Goal: Task Accomplishment & Management: Use online tool/utility

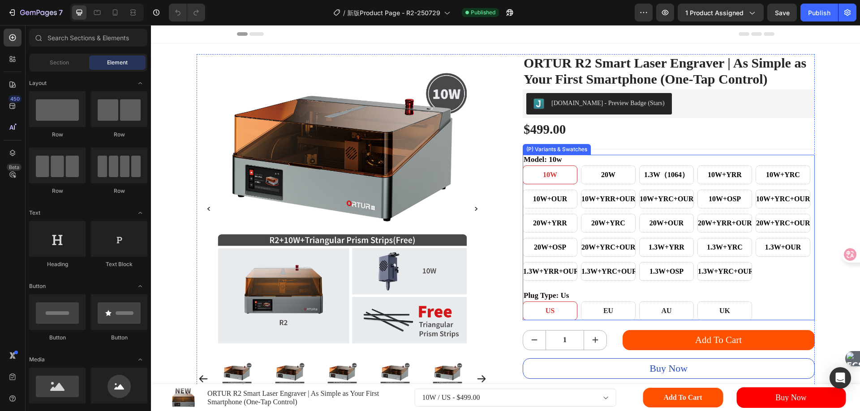
click at [581, 208] on div "10W+YRR+OUR" at bounding box center [608, 199] width 55 height 19
click at [580, 190] on input "10W+YRR+OUR 10W+YRR+OUR 10W+YRR+OUR" at bounding box center [580, 189] width 0 height 0
radio input "true"
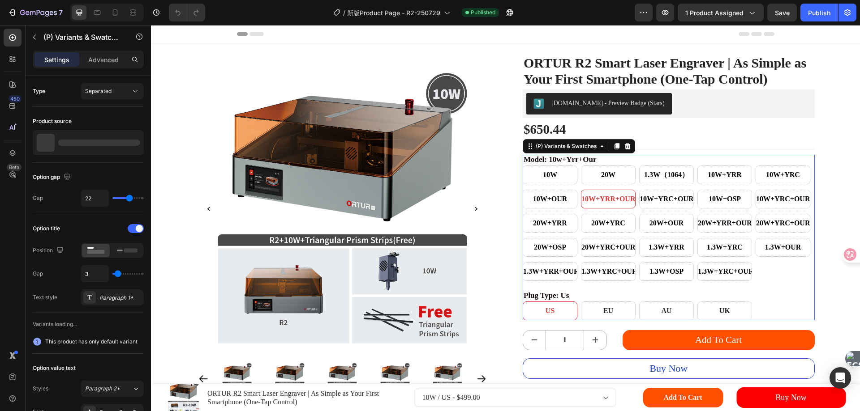
select select "580595717054530539"
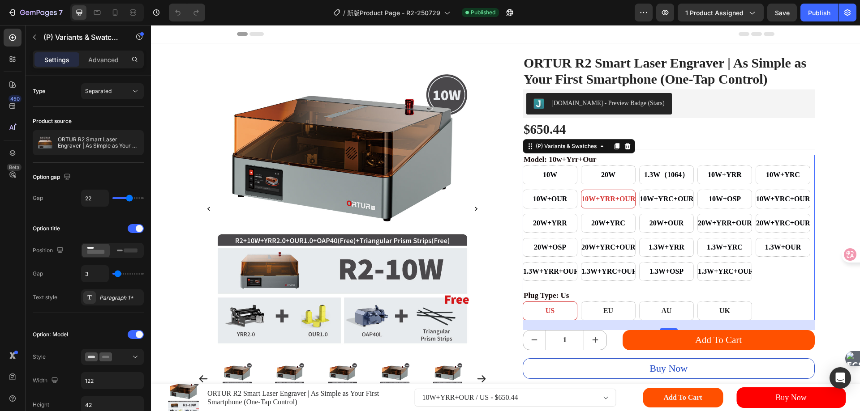
click at [529, 164] on legend "model: 10w+yrr+our" at bounding box center [559, 159] width 74 height 9
click at [558, 150] on div "(P) Variants & Swatches" at bounding box center [566, 146] width 64 height 8
click at [534, 150] on div "(P) Variants & Swatches" at bounding box center [566, 146] width 64 height 8
click at [116, 91] on div "Separated" at bounding box center [108, 91] width 46 height 8
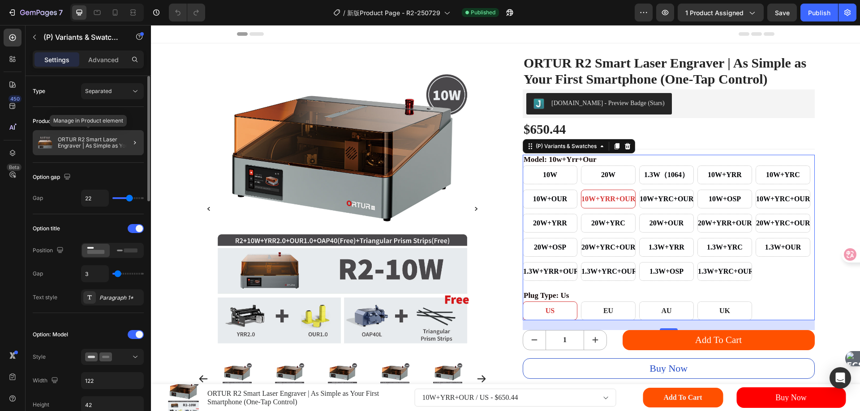
click at [73, 142] on p "ORTUR R2 Smart Laser Engraver | As Simple as Your First Smartphone (One-Tap Con…" at bounding box center [99, 143] width 82 height 13
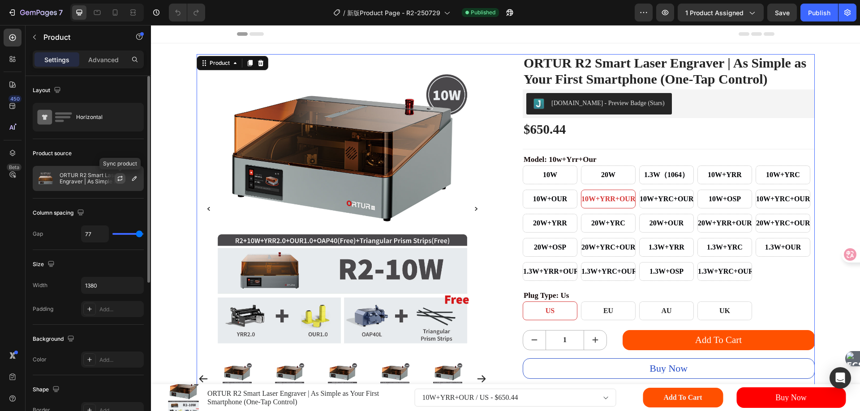
click at [117, 180] on icon "button" at bounding box center [119, 178] width 7 height 7
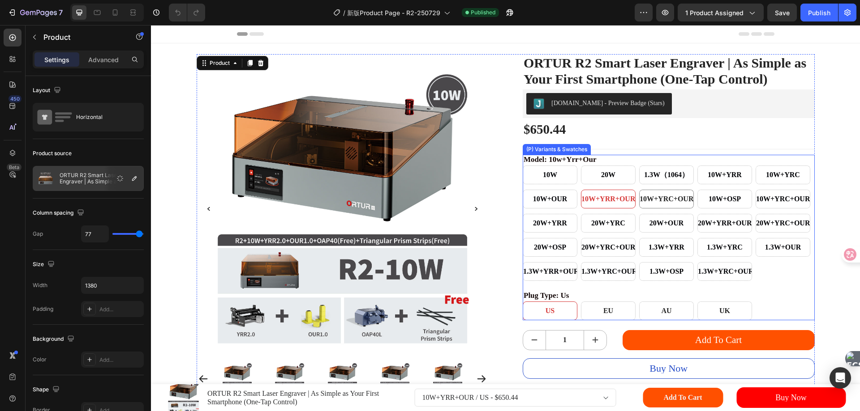
click at [666, 203] on span "10W+YRC+OUR" at bounding box center [666, 199] width 54 height 8
click at [639, 190] on input "10W+YRC+OUR 10W+YRC+OUR 10W+YRC+OUR" at bounding box center [638, 189] width 0 height 0
radio input "true"
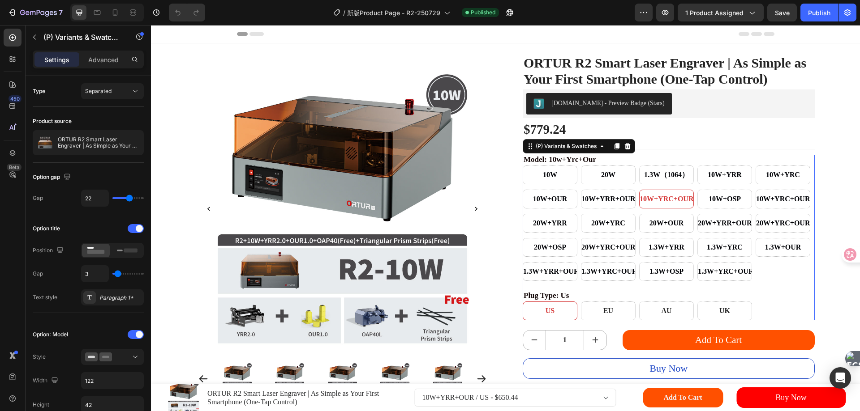
select select "[CREDIT_CARD_NUMBER]"
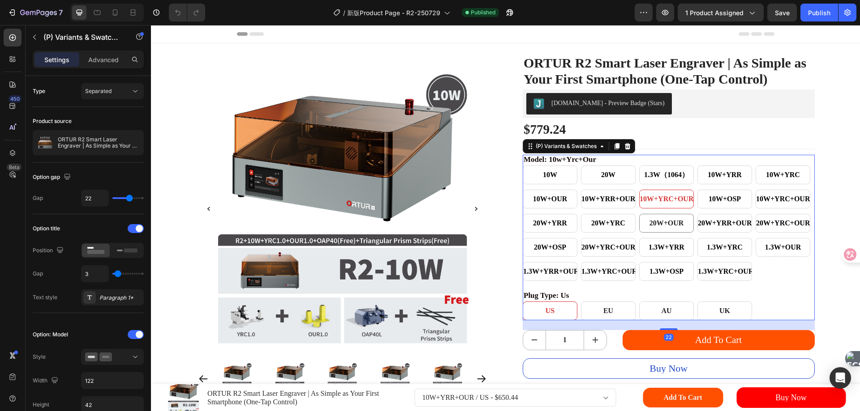
click at [663, 227] on span "20W+OUR" at bounding box center [666, 223] width 34 height 8
click at [639, 214] on input "20W+OUR 20W+OUR 20W+OUR" at bounding box center [638, 214] width 0 height 0
radio input "true"
select select "580595717056168939"
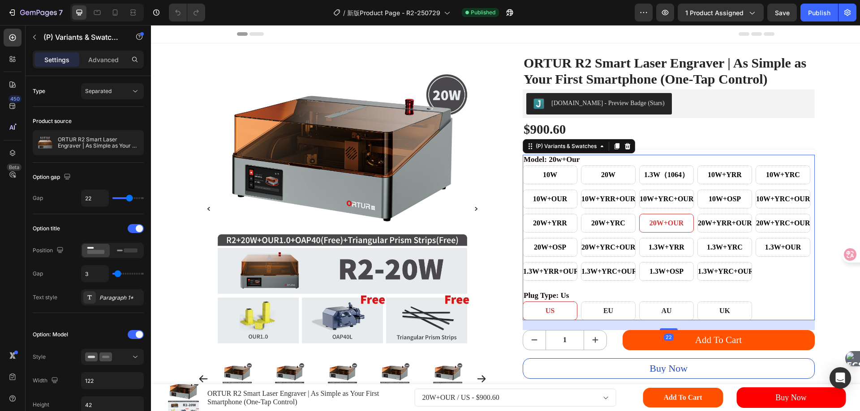
click at [661, 273] on div "10W 10W 10W 20W 20W 20W 1.3W（1064） 1.3W（1064） 1.3W（1064） 10W+YRR 10W+YRR 10W+YR…" at bounding box center [668, 224] width 292 height 116
click at [675, 182] on div "1.3W（1064）" at bounding box center [666, 175] width 45 height 14
click at [639, 166] on input "1.3W（1064） 1.3W（1064） 1.3W（1064）" at bounding box center [638, 165] width 0 height 0
radio input "true"
select select "566829836489262210"
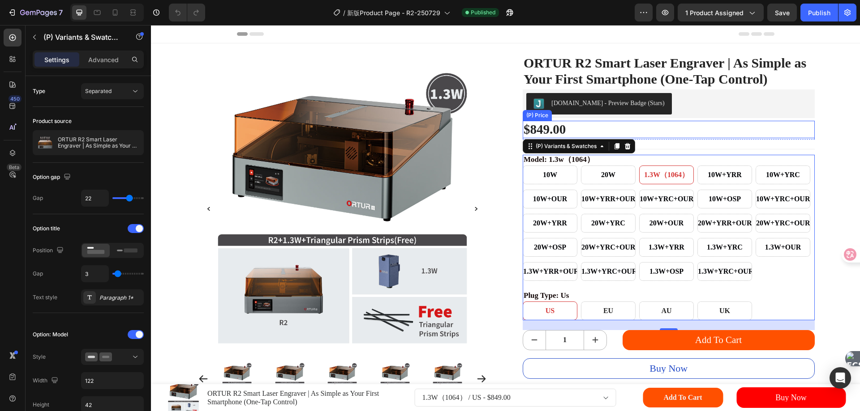
click at [702, 138] on div "$849.00" at bounding box center [668, 129] width 292 height 17
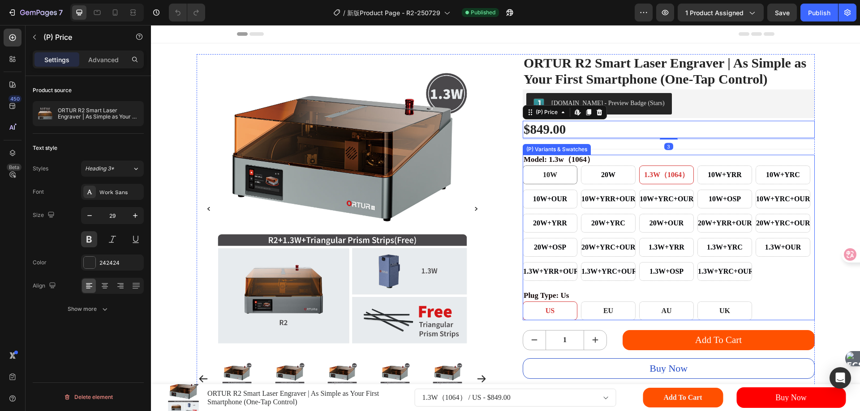
click at [547, 179] on span "10W" at bounding box center [550, 175] width 14 height 8
click at [522, 166] on input "10W 10W 10W" at bounding box center [522, 165] width 0 height 0
radio input "true"
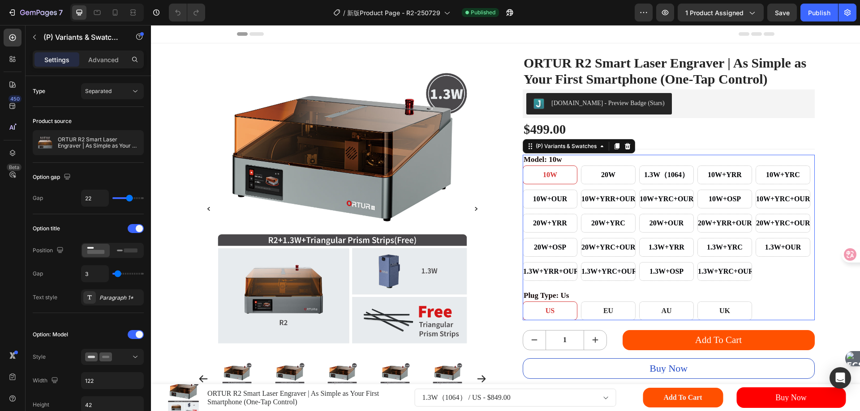
select select "566829836489065602"
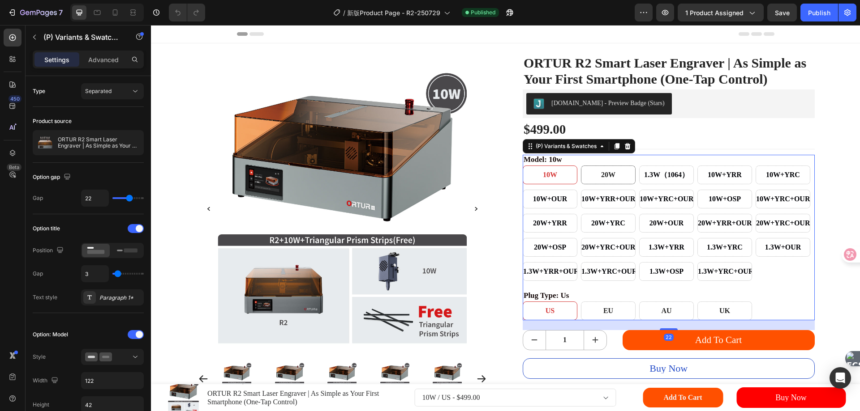
click at [601, 179] on span "20W" at bounding box center [608, 175] width 14 height 8
click at [581, 166] on input "20W 20W 20W" at bounding box center [580, 165] width 0 height 0
radio input "true"
select select "566829836489131138"
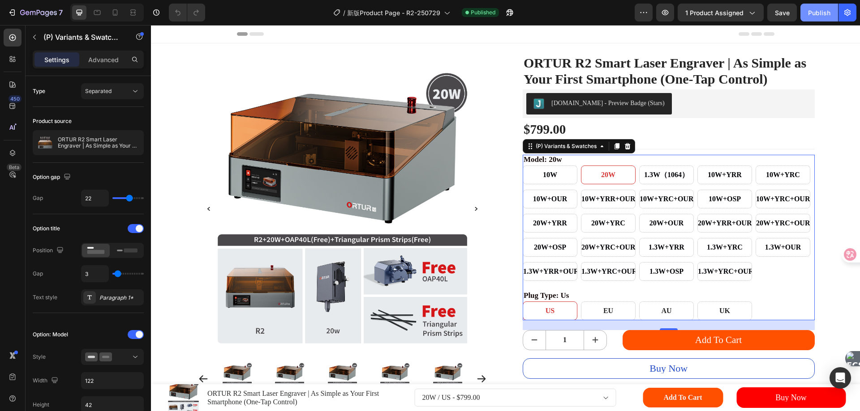
click at [815, 15] on div "Publish" at bounding box center [819, 12] width 22 height 9
click at [813, 9] on div "Publish" at bounding box center [819, 12] width 22 height 9
click at [547, 138] on div "$799.00" at bounding box center [668, 129] width 292 height 17
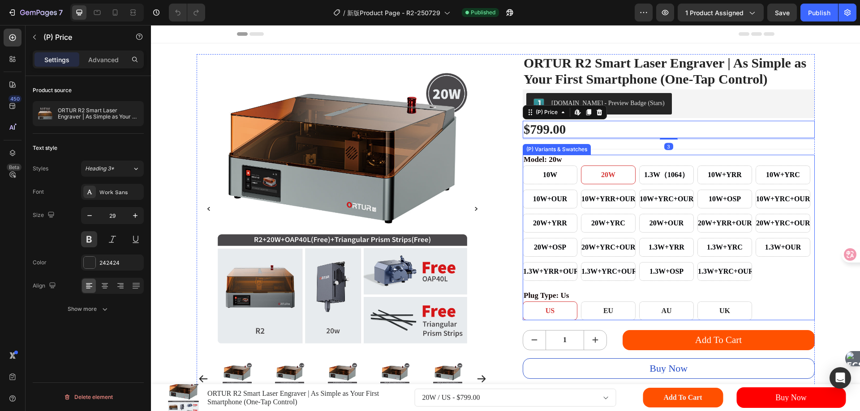
click at [548, 164] on legend "model: 20w" at bounding box center [542, 159] width 40 height 9
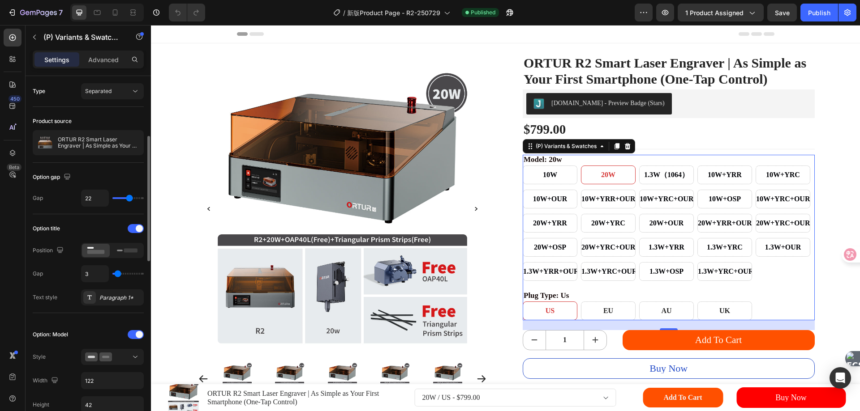
scroll to position [90, 0]
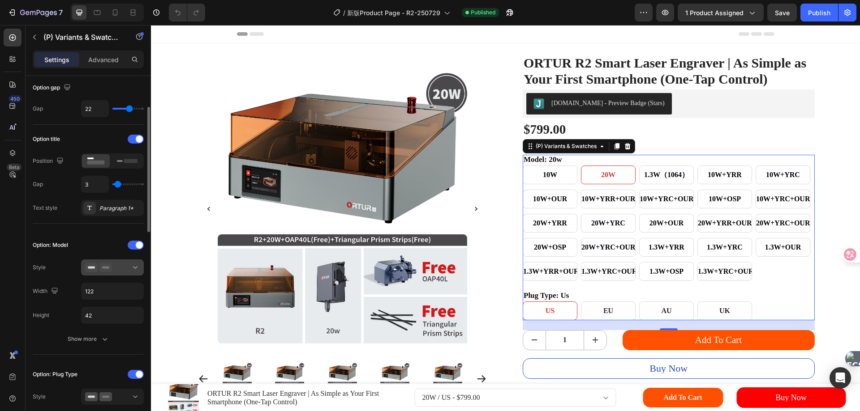
click at [131, 271] on icon at bounding box center [135, 267] width 9 height 9
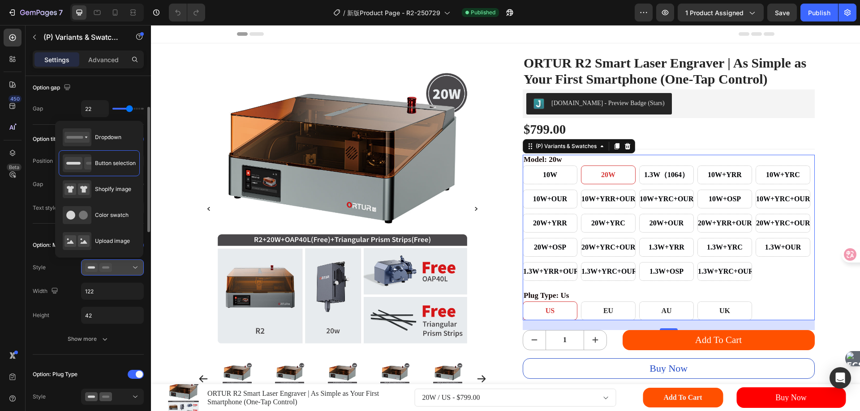
click at [131, 271] on icon at bounding box center [135, 267] width 9 height 9
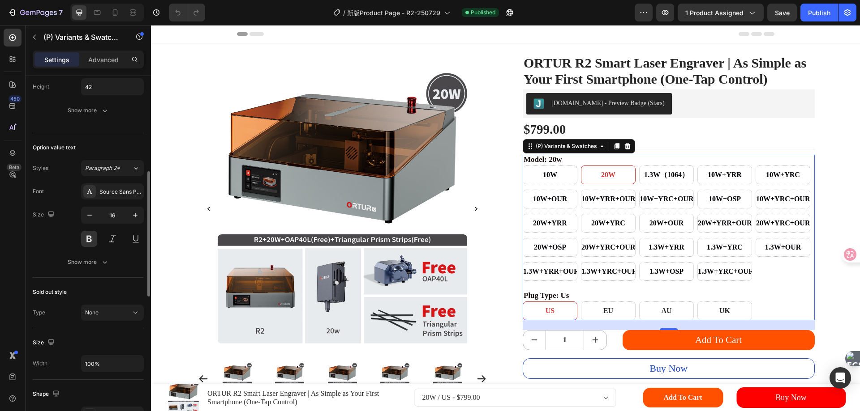
scroll to position [403, 0]
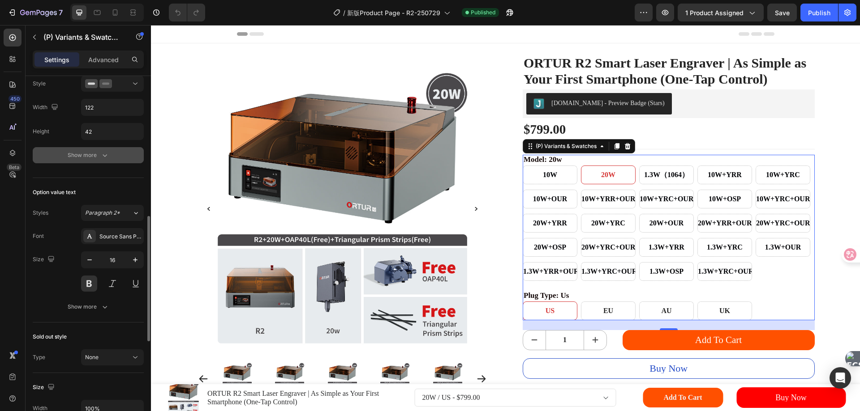
click at [99, 152] on div "Show more" at bounding box center [89, 155] width 42 height 9
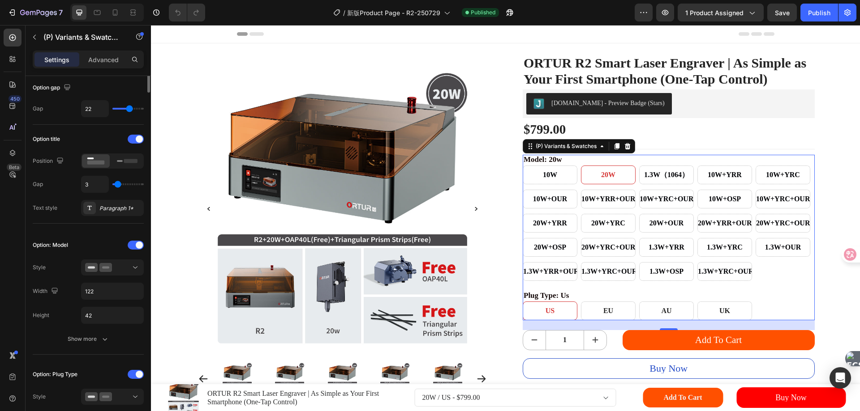
scroll to position [0, 0]
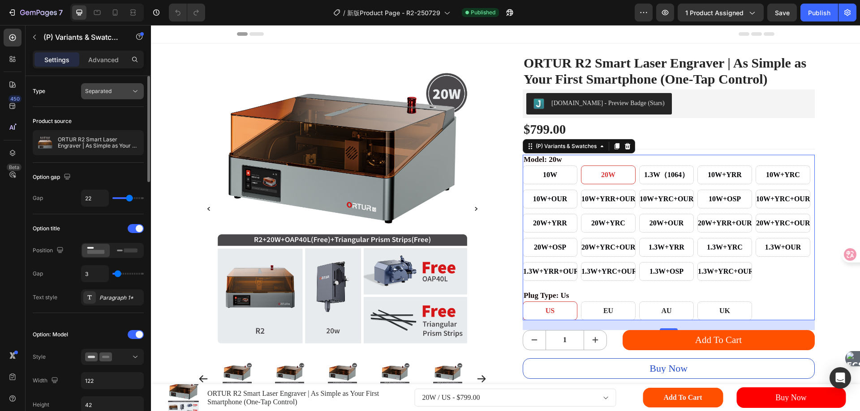
click at [123, 85] on button "Separated" at bounding box center [112, 91] width 63 height 16
click at [103, 126] on span "Combine" at bounding box center [96, 130] width 23 height 8
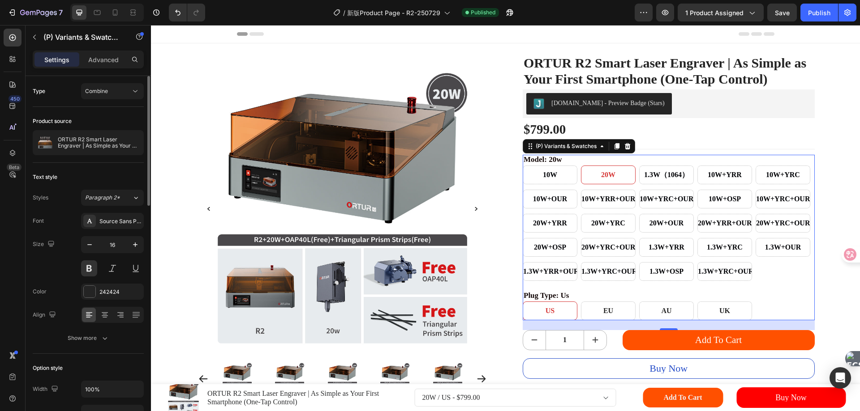
select select "566829836489131138"
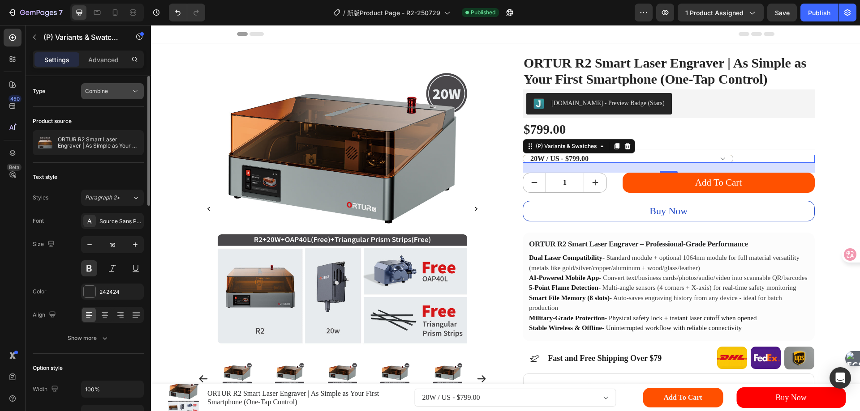
click at [123, 93] on div "Combine" at bounding box center [108, 91] width 46 height 8
click at [103, 111] on span "Separated" at bounding box center [98, 113] width 26 height 8
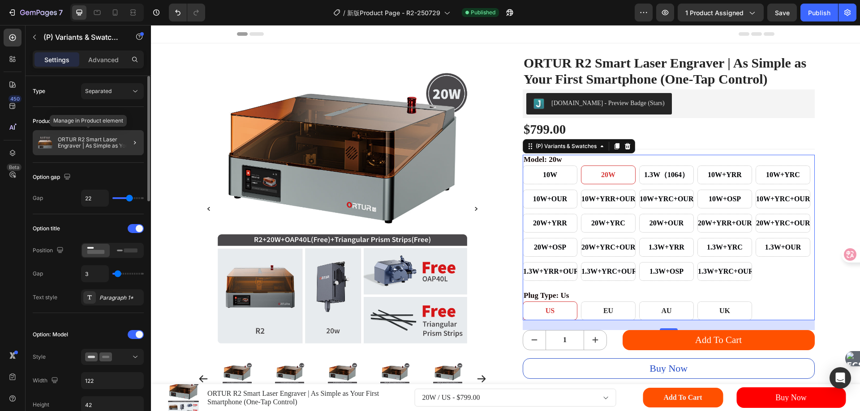
click at [93, 142] on p "ORTUR R2 Smart Laser Engraver | As Simple as Your First Smartphone (One-Tap Con…" at bounding box center [99, 143] width 82 height 13
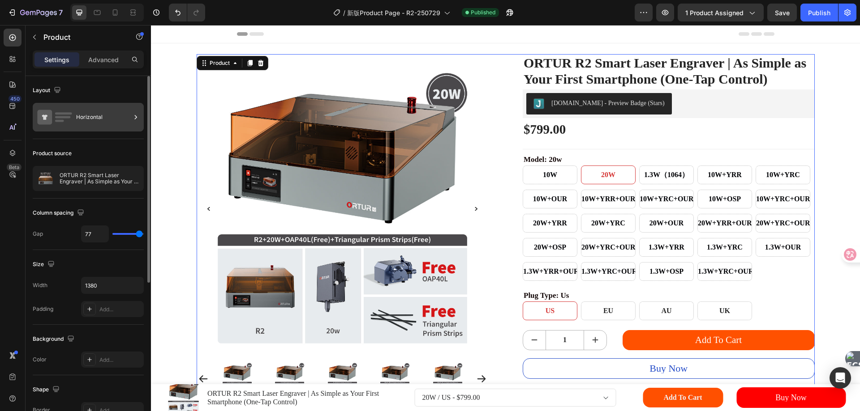
click at [109, 119] on div "Horizontal" at bounding box center [103, 117] width 55 height 21
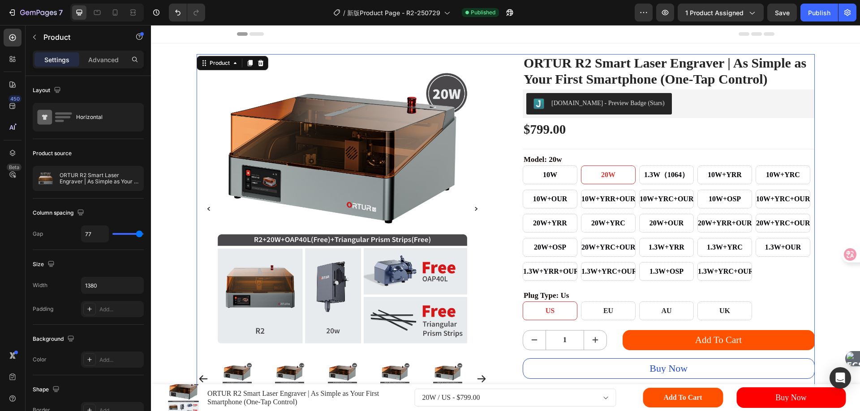
click at [104, 157] on div "Product source" at bounding box center [88, 153] width 111 height 14
click at [574, 179] on div "model: 20w 10W 10W 10W 20W 20W 20W 1.3W（1064） 1.3W（1064） 1.3W（1064） 10W+YRR 10W…" at bounding box center [668, 218] width 292 height 126
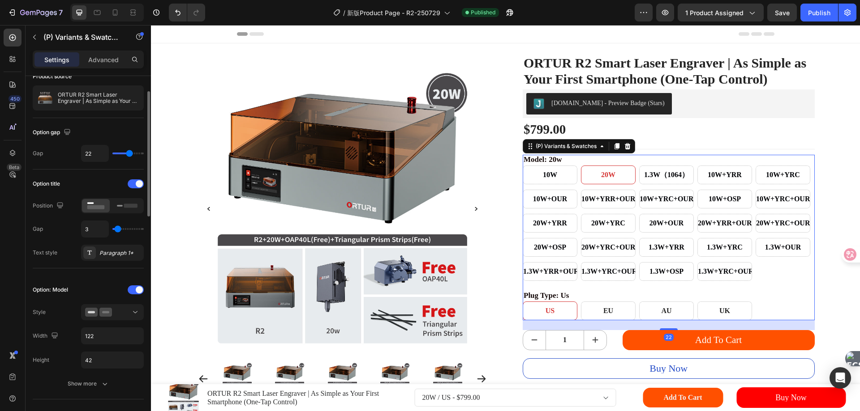
scroll to position [90, 0]
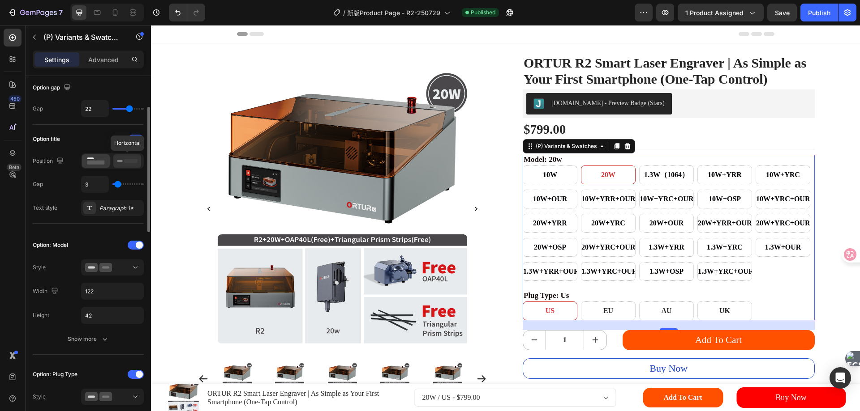
click at [117, 160] on icon at bounding box center [127, 161] width 21 height 10
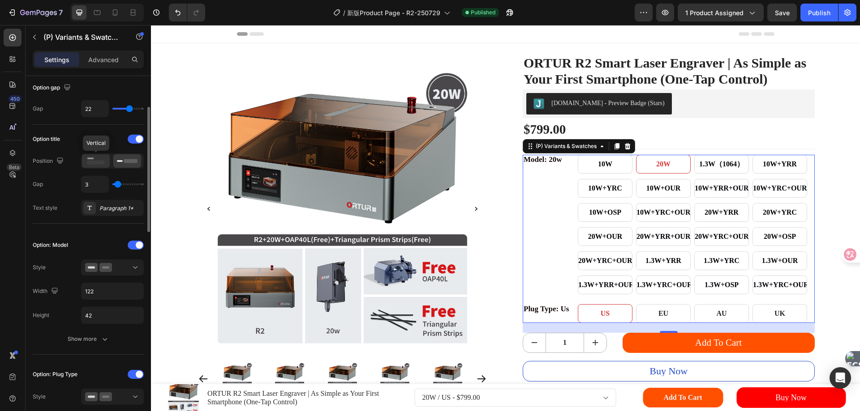
click at [93, 163] on rect at bounding box center [95, 163] width 17 height 4
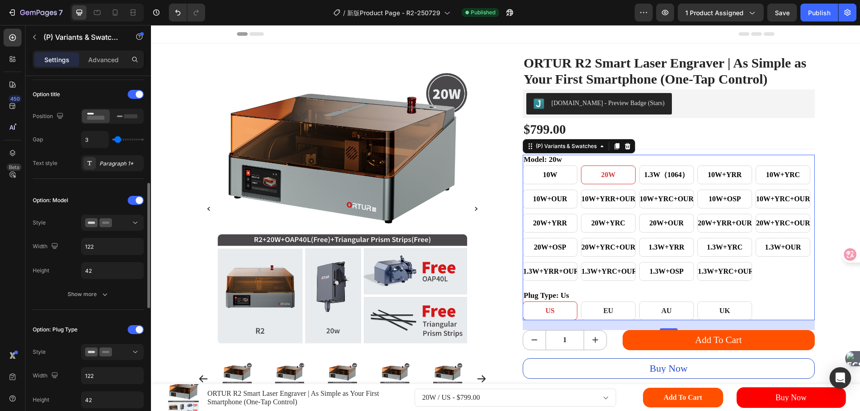
scroll to position [179, 0]
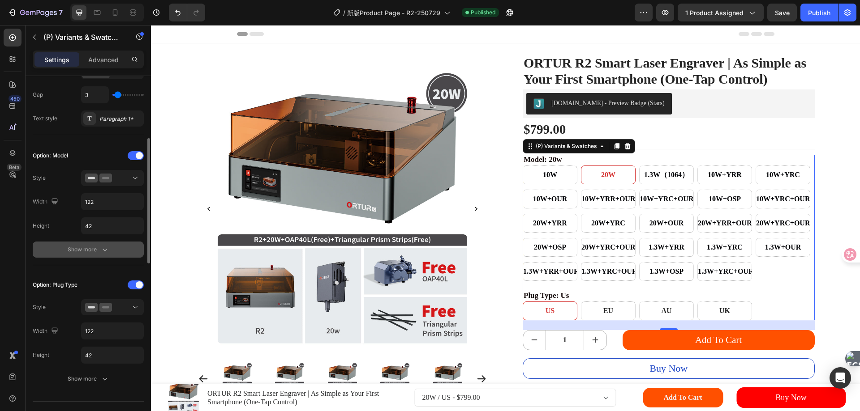
click at [80, 248] on div "Show more" at bounding box center [89, 249] width 42 height 9
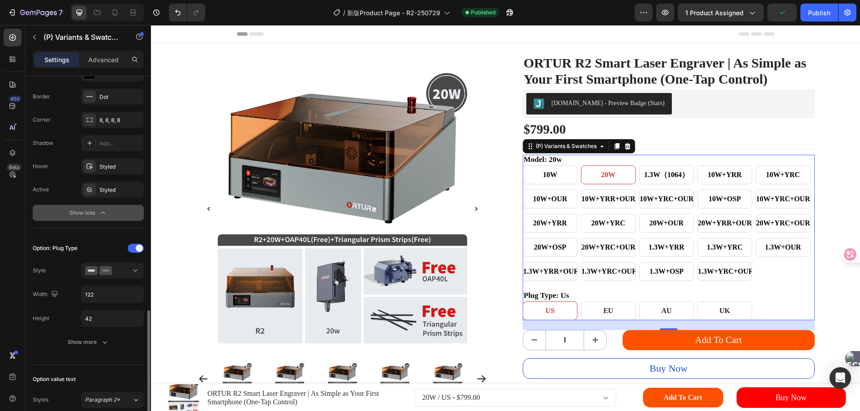
scroll to position [492, 0]
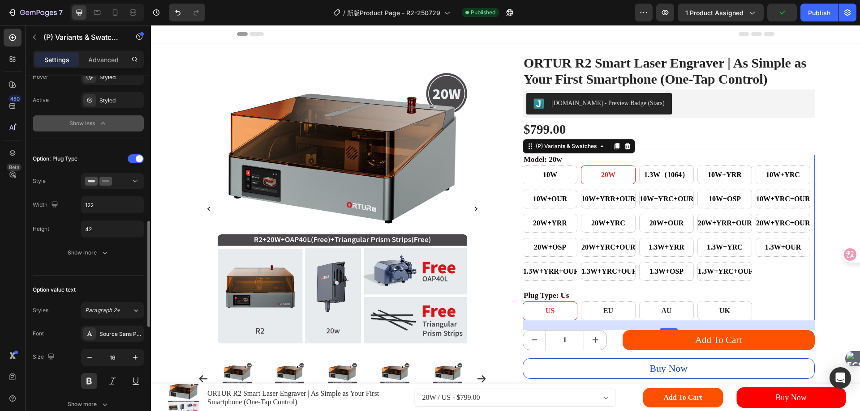
click at [80, 248] on button "Show more" at bounding box center [88, 253] width 111 height 16
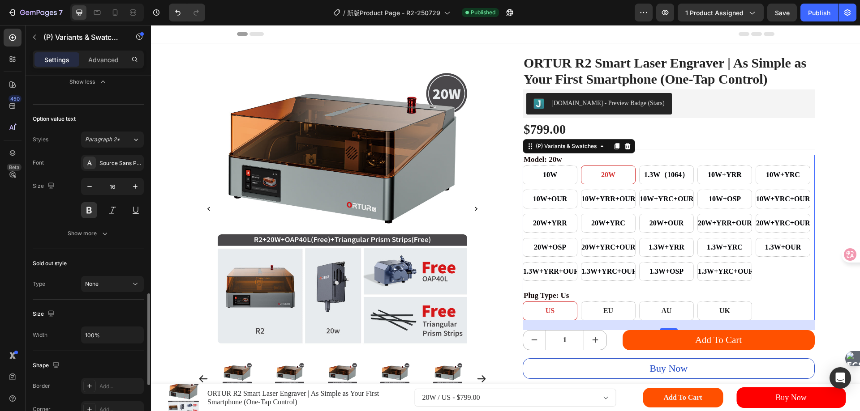
scroll to position [940, 0]
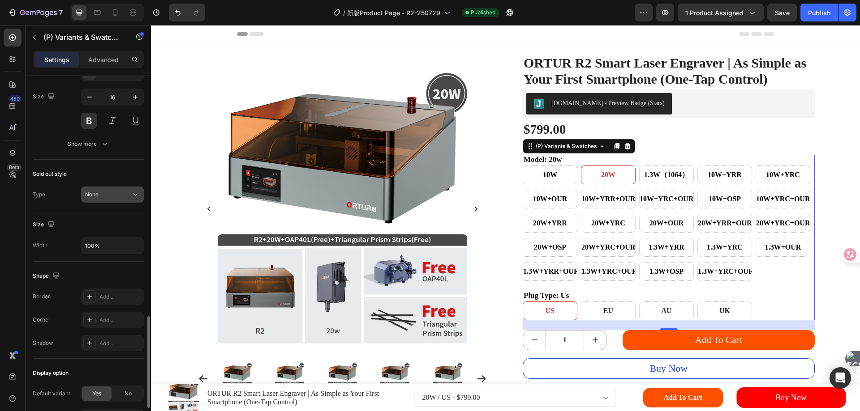
click at [111, 195] on div "None" at bounding box center [108, 195] width 46 height 8
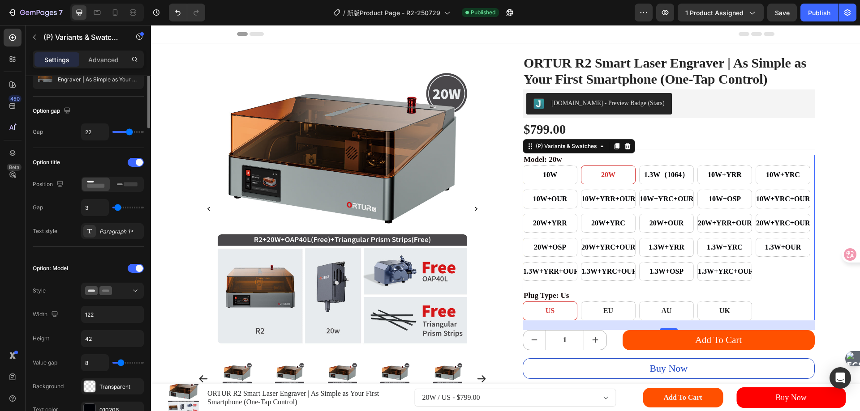
scroll to position [0, 0]
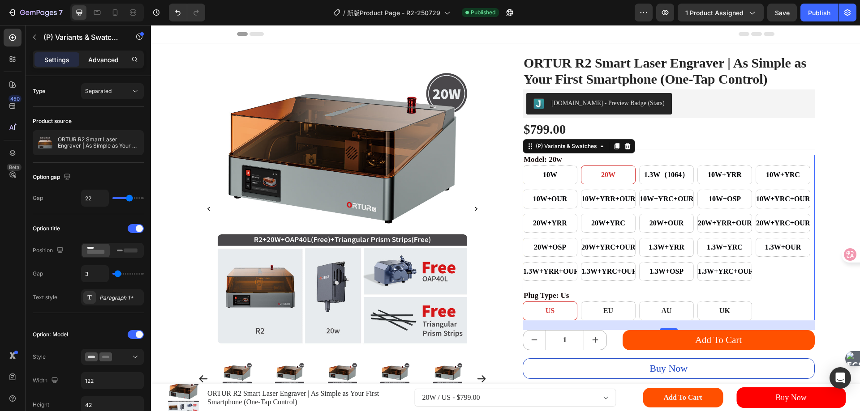
click at [95, 59] on p "Advanced" at bounding box center [103, 59] width 30 height 9
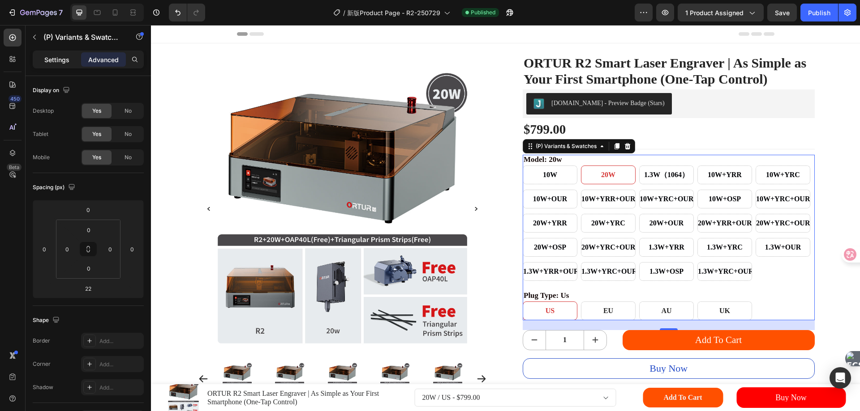
click at [67, 63] on p "Settings" at bounding box center [56, 59] width 25 height 9
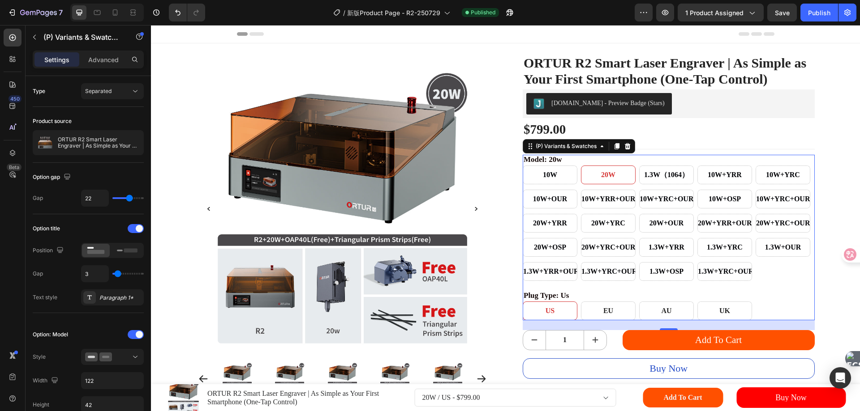
click at [573, 203] on div "10W 10W 10W 20W 20W 20W 1.3W（1064） 1.3W（1064） 1.3W（1064） 10W+YRR 10W+YRR 10W+YR…" at bounding box center [668, 224] width 292 height 116
click at [579, 299] on div "model: 20w 10W 10W 10W 20W 20W 20W 1.3W（1064） 1.3W（1064） 1.3W（1064） 10W+YRR 10W…" at bounding box center [668, 238] width 292 height 166
click at [563, 150] on div "(P) Variants & Swatches" at bounding box center [566, 146] width 64 height 8
click at [34, 38] on icon "button" at bounding box center [34, 37] width 3 height 5
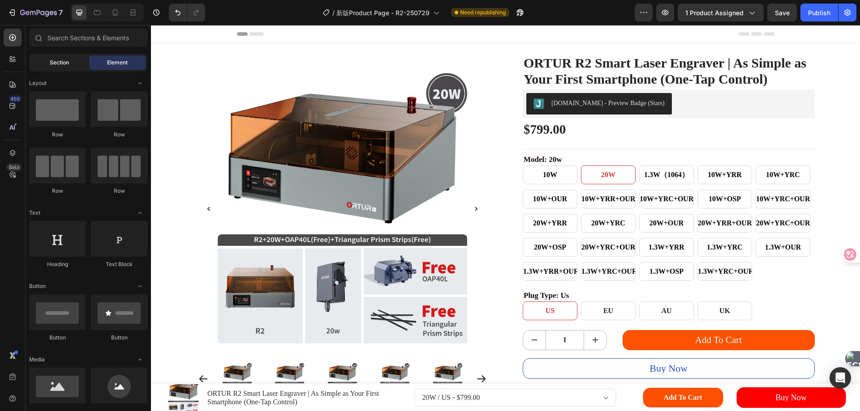
click at [56, 63] on span "Section" at bounding box center [59, 63] width 19 height 8
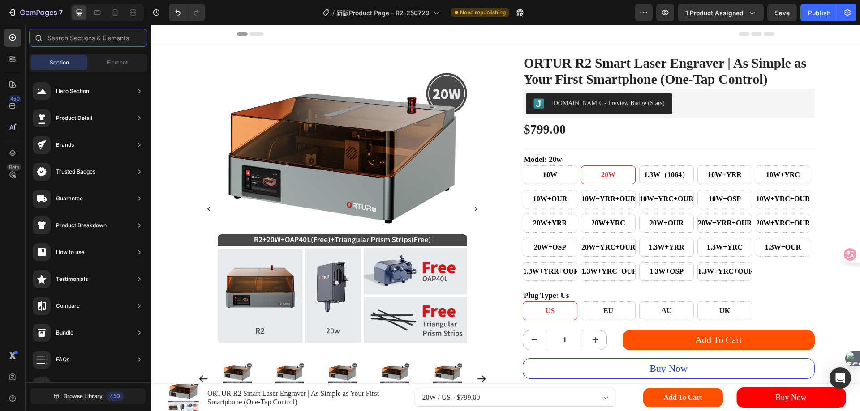
click at [87, 39] on input "text" at bounding box center [88, 38] width 118 height 18
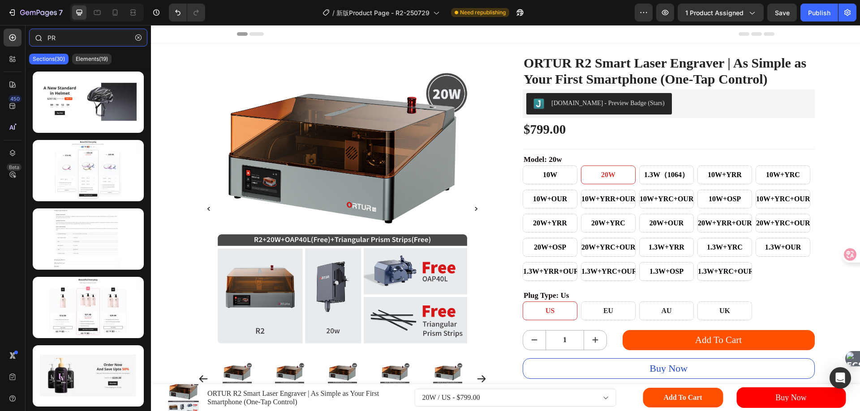
type input "P"
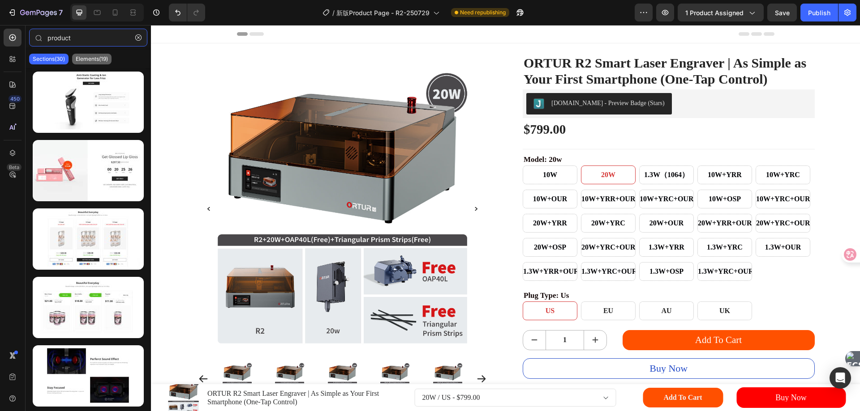
type input "product"
click at [82, 55] on div "Elements(19)" at bounding box center [91, 59] width 39 height 11
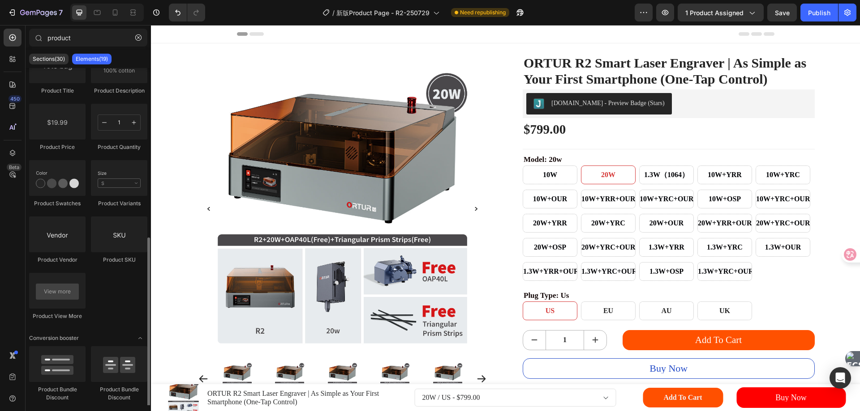
scroll to position [284, 0]
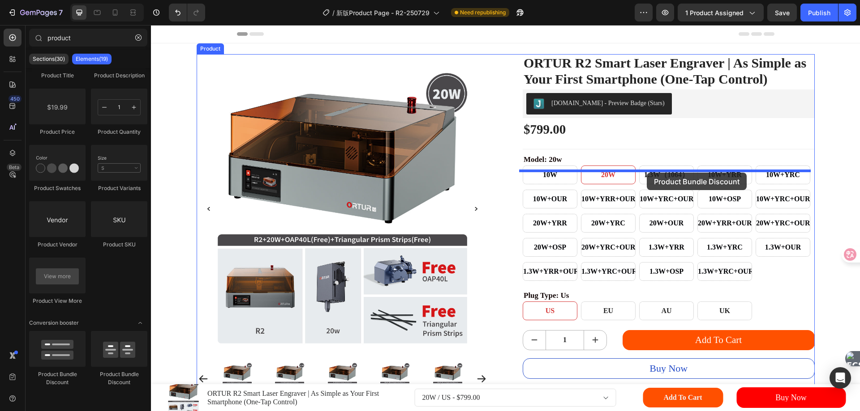
drag, startPoint x: 208, startPoint y: 375, endPoint x: 646, endPoint y: 173, distance: 482.6
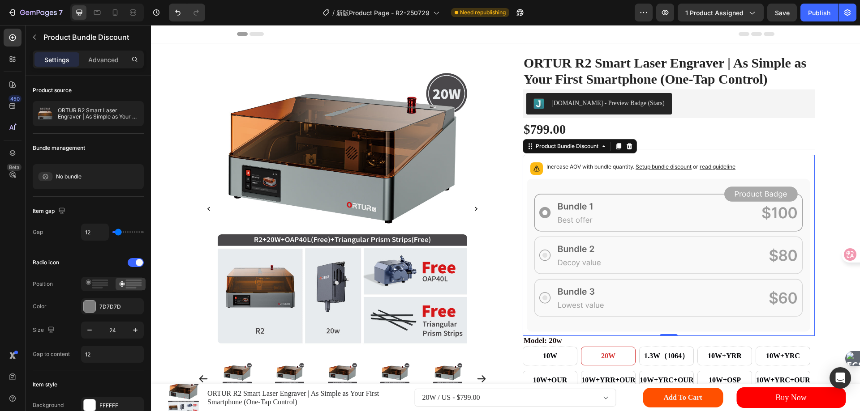
click at [542, 258] on circle at bounding box center [544, 255] width 5 height 5
click at [582, 272] on icon at bounding box center [667, 255] width 283 height 153
click at [554, 171] on p "Increase AOV with bundle quantity. Setup bundle discount or read guideline" at bounding box center [640, 167] width 189 height 9
click at [582, 210] on rect at bounding box center [669, 212] width 268 height 37
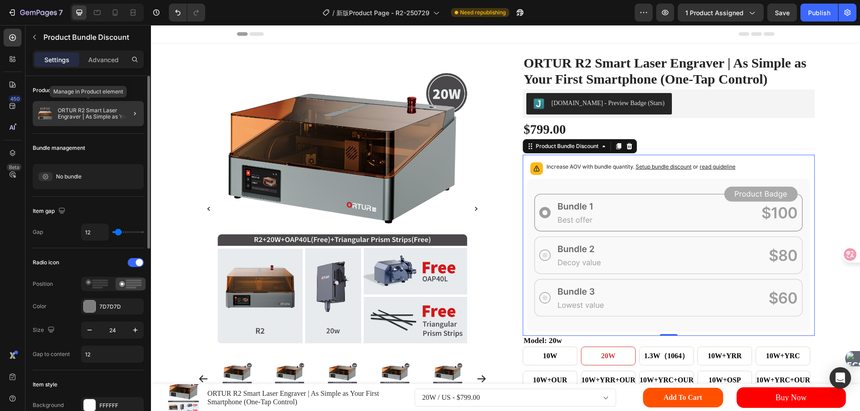
click at [107, 111] on p "ORTUR R2 Smart Laser Engraver | As Simple as Your First Smartphone (One-Tap Con…" at bounding box center [99, 113] width 82 height 13
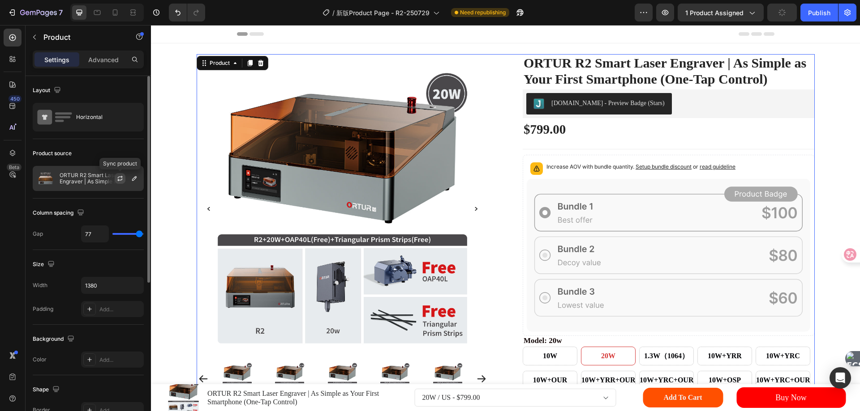
click at [120, 178] on icon "button" at bounding box center [119, 178] width 7 height 7
click at [624, 205] on icon at bounding box center [667, 255] width 283 height 153
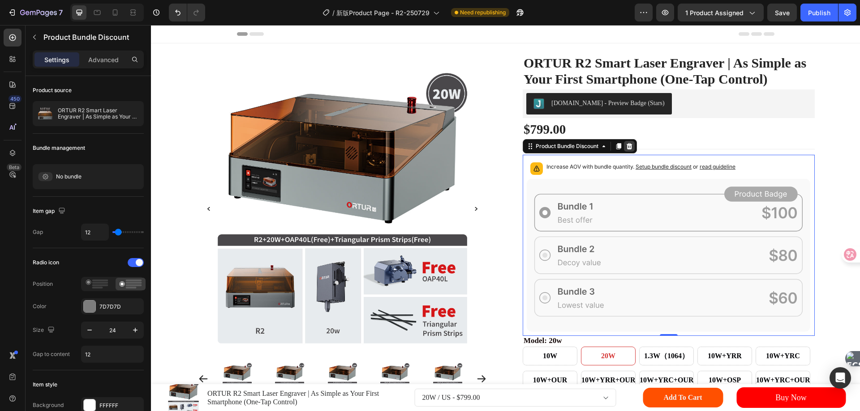
click at [629, 150] on icon at bounding box center [628, 146] width 7 height 7
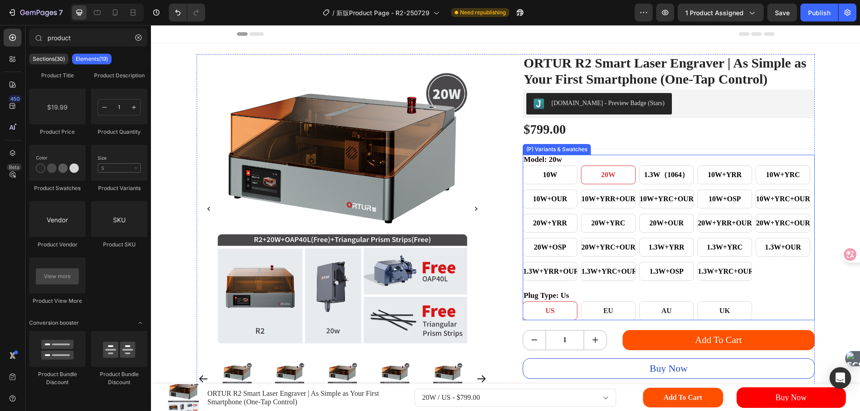
click at [586, 176] on div "model: 20w 10W 10W 10W 20W 20W 20W 1.3W（1064） 1.3W（1064） 1.3W（1064） 10W+YRR 10W…" at bounding box center [668, 218] width 292 height 126
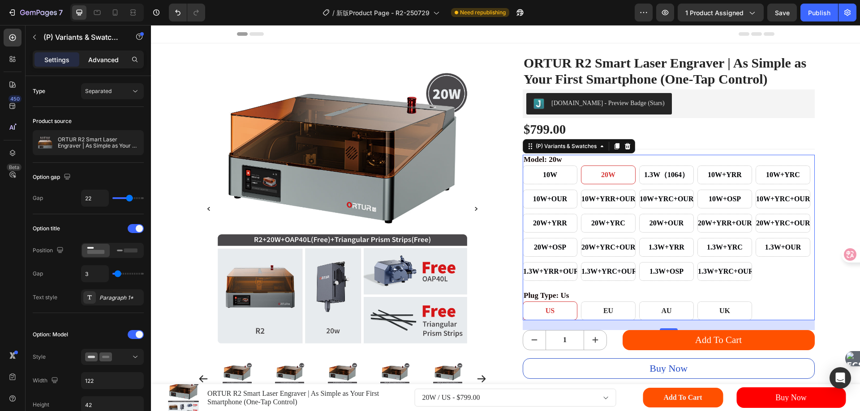
click at [98, 61] on p "Advanced" at bounding box center [103, 59] width 30 height 9
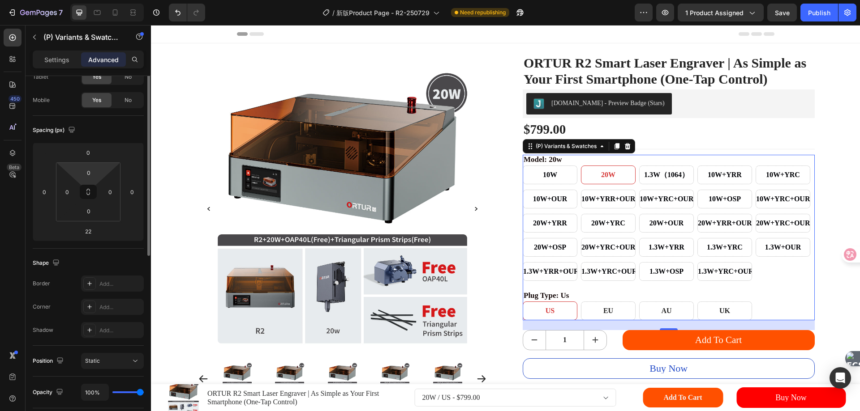
scroll to position [0, 0]
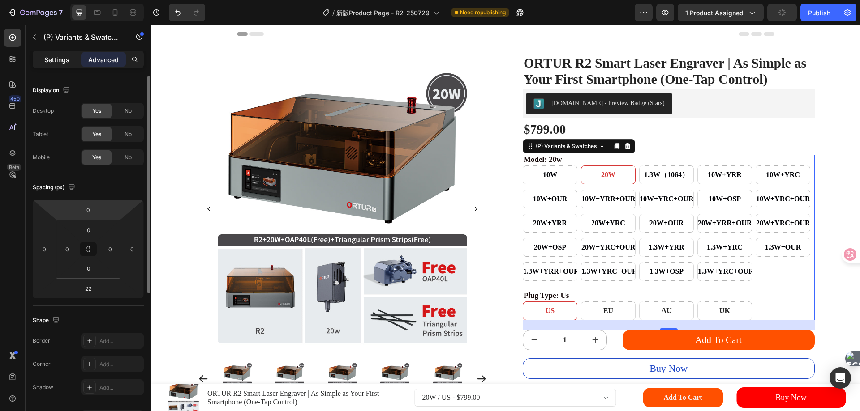
click at [60, 58] on p "Settings" at bounding box center [56, 59] width 25 height 9
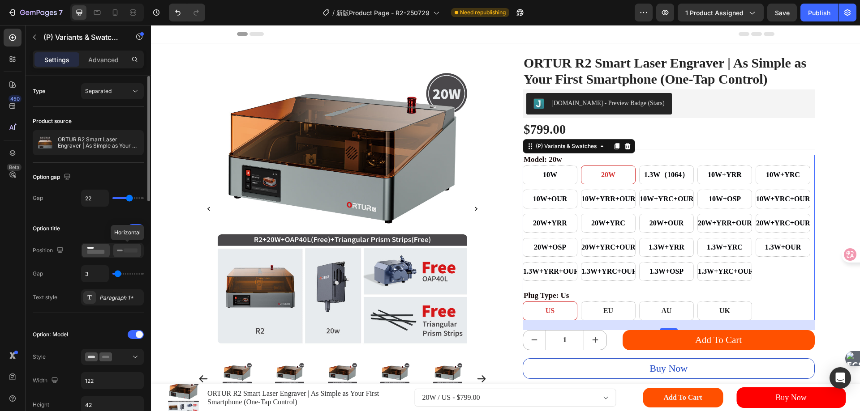
click at [121, 249] on icon at bounding box center [127, 251] width 21 height 10
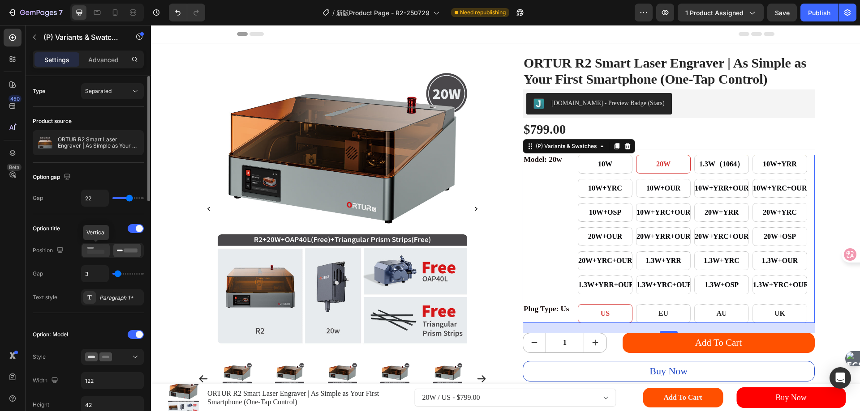
click at [100, 246] on icon at bounding box center [96, 251] width 21 height 10
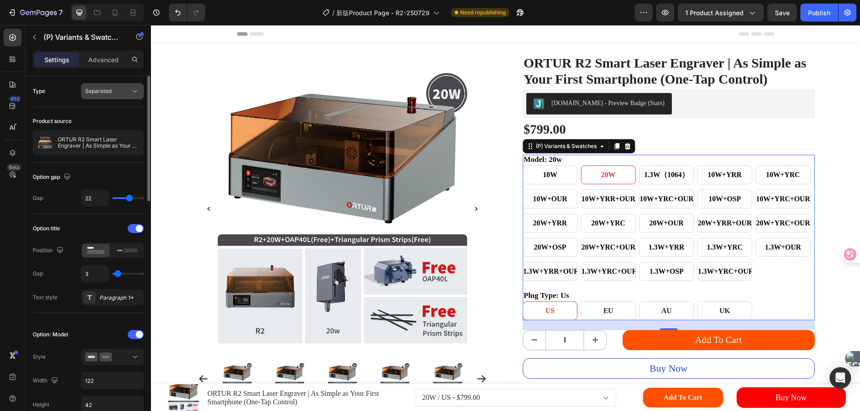
click at [133, 89] on icon at bounding box center [135, 91] width 9 height 9
click at [97, 128] on span "Combine" at bounding box center [96, 130] width 23 height 8
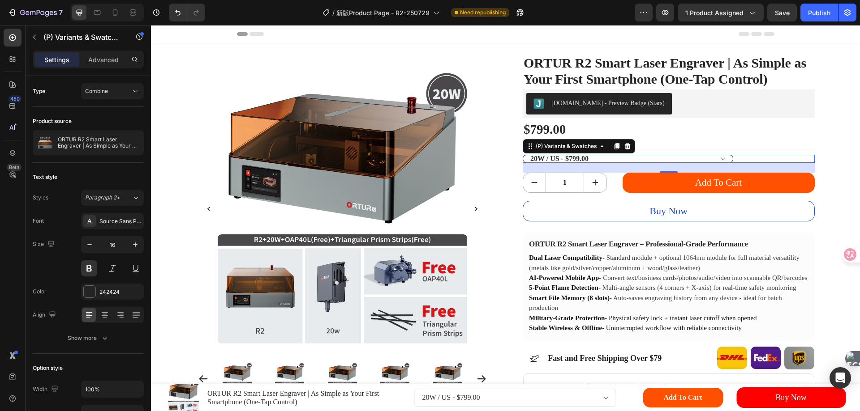
click at [672, 163] on select "10W / US - $499.00 10W / EU - $499.00 10W / AU - $499.00 10W / [GEOGRAPHIC_DATA…" at bounding box center [627, 159] width 210 height 8
select select "566829836489720962"
click at [522, 155] on select "10W / US - $499.00 10W / EU - $499.00 10W / AU - $499.00 10W / [GEOGRAPHIC_DATA…" at bounding box center [627, 159] width 210 height 8
select select "566829836489720962"
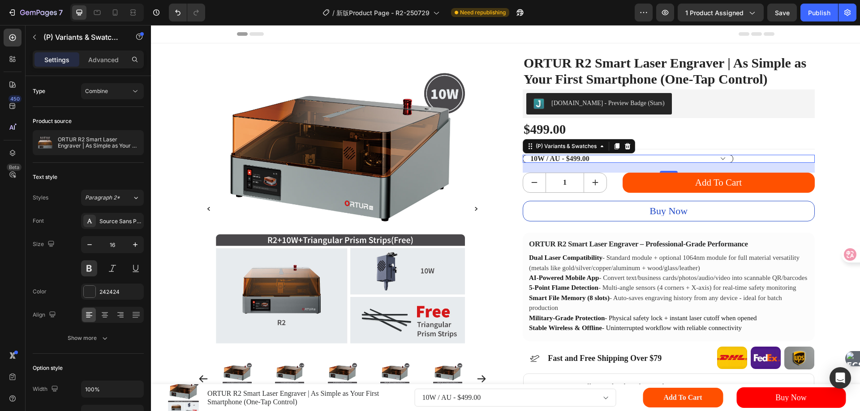
click at [626, 163] on select "10W / US - $499.00 10W / EU - $499.00 10W / AU - $499.00 10W / [GEOGRAPHIC_DATA…" at bounding box center [627, 159] width 210 height 8
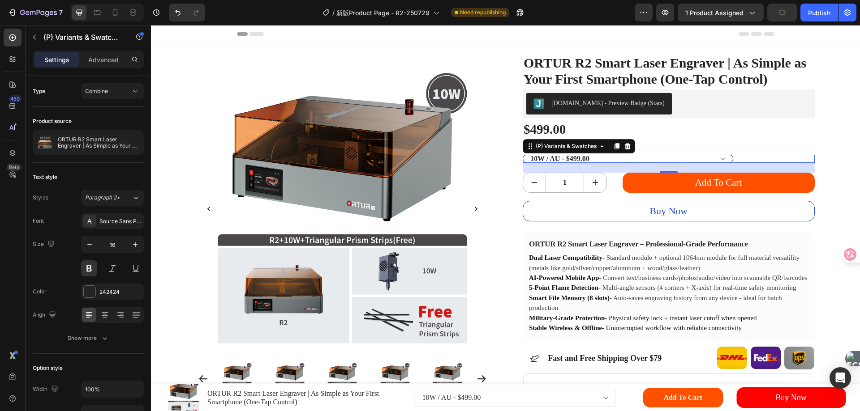
select select "573898075309016120"
click at [522, 155] on select "10W / US - $499.00 10W / EU - $499.00 10W / AU - $499.00 10W / [GEOGRAPHIC_DATA…" at bounding box center [627, 159] width 210 height 8
select select "573898075309016120"
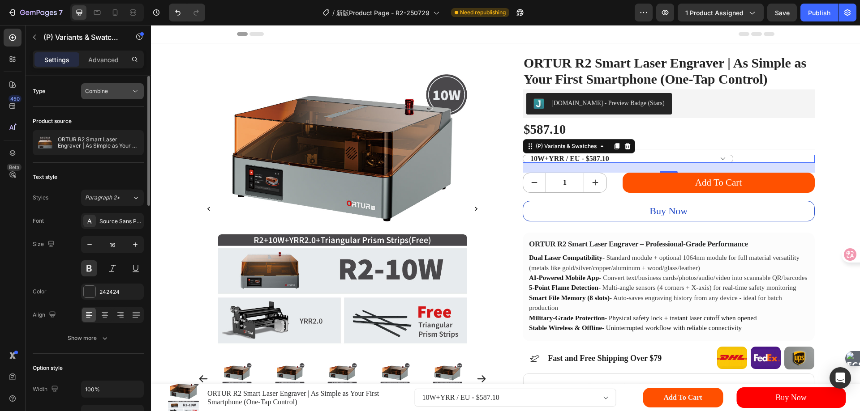
click at [118, 96] on button "Combine" at bounding box center [112, 91] width 63 height 16
click at [93, 113] on span "Separated" at bounding box center [98, 113] width 26 height 8
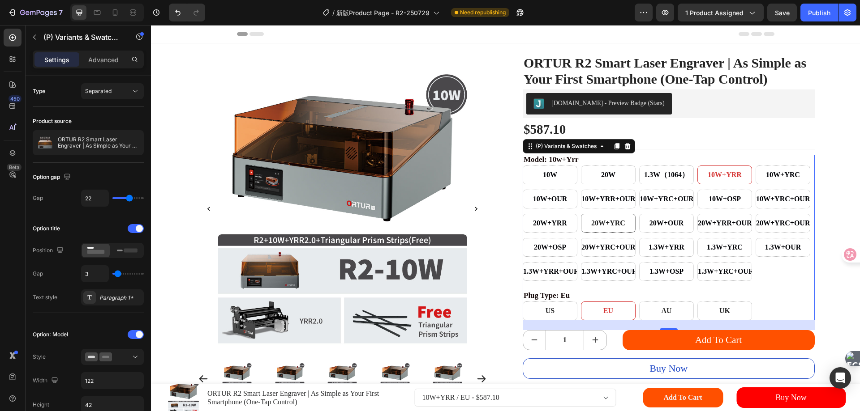
click at [608, 227] on span "20W+YRC" at bounding box center [608, 223] width 34 height 8
click at [581, 214] on input "20W+YRC 20W+YRC 20W+YRC" at bounding box center [580, 214] width 0 height 0
radio input "true"
select select "[CREDIT_CARD_NUMBER]"
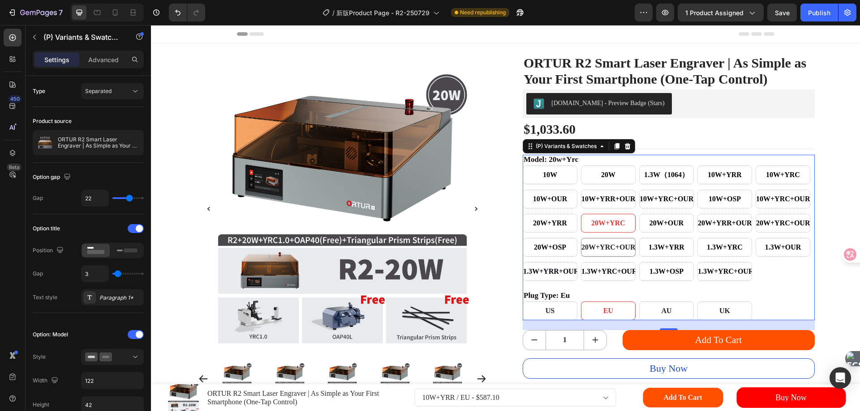
click at [612, 251] on span "20W+YRC+OUR+OSP" at bounding box center [617, 248] width 72 height 8
click at [581, 238] on input "20W+YRC+OUR+OSP 20W+YRC+OUR+OSP 20W+YRC+OUR+OSP" at bounding box center [580, 238] width 0 height 0
radio input "true"
select select "580595717054399467"
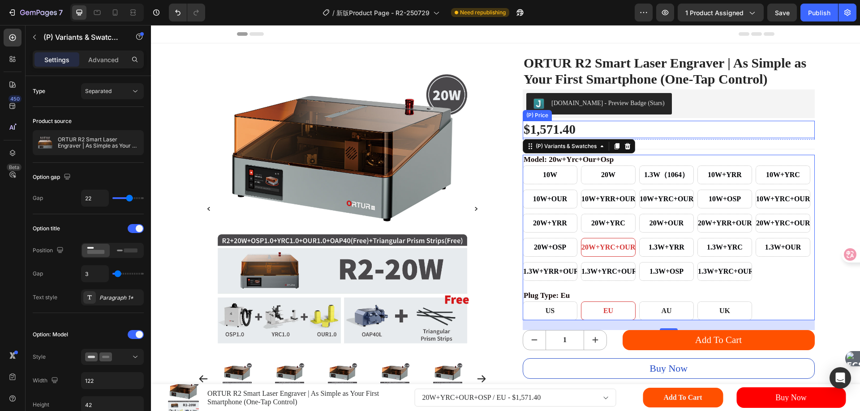
click at [674, 138] on div "$1,571.40" at bounding box center [668, 129] width 292 height 17
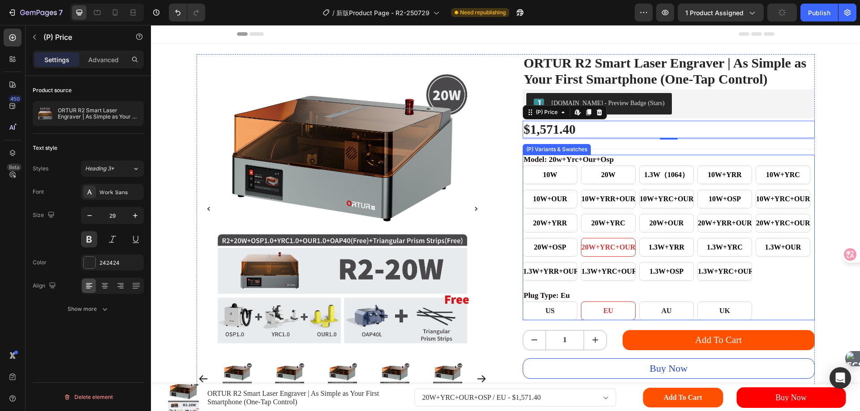
click at [595, 164] on legend "model: 20w+yrc+our+osp" at bounding box center [568, 159] width 92 height 9
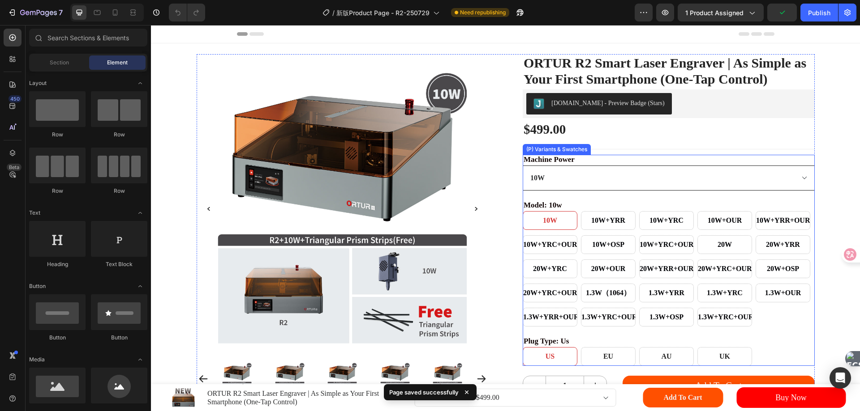
click at [673, 191] on select "10W 20W 1.3W(1064)" at bounding box center [668, 178] width 292 height 25
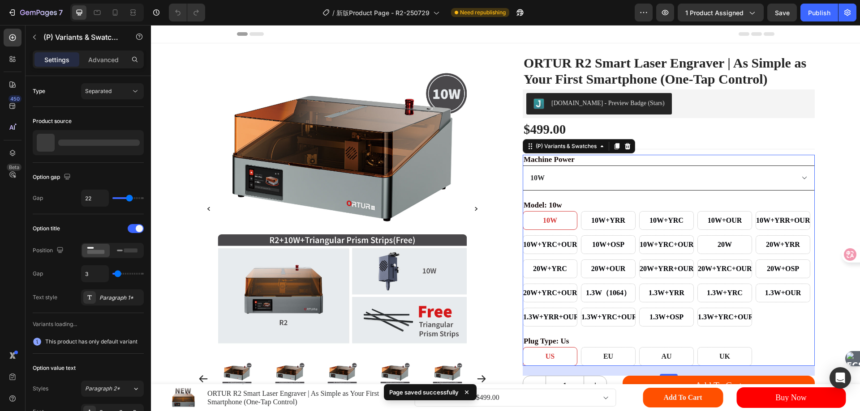
click at [693, 190] on select "10W 20W 1.3W(1064)" at bounding box center [668, 178] width 292 height 25
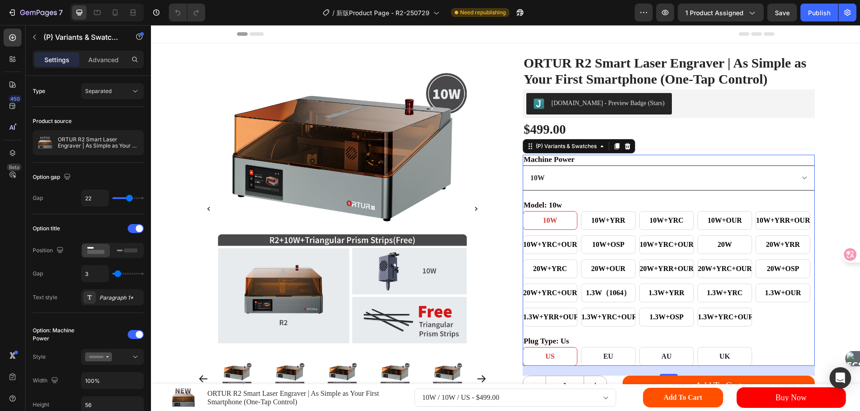
click at [563, 191] on select "10W 20W 1.3W(1064)" at bounding box center [668, 178] width 292 height 25
click at [125, 250] on rect at bounding box center [130, 250] width 13 height 4
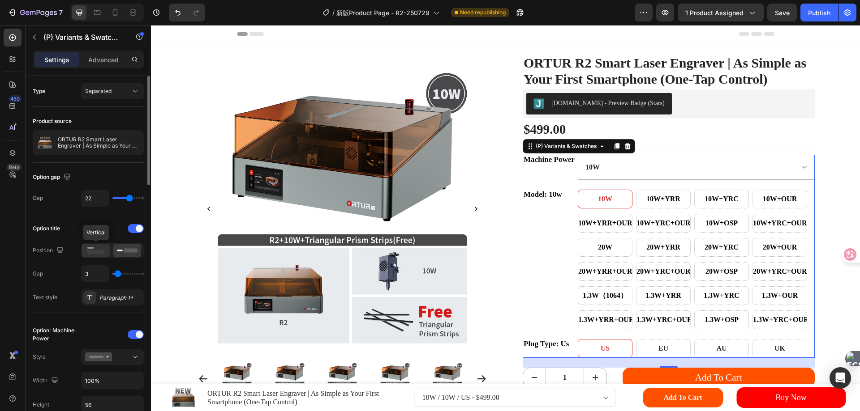
click at [97, 249] on icon at bounding box center [96, 251] width 21 height 10
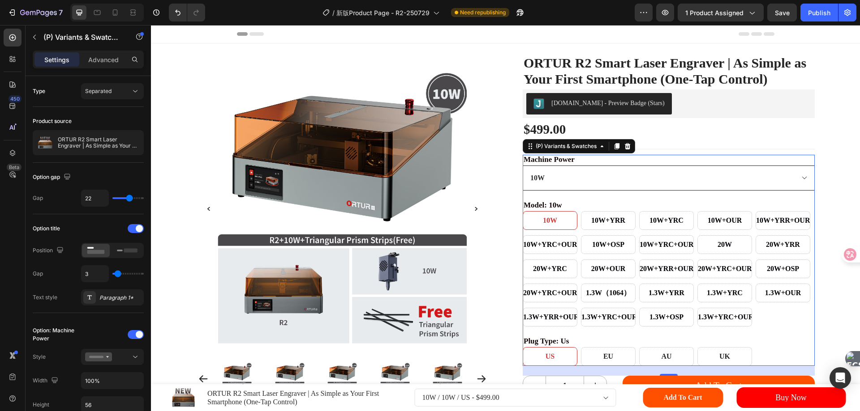
drag, startPoint x: 606, startPoint y: 194, endPoint x: 582, endPoint y: 195, distance: 24.6
click at [606, 191] on select "10W 20W 1.3W(1064)" at bounding box center [668, 178] width 292 height 25
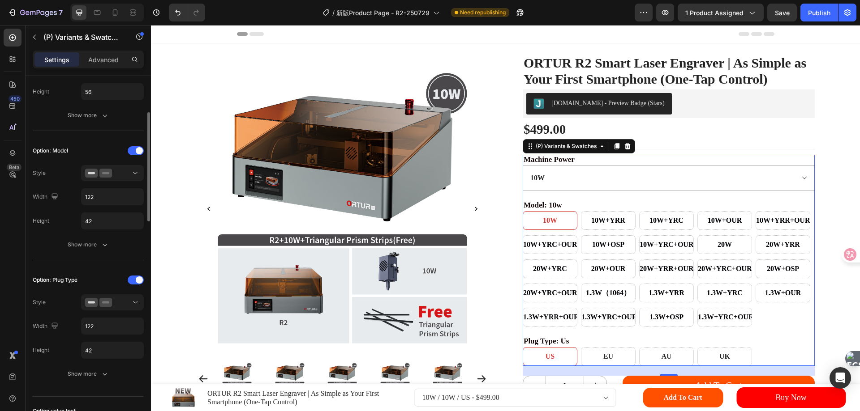
scroll to position [358, 0]
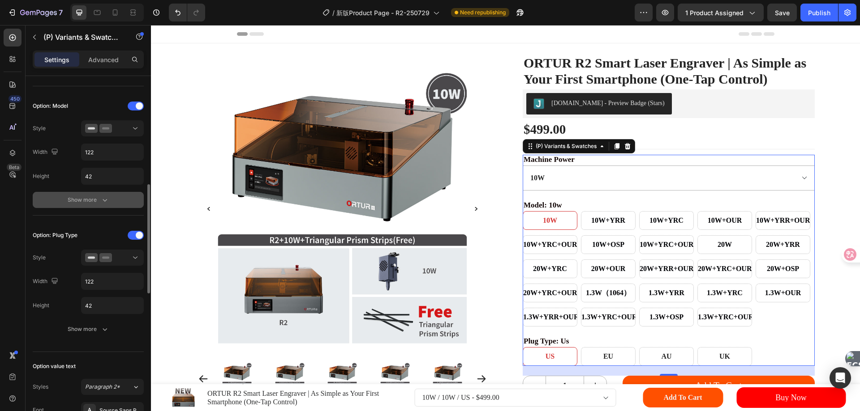
click at [90, 199] on div "Show more" at bounding box center [89, 200] width 42 height 9
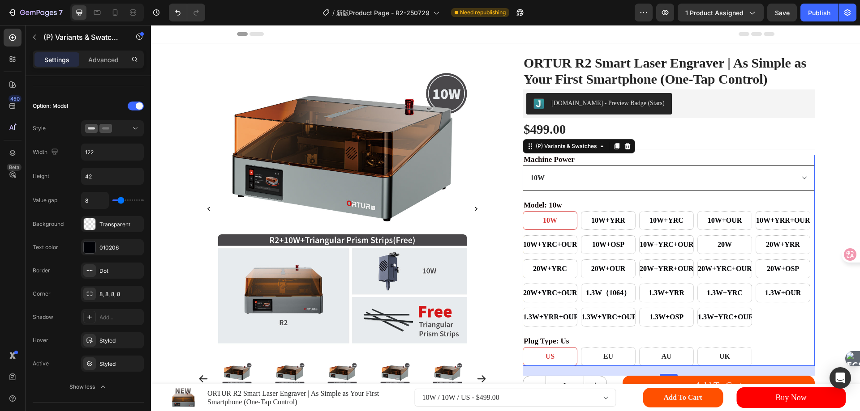
click at [580, 191] on select "10W 20W 1.3W(1064)" at bounding box center [668, 178] width 292 height 25
click at [591, 189] on select "10W 20W 1.3W(1064)" at bounding box center [668, 178] width 292 height 25
click at [118, 130] on div at bounding box center [112, 128] width 55 height 9
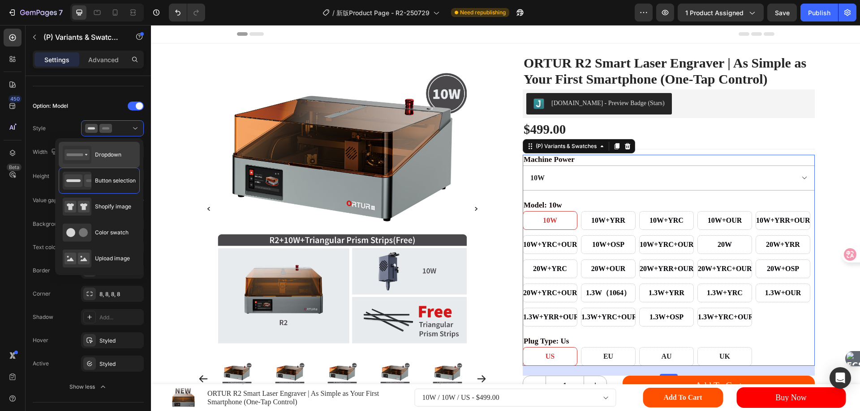
click at [99, 156] on span "Dropdown" at bounding box center [108, 155] width 26 height 8
type input "100%"
type input "56"
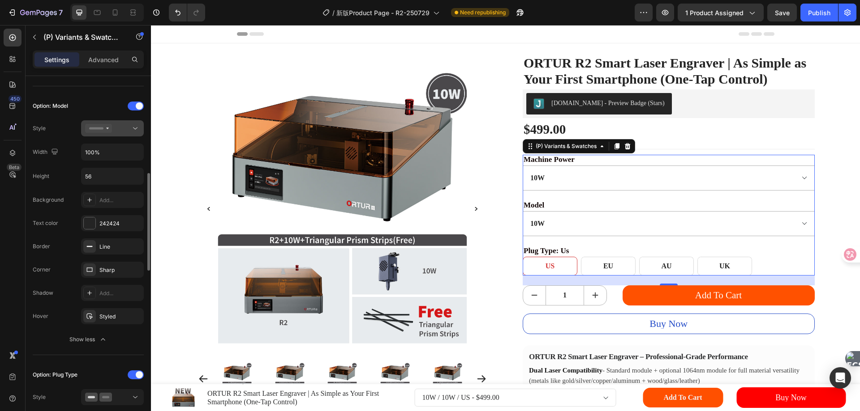
click at [122, 132] on div at bounding box center [112, 128] width 55 height 9
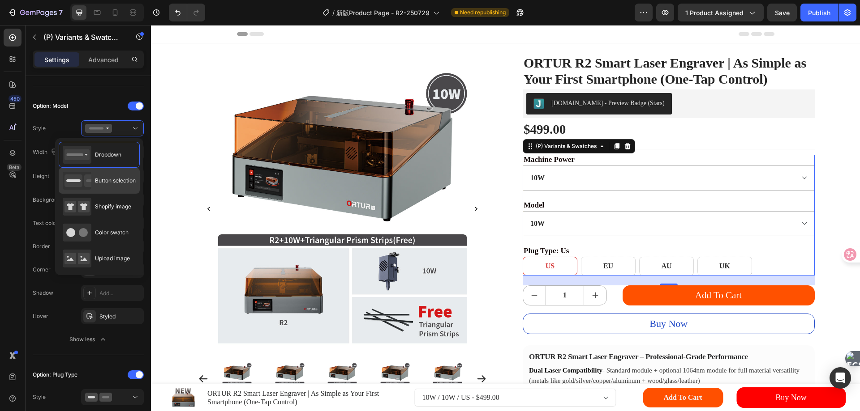
click at [98, 178] on span "Button selection" at bounding box center [115, 181] width 41 height 8
type input "122"
type input "42"
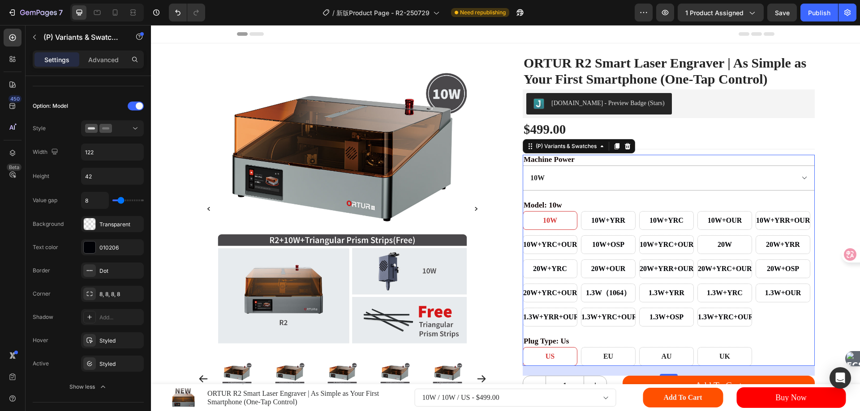
click at [556, 164] on legend "machine power" at bounding box center [548, 159] width 53 height 9
click at [568, 191] on select "10W 20W 1.3W(1064)" at bounding box center [668, 178] width 292 height 25
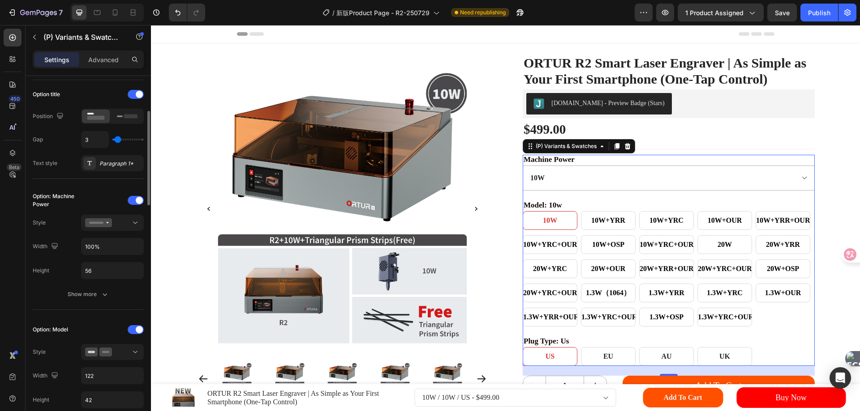
scroll to position [179, 0]
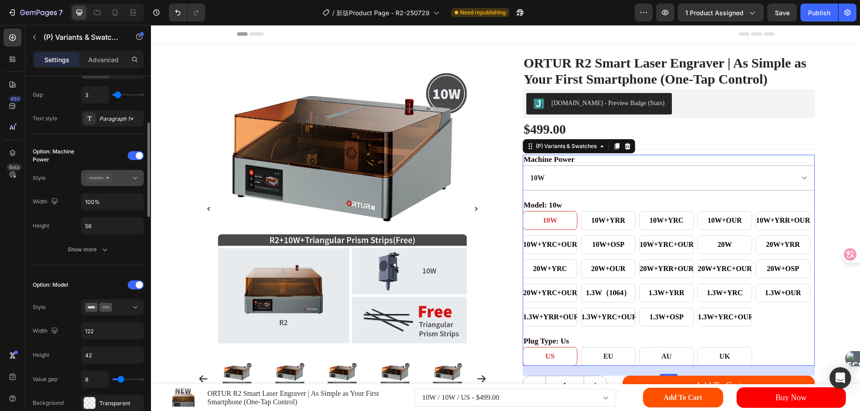
click at [127, 177] on div at bounding box center [112, 178] width 55 height 9
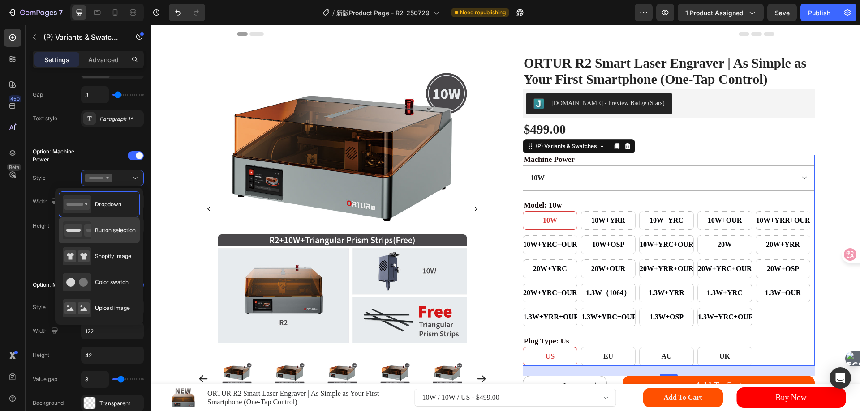
click at [109, 227] on span "Button selection" at bounding box center [115, 231] width 41 height 8
type input "120"
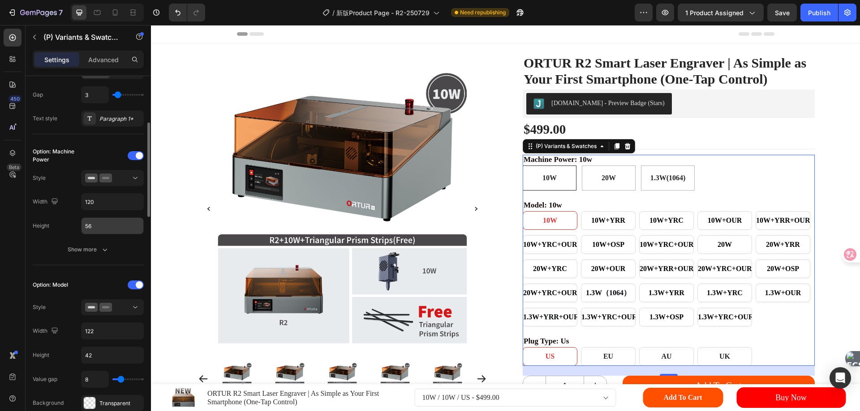
click at [96, 229] on input "56" at bounding box center [112, 226] width 62 height 16
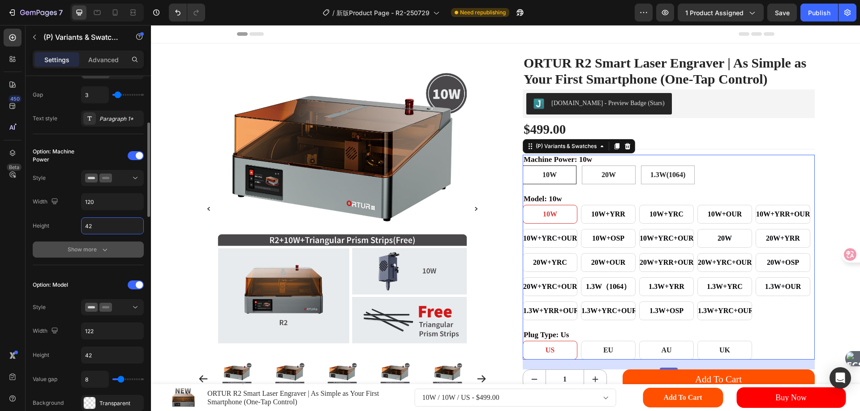
type input "42"
click at [93, 252] on div "Show more" at bounding box center [89, 249] width 42 height 9
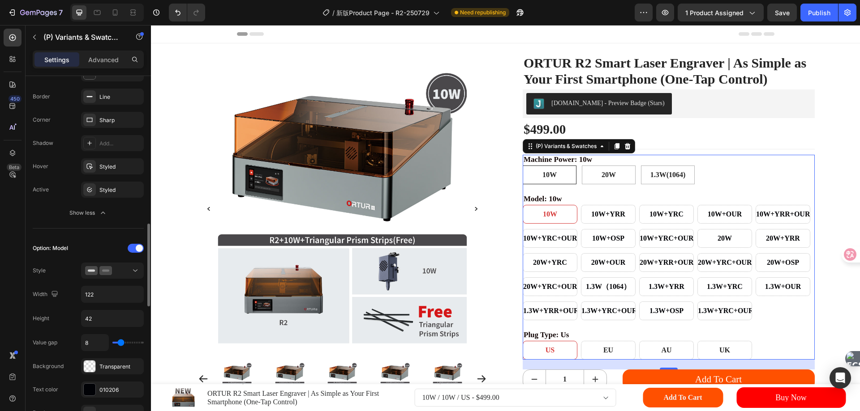
scroll to position [537, 0]
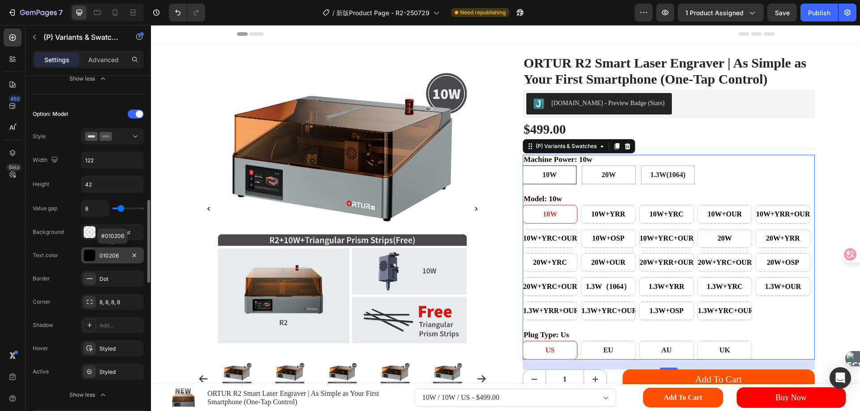
click at [116, 257] on div "010206" at bounding box center [112, 256] width 26 height 8
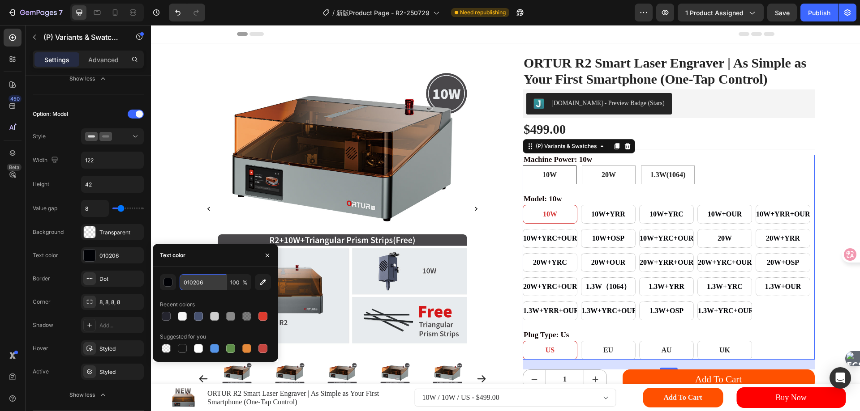
click at [201, 277] on input "010206" at bounding box center [203, 282] width 47 height 16
click at [63, 250] on div "Text color 010206" at bounding box center [88, 256] width 111 height 16
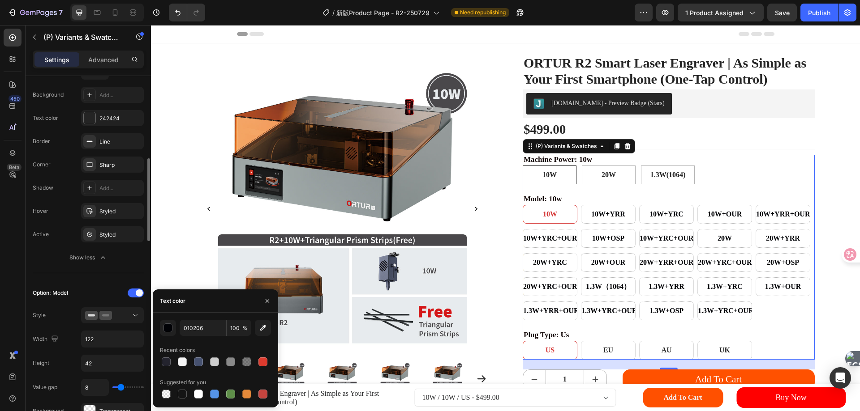
scroll to position [269, 0]
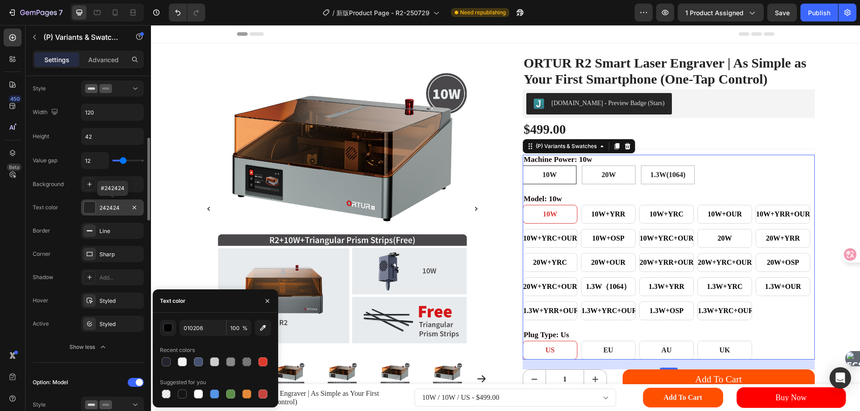
click at [111, 207] on div "242424" at bounding box center [112, 208] width 26 height 8
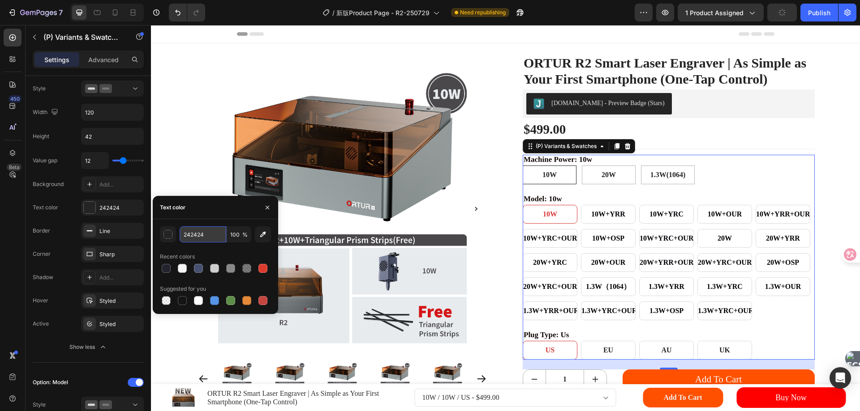
click at [0, 0] on input "242424" at bounding box center [0, 0] width 0 height 0
paste input "010206"
type input "010206"
click at [59, 232] on div "Border Line" at bounding box center [88, 231] width 111 height 16
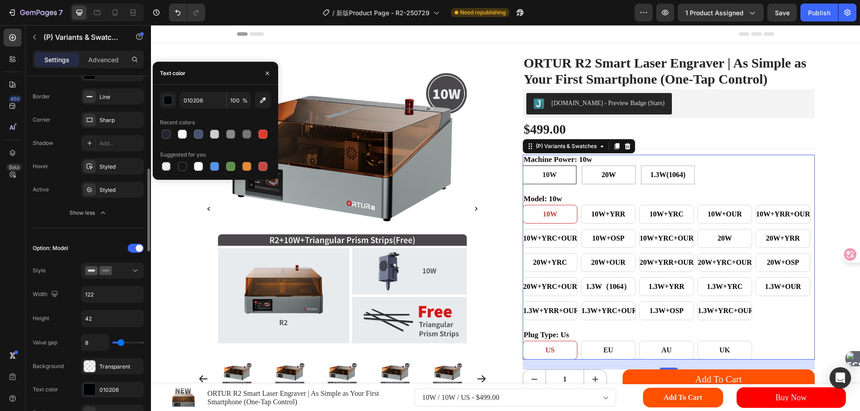
scroll to position [492, 0]
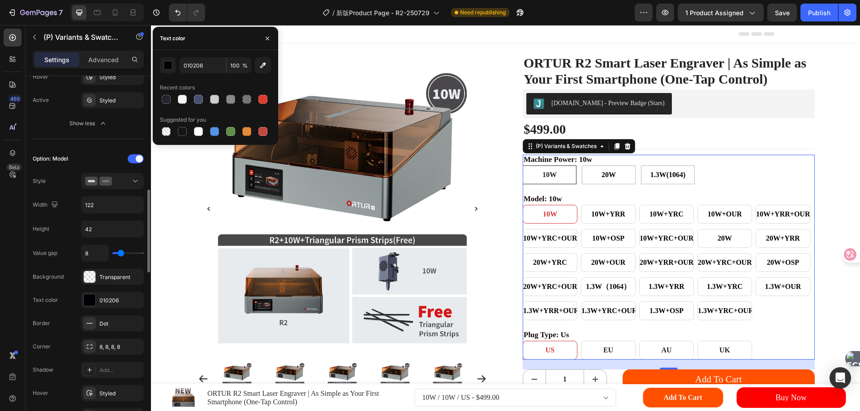
click at [60, 217] on div "Option: Model Style Width 122 Height 42 Value gap 8 Background Transparent Text…" at bounding box center [88, 300] width 111 height 296
click at [268, 40] on icon "button" at bounding box center [267, 38] width 7 height 7
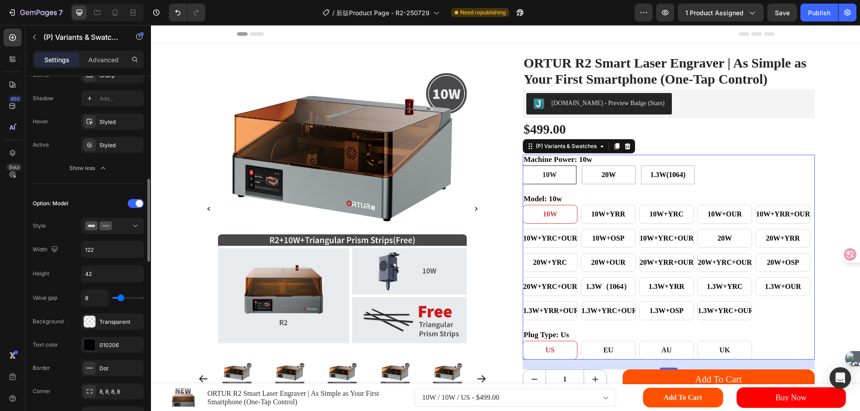
scroll to position [403, 0]
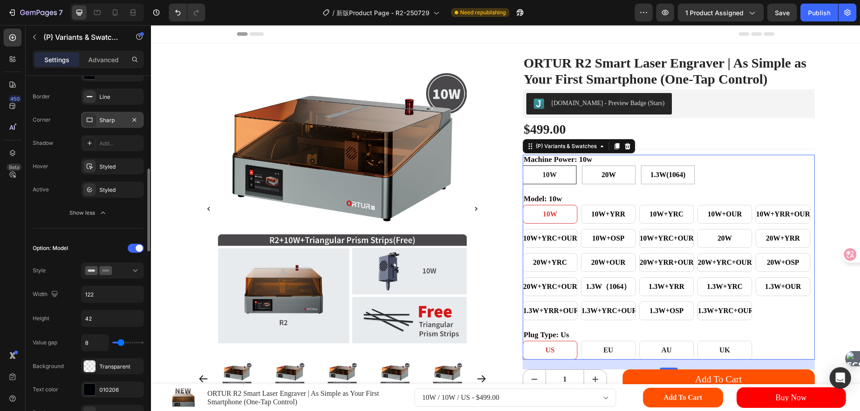
click at [112, 121] on div "Sharp" at bounding box center [112, 120] width 26 height 8
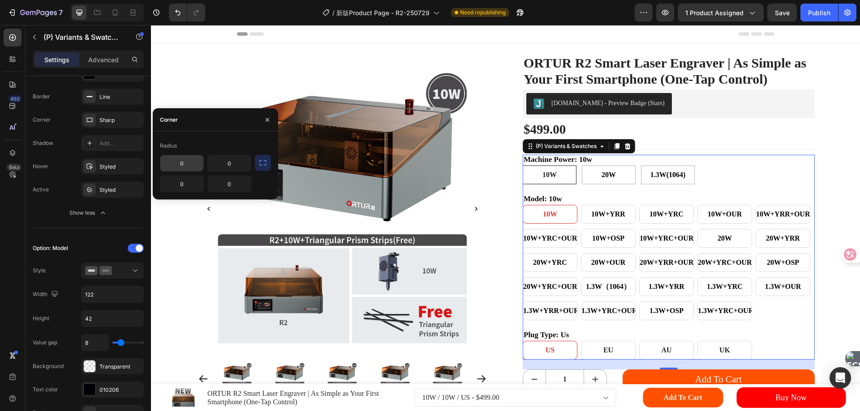
click at [189, 167] on input "0" at bounding box center [181, 163] width 43 height 16
type input "8"
click at [226, 162] on input "0" at bounding box center [229, 163] width 43 height 16
type input "8"
click at [215, 188] on input "0" at bounding box center [229, 184] width 43 height 16
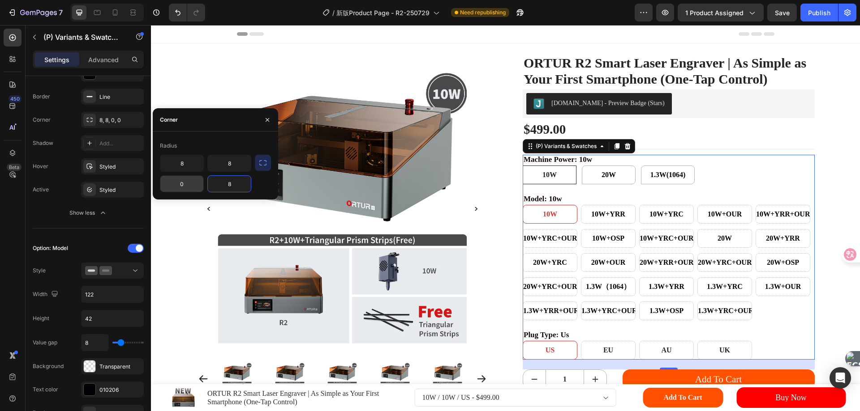
type input "8"
click at [182, 185] on input "0" at bounding box center [181, 184] width 43 height 16
type input "8"
click at [45, 206] on button "Show less" at bounding box center [88, 213] width 111 height 16
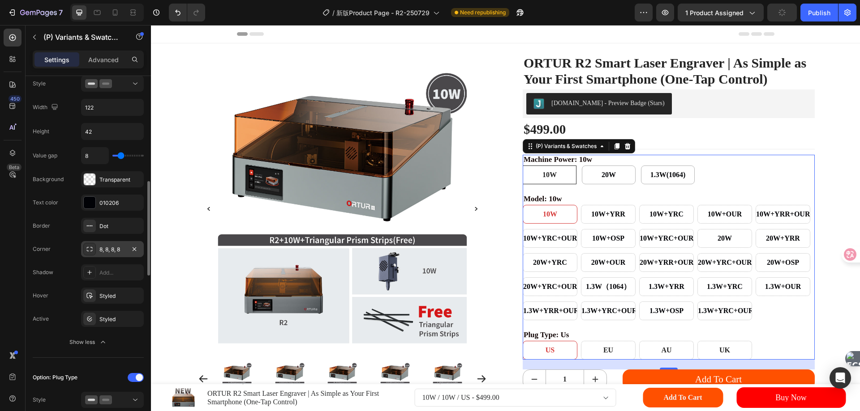
scroll to position [492, 0]
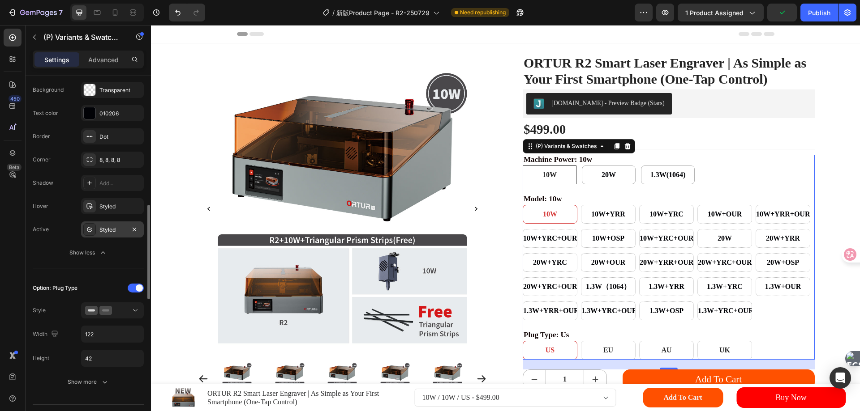
click at [101, 231] on div "Styled" at bounding box center [112, 230] width 26 height 8
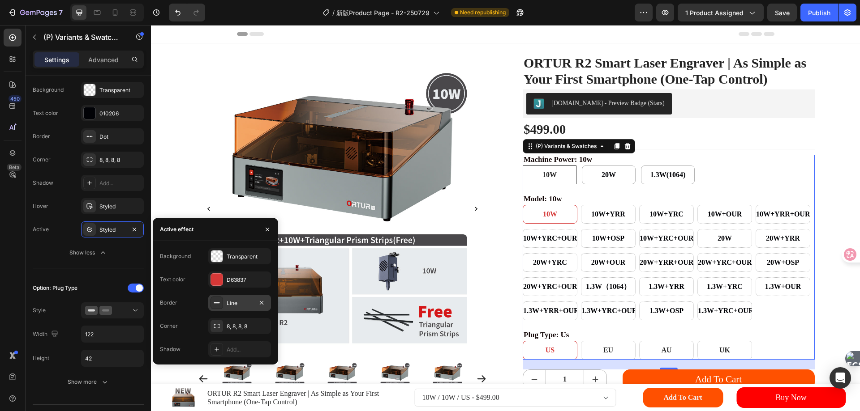
click at [218, 302] on icon at bounding box center [216, 303] width 7 height 7
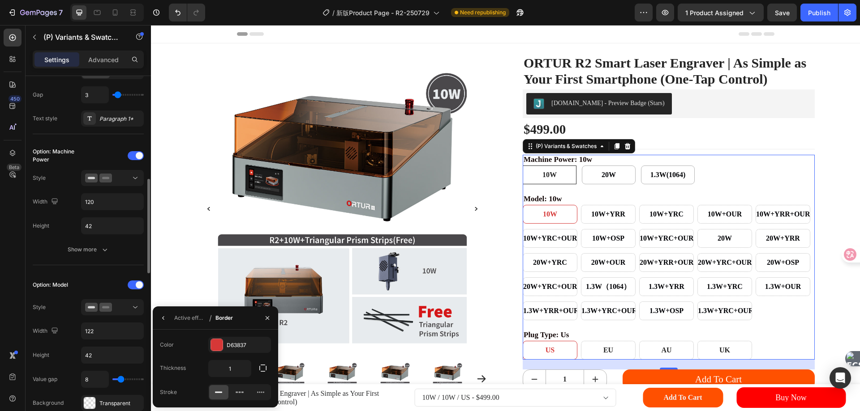
scroll to position [224, 0]
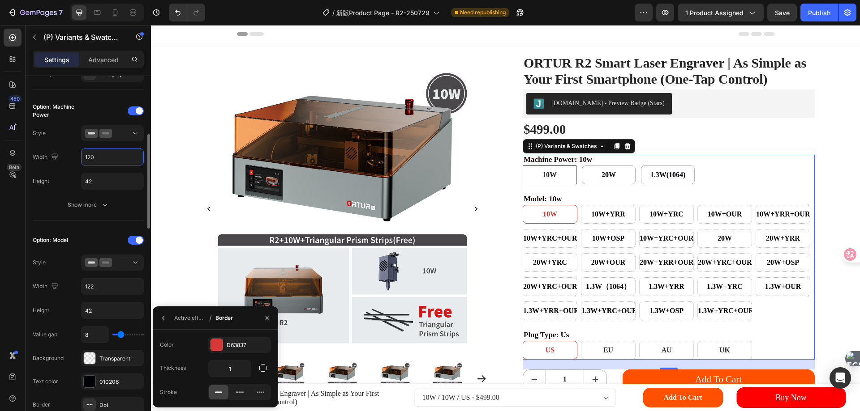
click at [105, 157] on input "120" at bounding box center [112, 157] width 62 height 16
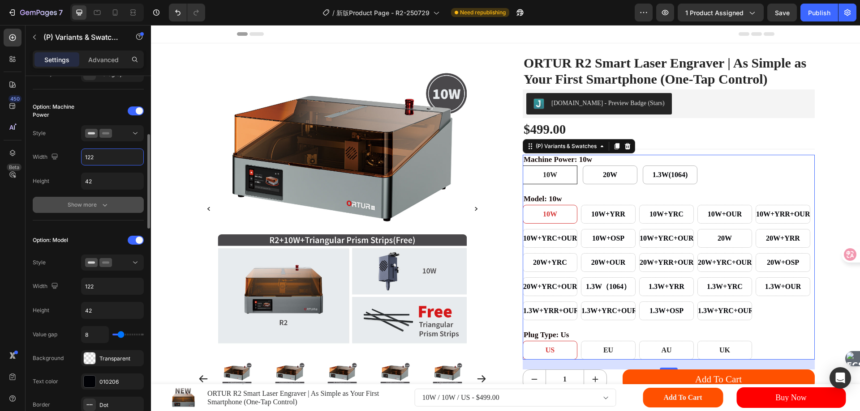
type input "122"
click at [90, 204] on div "Show more" at bounding box center [89, 205] width 42 height 9
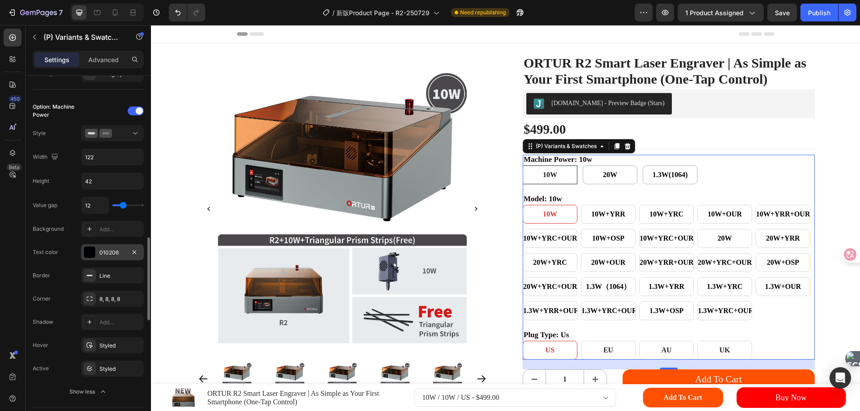
scroll to position [358, 0]
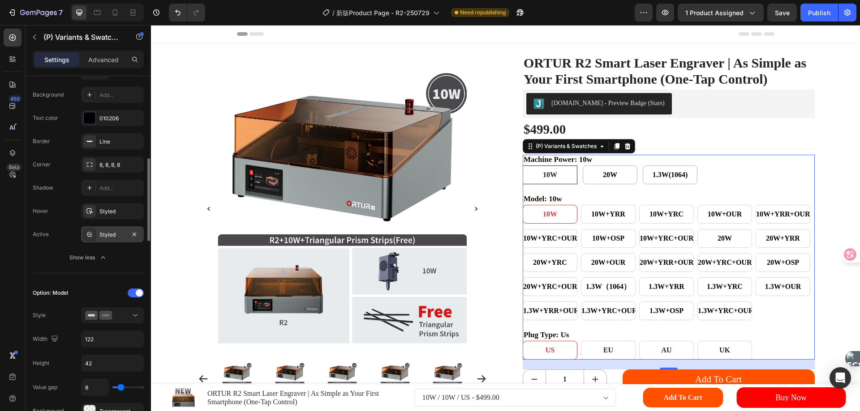
click at [107, 235] on div "Styled" at bounding box center [112, 235] width 26 height 8
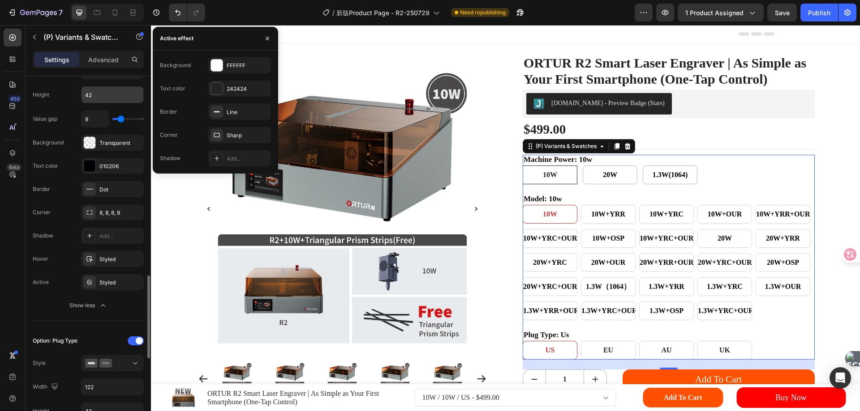
scroll to position [672, 0]
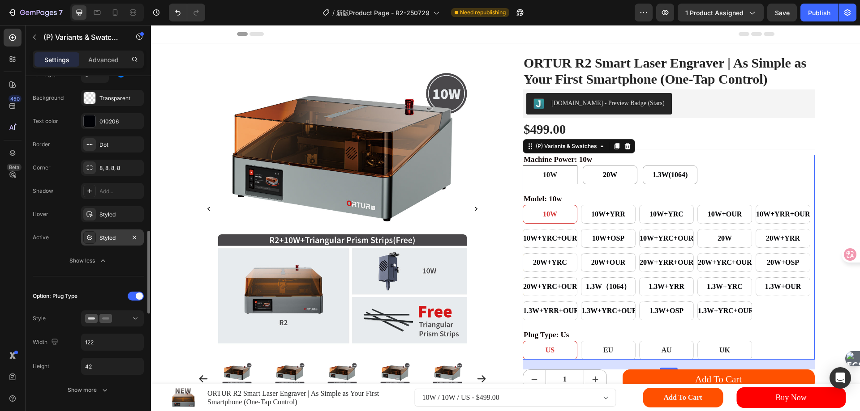
click at [110, 238] on div "Styled" at bounding box center [112, 238] width 26 height 8
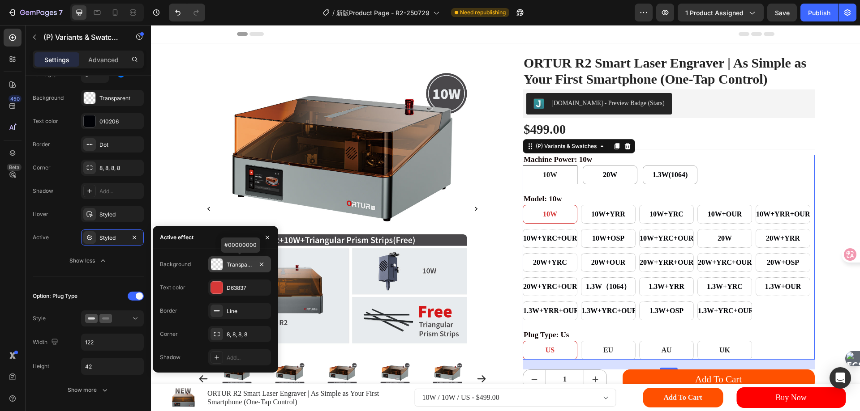
click at [240, 265] on div "Transparent" at bounding box center [240, 265] width 26 height 8
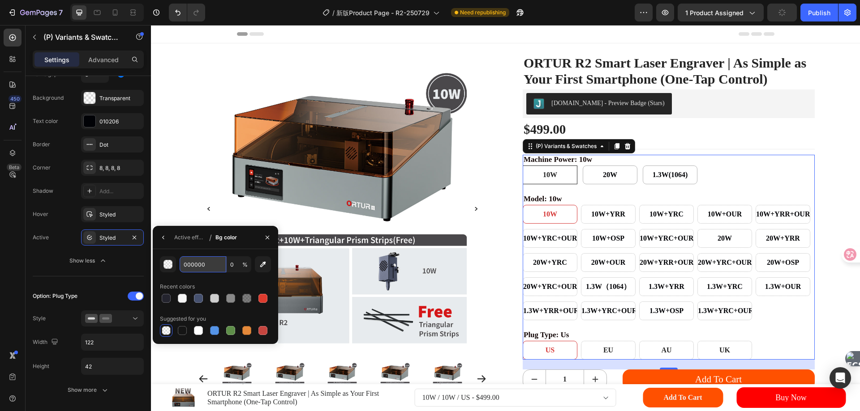
click at [0, 0] on input "000000" at bounding box center [0, 0] width 0 height 0
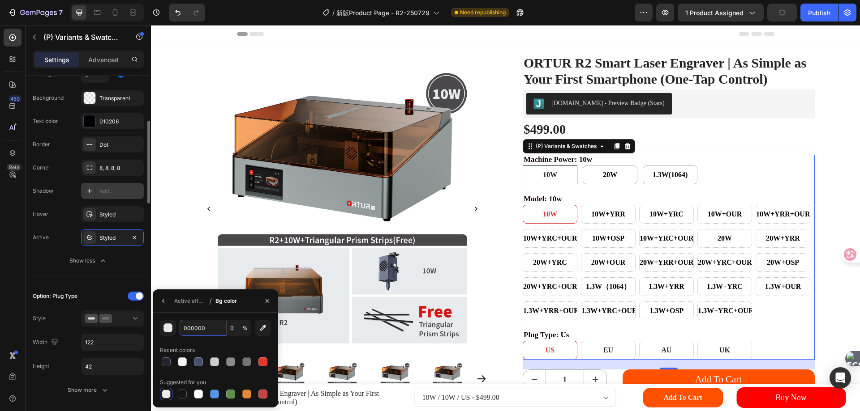
scroll to position [537, 0]
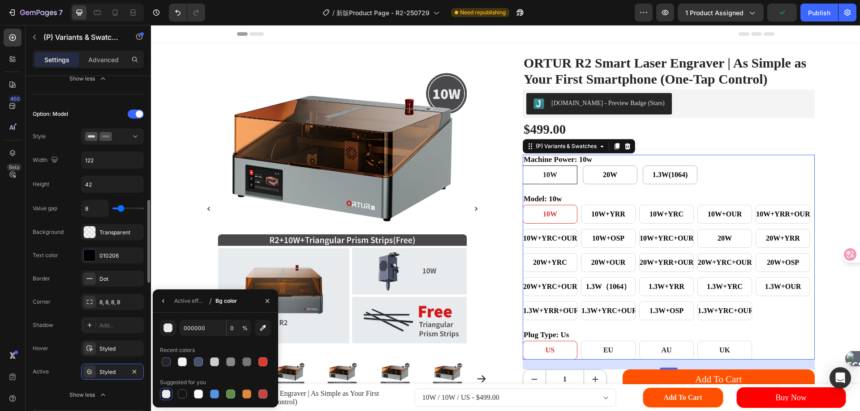
click at [66, 370] on div "Active Styled" at bounding box center [88, 372] width 111 height 16
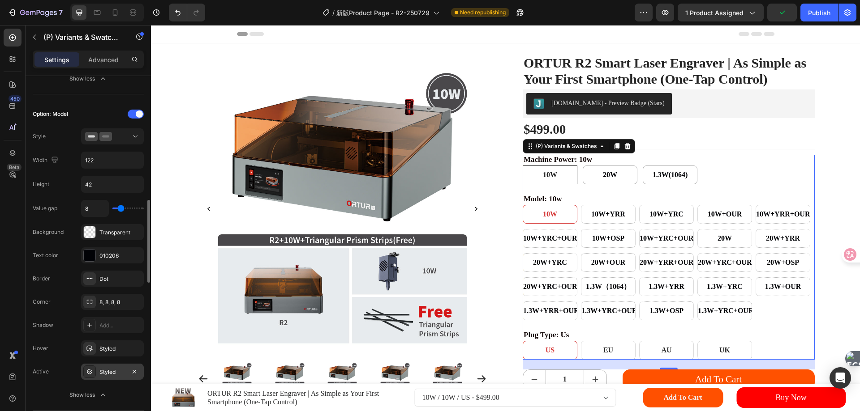
click at [101, 369] on div "Styled" at bounding box center [112, 372] width 26 height 8
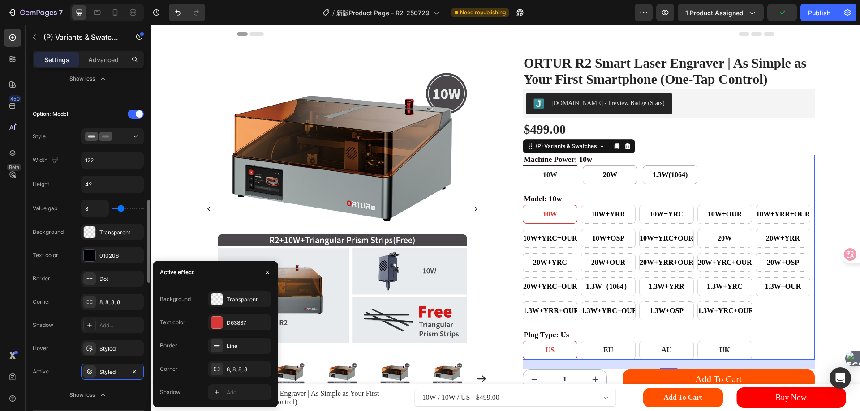
scroll to position [448, 0]
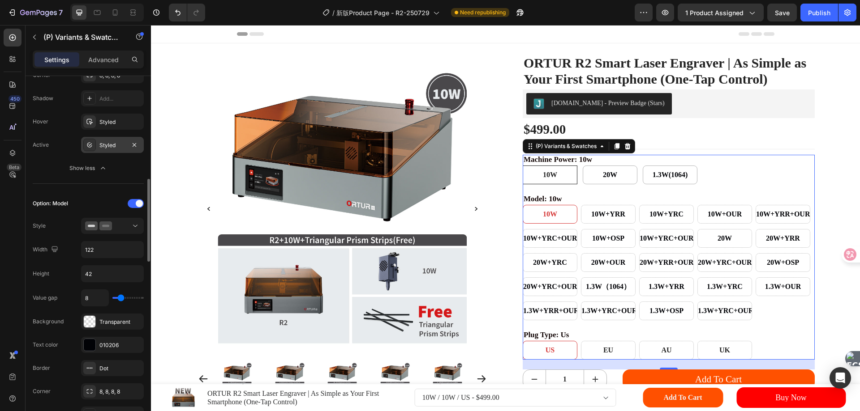
click at [109, 142] on div "Styled" at bounding box center [112, 145] width 26 height 8
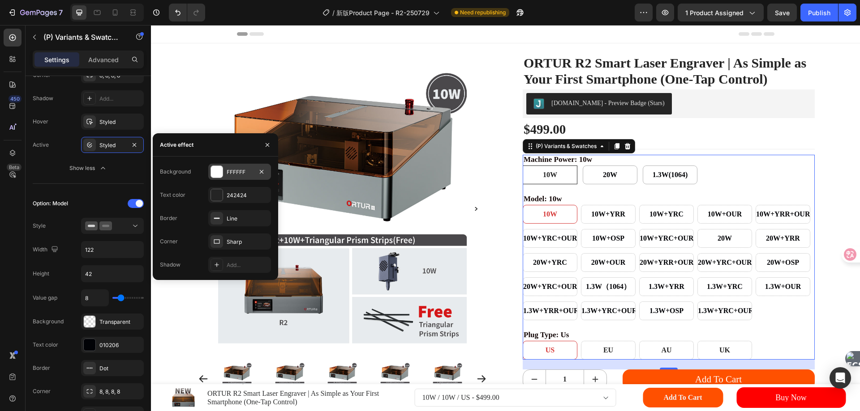
click at [239, 175] on div "FFFFFF" at bounding box center [240, 172] width 26 height 8
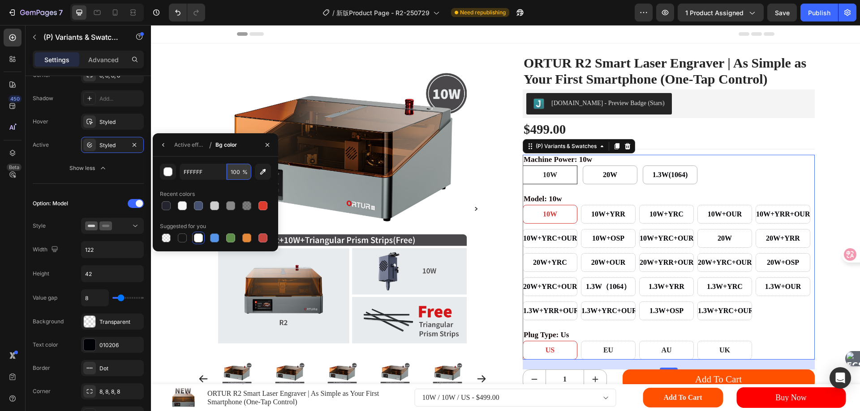
click at [0, 0] on input "100" at bounding box center [0, 0] width 0 height 0
type input "0"
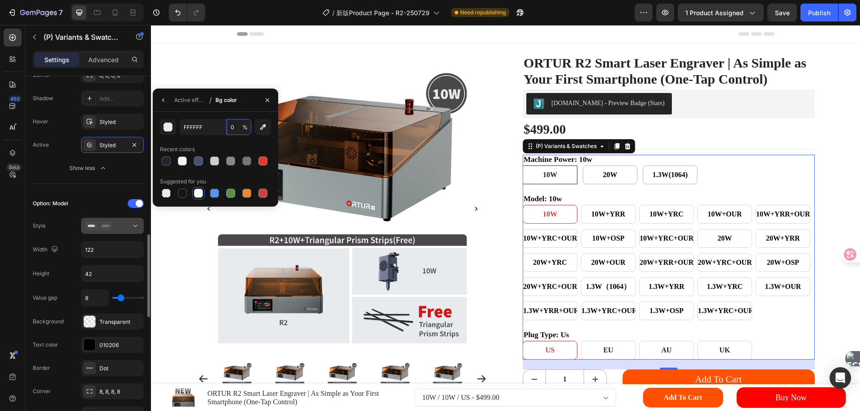
scroll to position [492, 0]
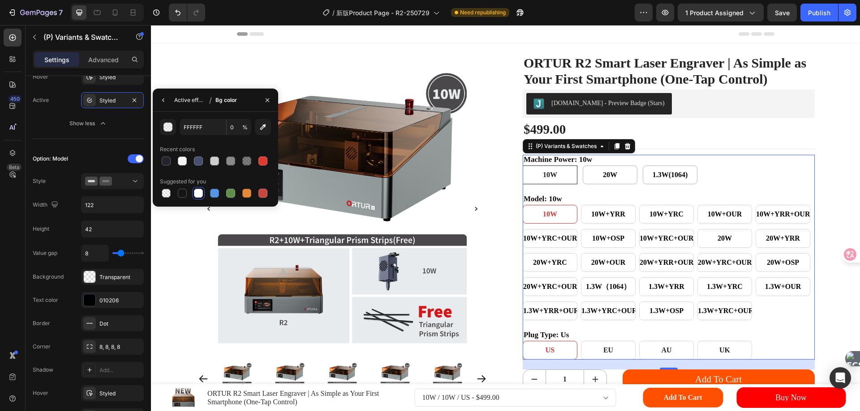
click at [181, 99] on div "Active effect" at bounding box center [189, 100] width 31 height 8
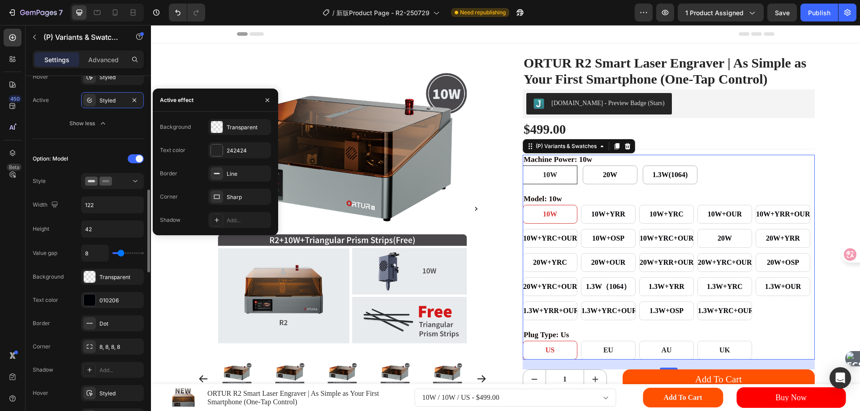
scroll to position [582, 0]
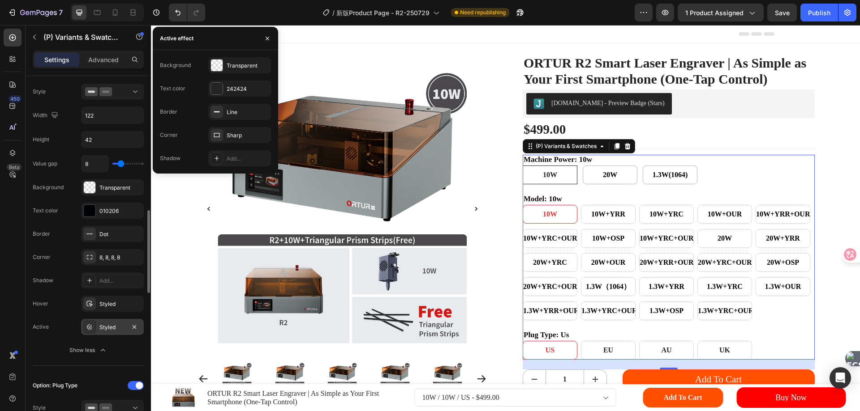
click at [111, 329] on div "Styled" at bounding box center [112, 328] width 26 height 8
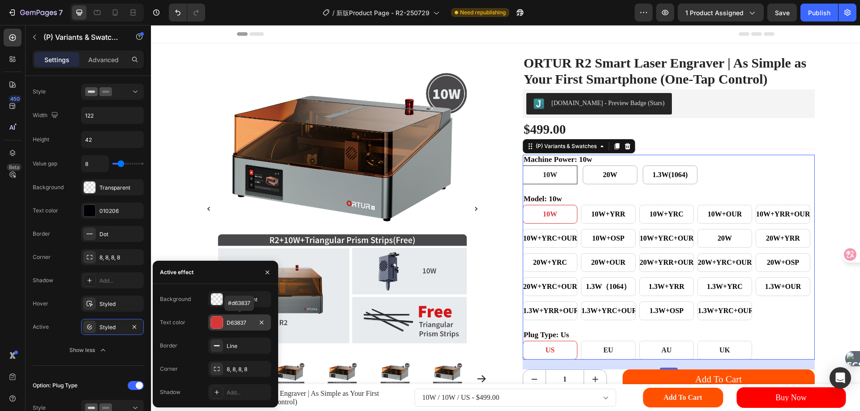
click at [239, 323] on div "D63837" at bounding box center [240, 323] width 26 height 8
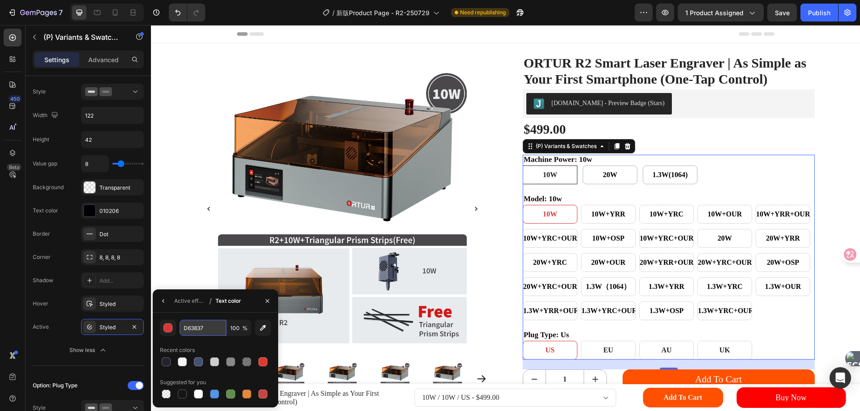
click at [0, 0] on input "D63837" at bounding box center [0, 0] width 0 height 0
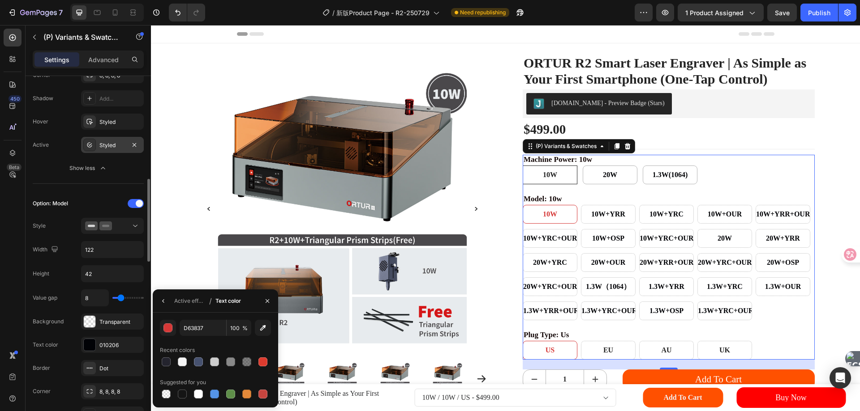
click at [101, 150] on div "Styled" at bounding box center [112, 145] width 63 height 16
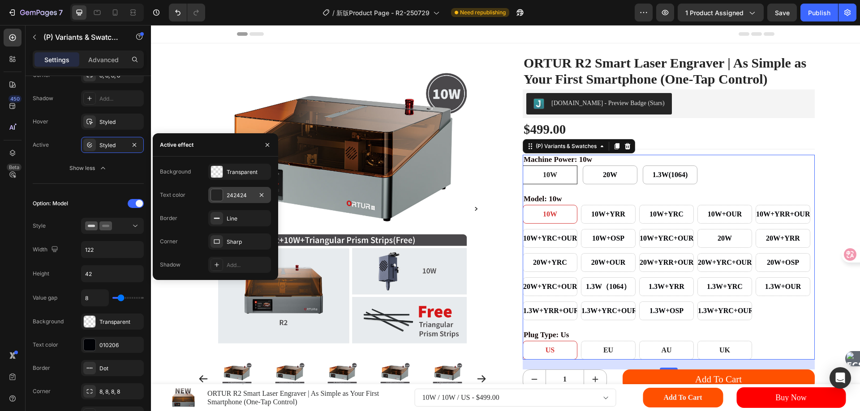
click at [236, 198] on div "242424" at bounding box center [240, 196] width 26 height 8
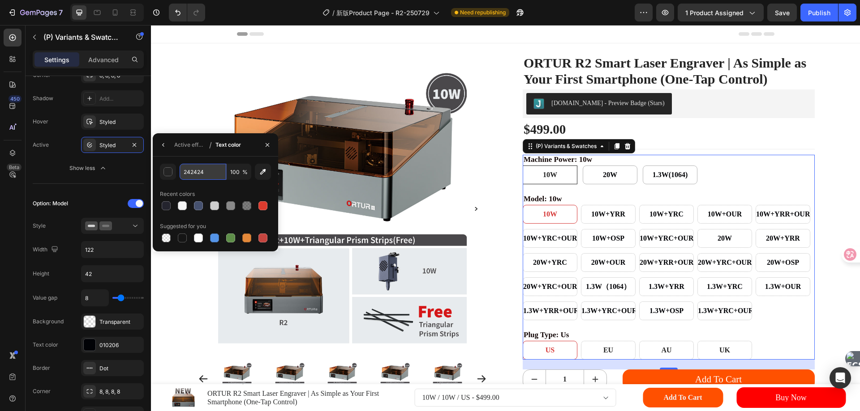
click at [0, 0] on input "242424" at bounding box center [0, 0] width 0 height 0
paste input "D63837"
type input "D63837"
click at [189, 145] on div "Active effect" at bounding box center [189, 145] width 31 height 8
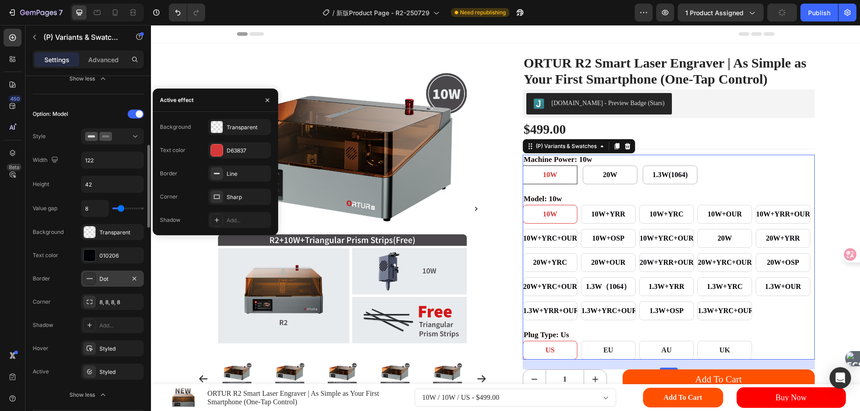
scroll to position [582, 0]
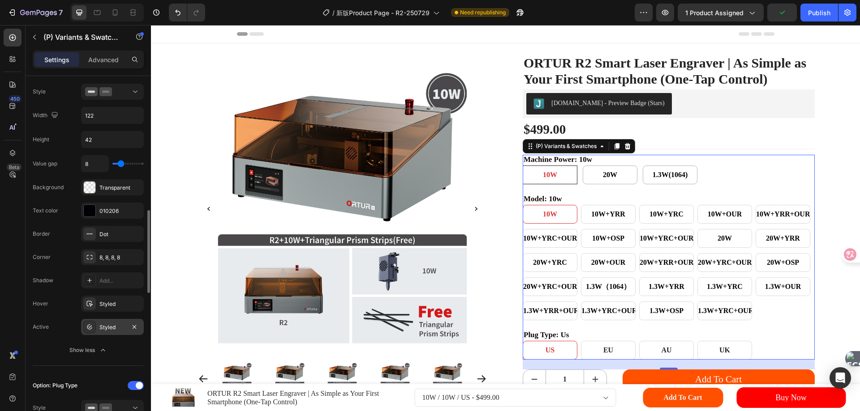
click at [113, 325] on div "Styled" at bounding box center [112, 328] width 26 height 8
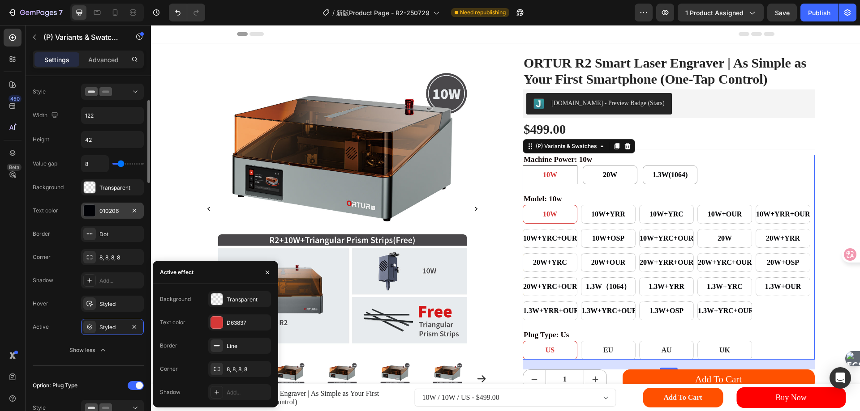
scroll to position [492, 0]
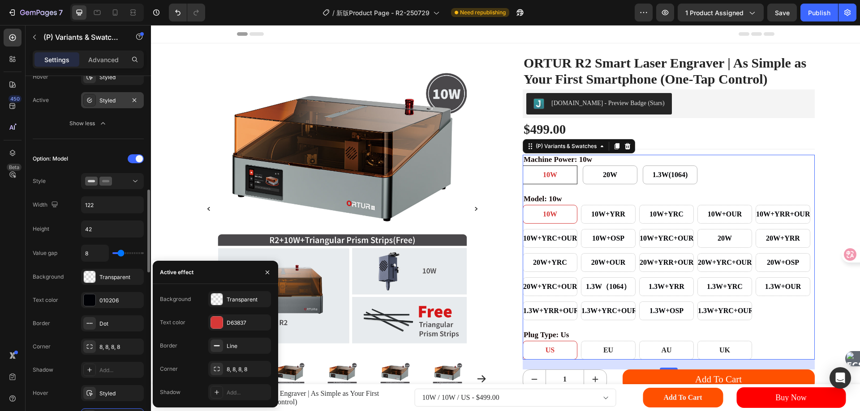
click at [107, 100] on div "Styled" at bounding box center [112, 101] width 26 height 8
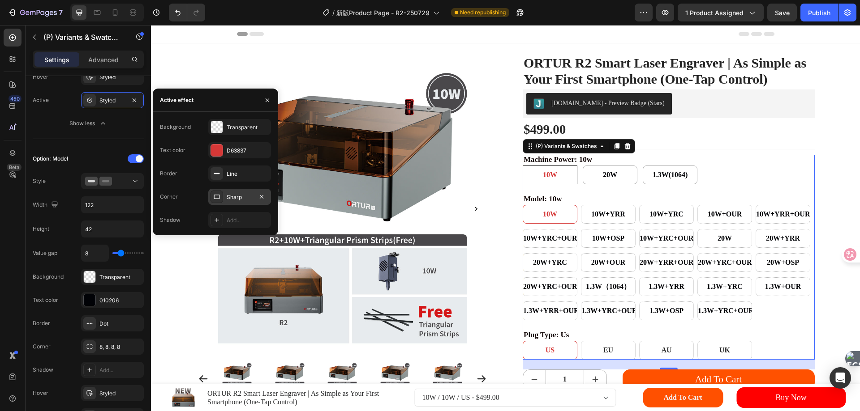
click at [235, 196] on div "Sharp" at bounding box center [240, 197] width 26 height 8
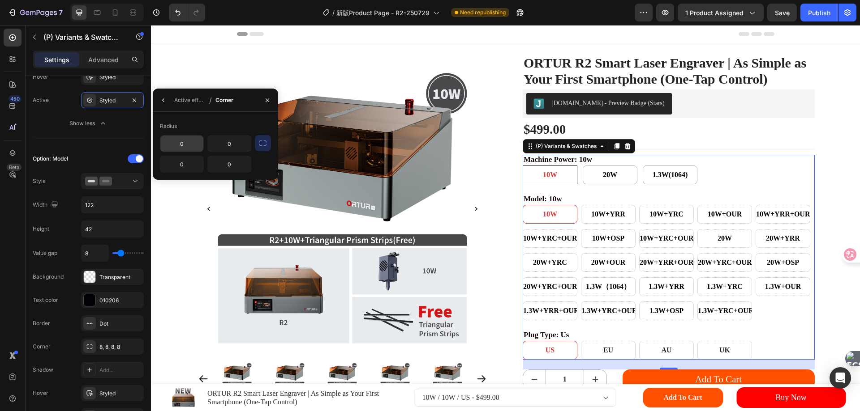
click at [192, 145] on input "0" at bounding box center [181, 144] width 43 height 16
type input "8"
click at [235, 148] on input "0" at bounding box center [229, 144] width 43 height 16
paste input "8"
type input "8"
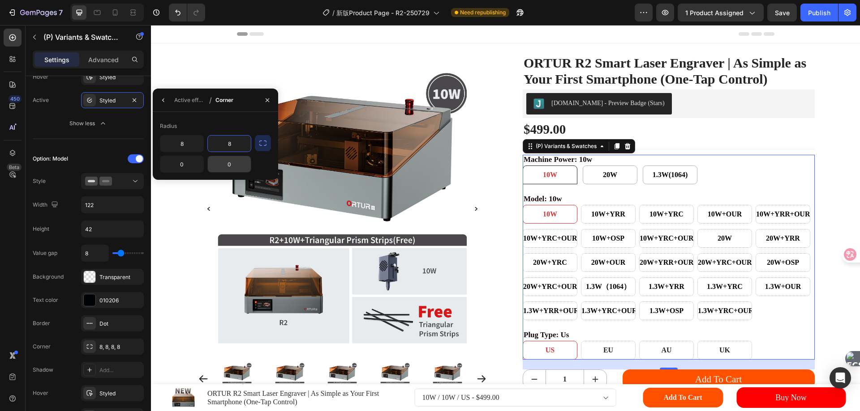
click at [231, 165] on input "0" at bounding box center [229, 164] width 43 height 16
paste input "8"
type input "8"
click at [184, 168] on input "0" at bounding box center [181, 164] width 43 height 16
paste input "8"
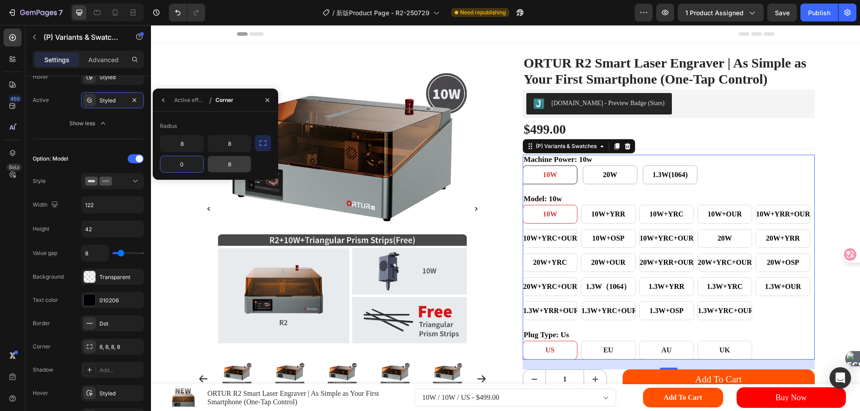
type input "8"
click at [187, 100] on div "Active effect" at bounding box center [189, 100] width 31 height 8
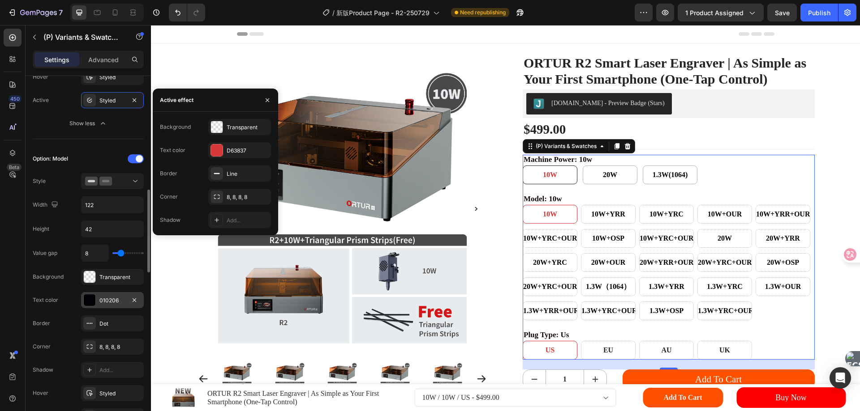
scroll to position [537, 0]
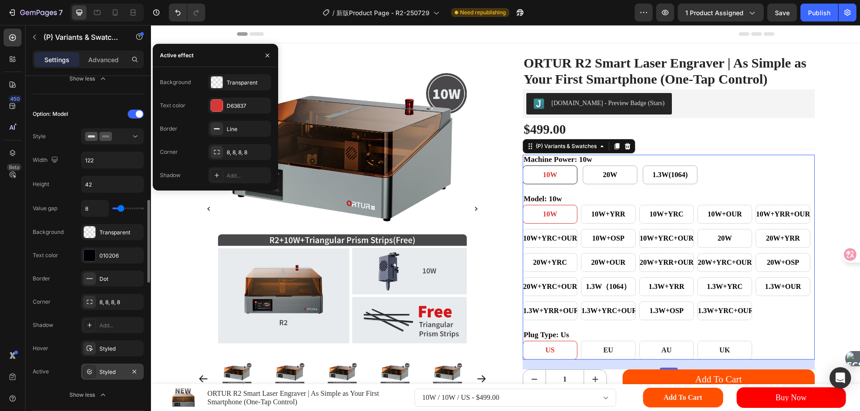
click at [111, 375] on div "Styled" at bounding box center [112, 372] width 26 height 8
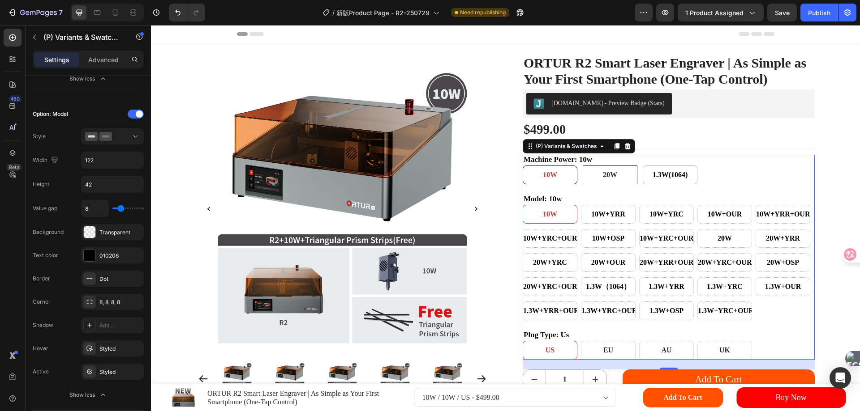
click at [609, 179] on span "20W" at bounding box center [610, 175] width 14 height 8
click at [582, 166] on input "20W 20W 20W" at bounding box center [582, 165] width 0 height 0
radio input "true"
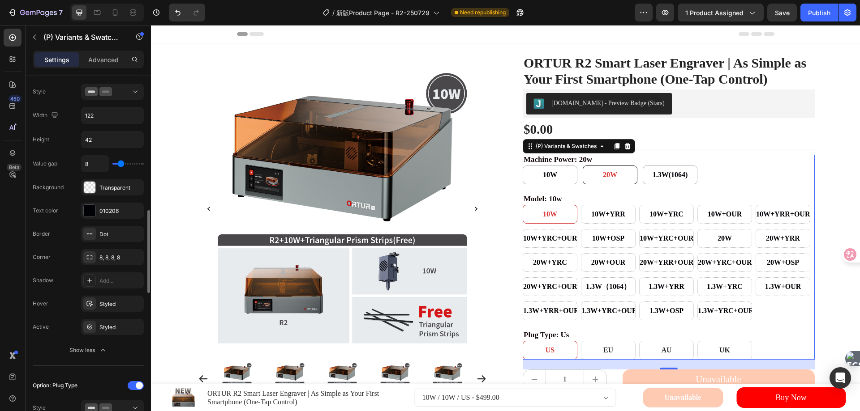
scroll to position [627, 0]
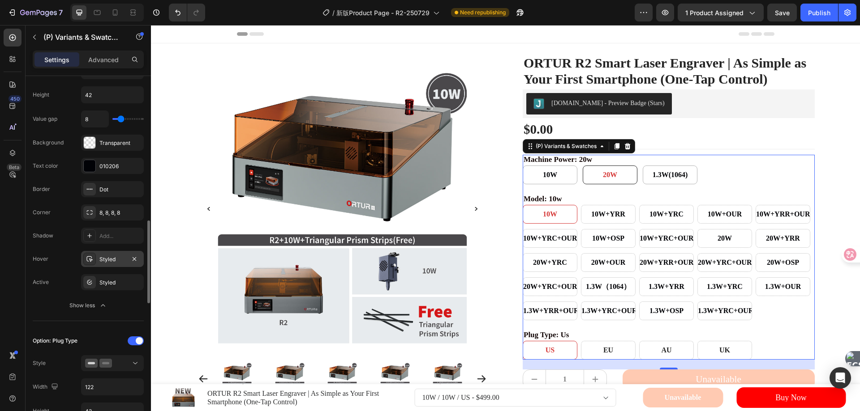
click at [104, 261] on div "Styled" at bounding box center [112, 260] width 26 height 8
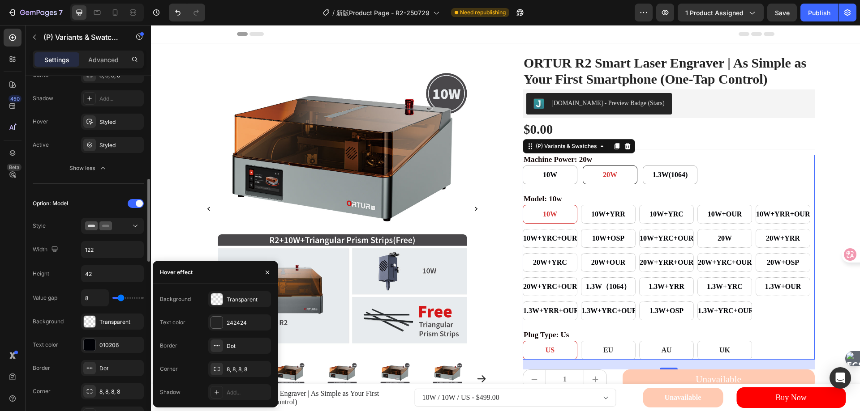
scroll to position [358, 0]
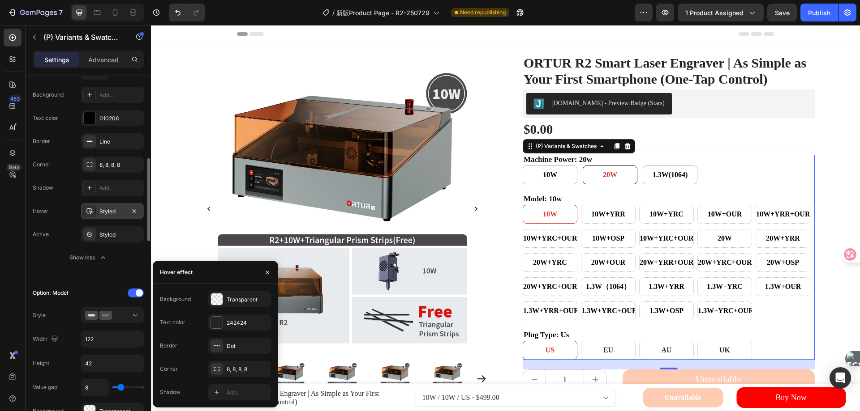
click at [109, 210] on div "Styled" at bounding box center [112, 212] width 26 height 8
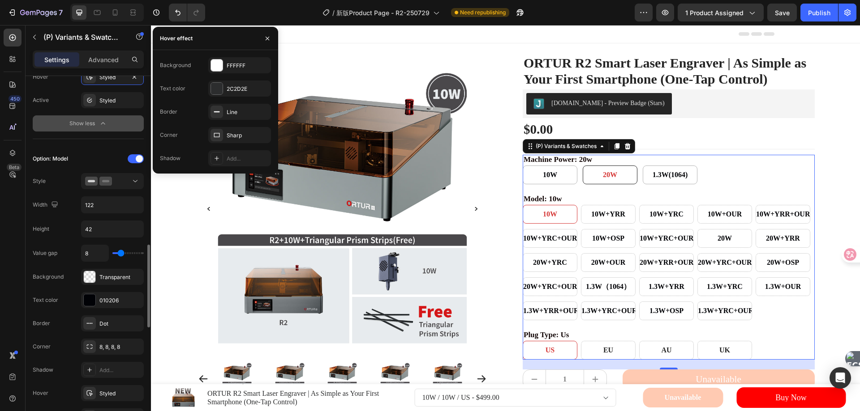
scroll to position [537, 0]
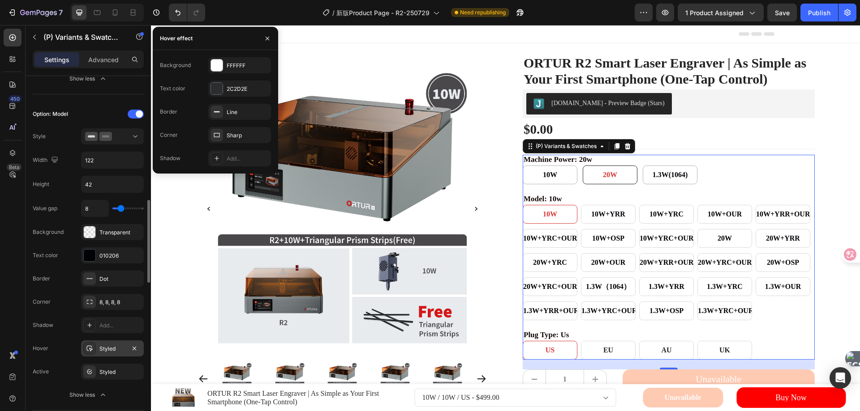
click at [105, 352] on div "Styled" at bounding box center [112, 349] width 26 height 8
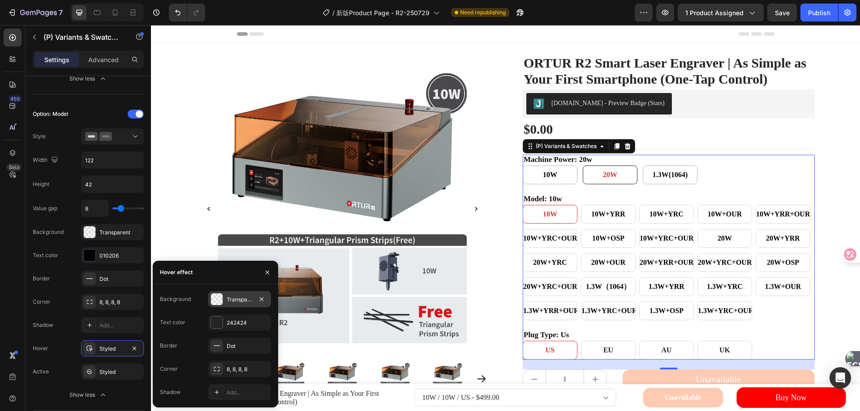
click at [245, 302] on div "Transparent" at bounding box center [240, 300] width 26 height 8
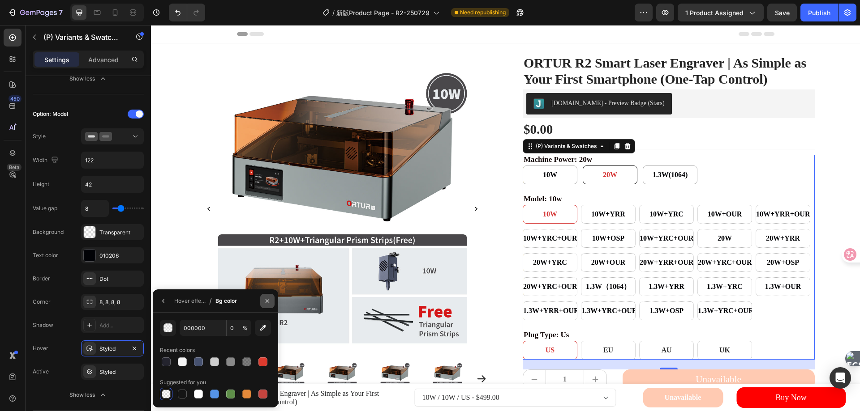
drag, startPoint x: 266, startPoint y: 300, endPoint x: 112, endPoint y: 270, distance: 156.3
click at [266, 300] on icon "button" at bounding box center [267, 301] width 4 height 4
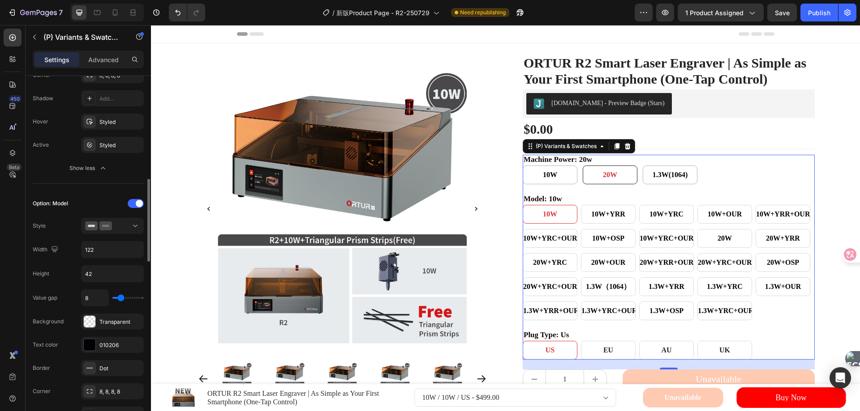
scroll to position [358, 0]
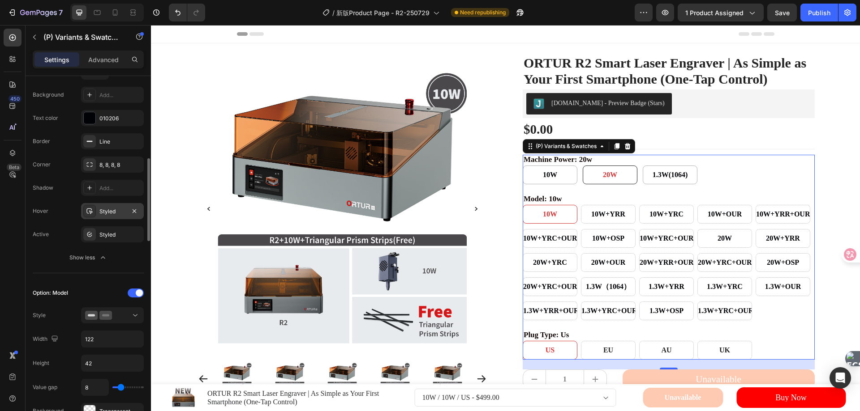
click at [104, 212] on div "Styled" at bounding box center [112, 212] width 26 height 8
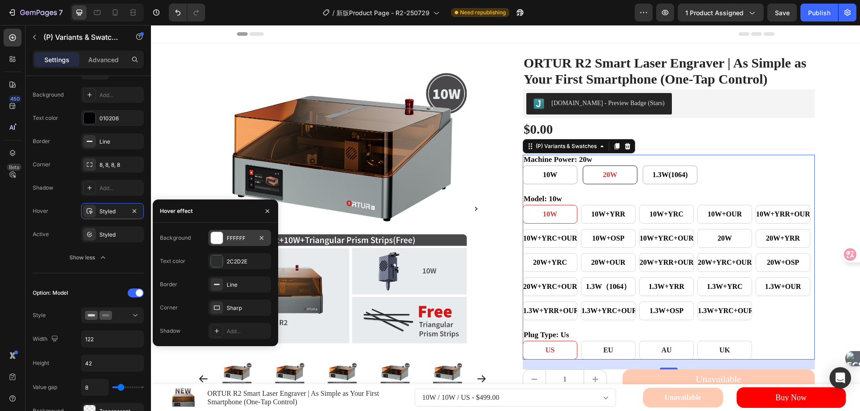
click at [232, 237] on div "FFFFFF" at bounding box center [240, 239] width 26 height 8
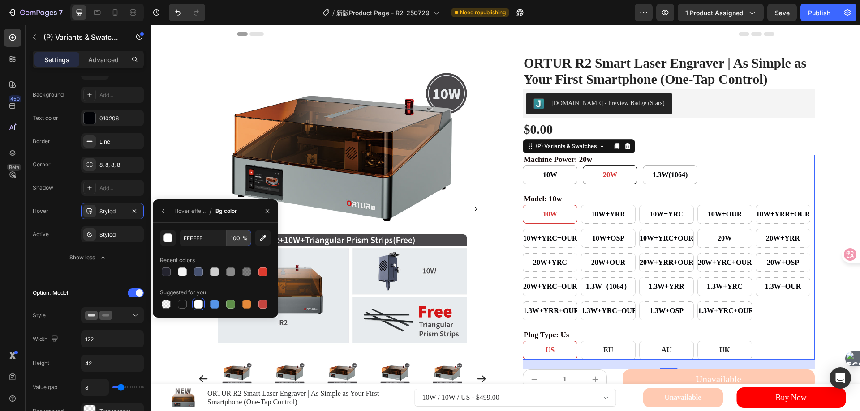
click at [0, 0] on input "100" at bounding box center [0, 0] width 0 height 0
type input "0"
click at [185, 210] on div "Hover effect" at bounding box center [189, 211] width 31 height 8
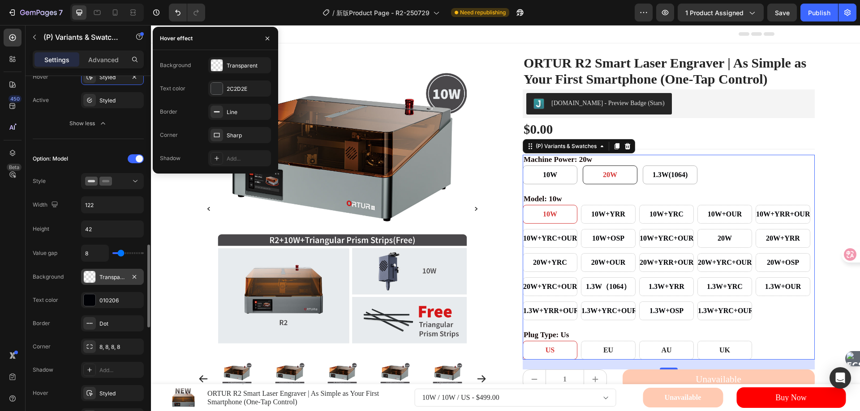
scroll to position [537, 0]
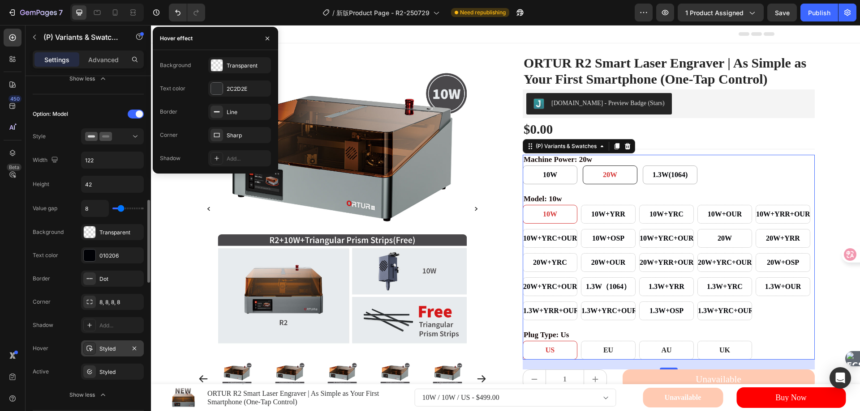
click at [111, 347] on div "Styled" at bounding box center [112, 349] width 26 height 8
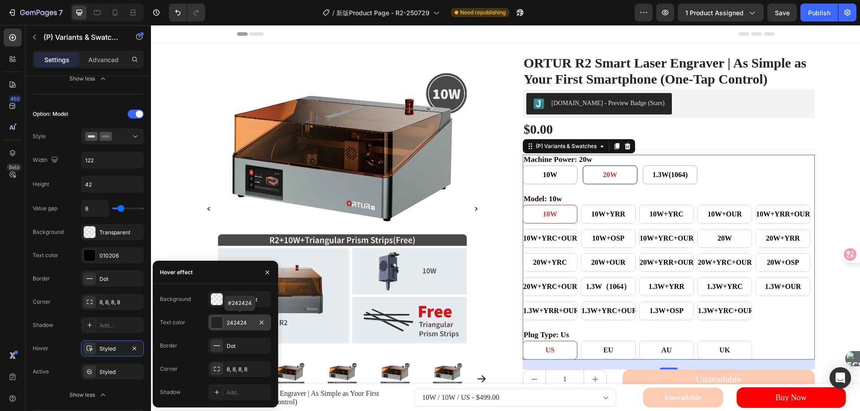
click at [235, 323] on div "242424" at bounding box center [240, 323] width 26 height 8
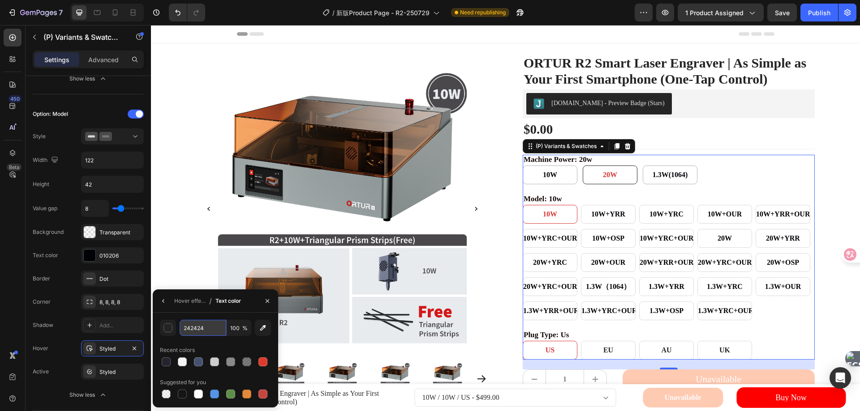
click at [0, 0] on input "242424" at bounding box center [0, 0] width 0 height 0
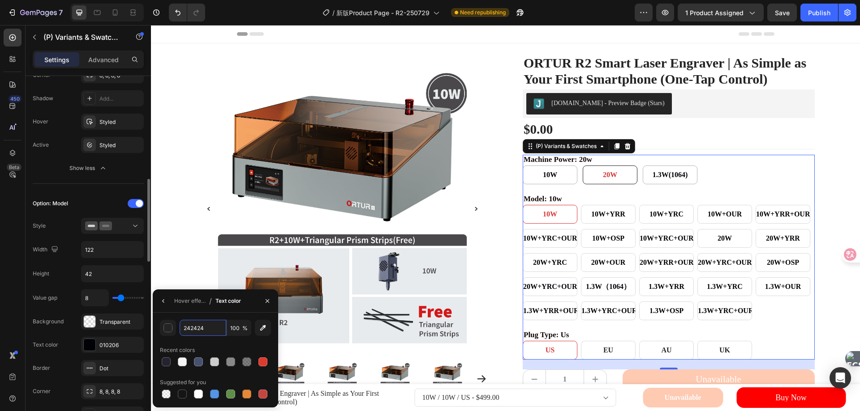
scroll to position [313, 0]
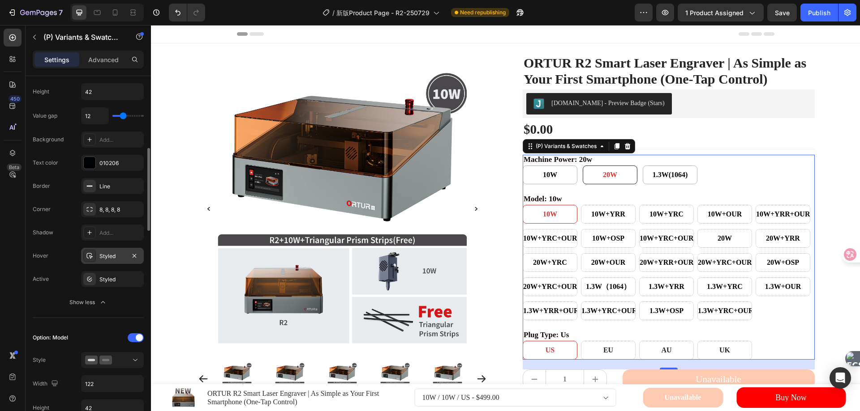
drag, startPoint x: 108, startPoint y: 256, endPoint x: 117, endPoint y: 250, distance: 10.3
click at [108, 256] on div "Styled" at bounding box center [112, 256] width 26 height 8
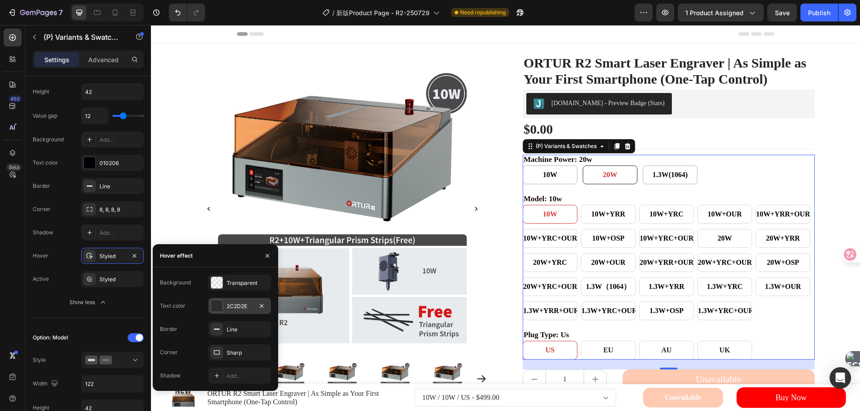
click at [230, 306] on div "2C2D2E" at bounding box center [240, 307] width 26 height 8
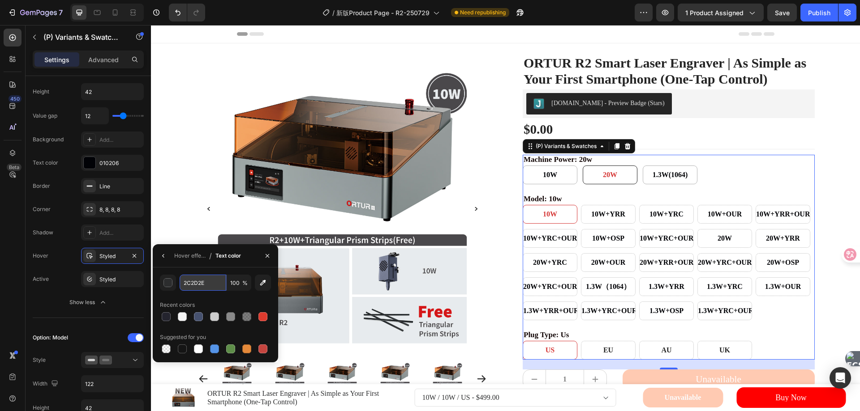
click at [0, 0] on input "2C2D2E" at bounding box center [0, 0] width 0 height 0
paste input "42424"
type input "242424"
click at [65, 276] on div "Active Styled" at bounding box center [88, 279] width 111 height 16
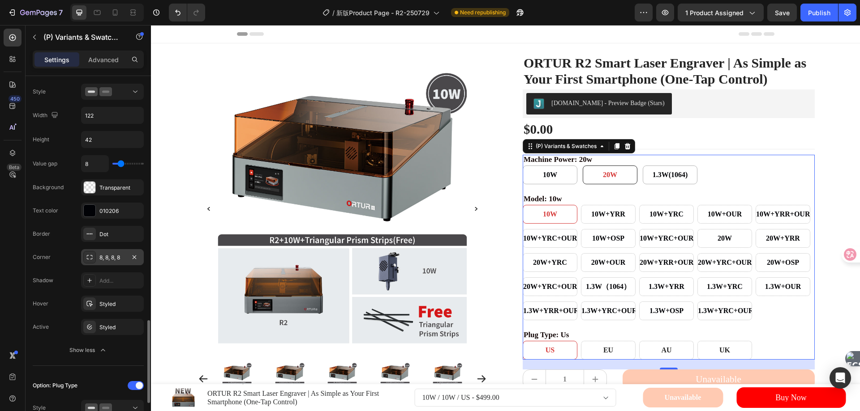
scroll to position [672, 0]
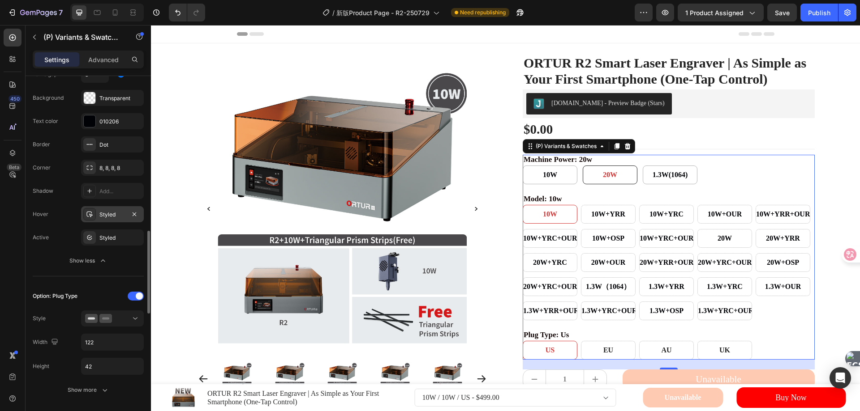
click at [108, 212] on div "Styled" at bounding box center [112, 215] width 26 height 8
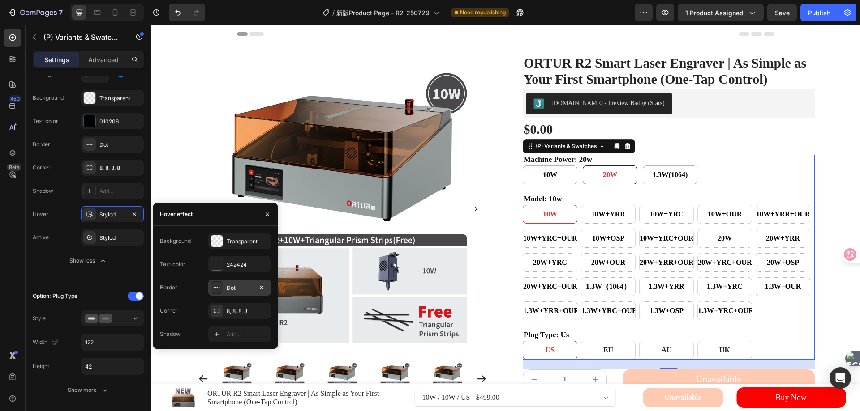
click at [235, 289] on div "Dot" at bounding box center [240, 288] width 26 height 8
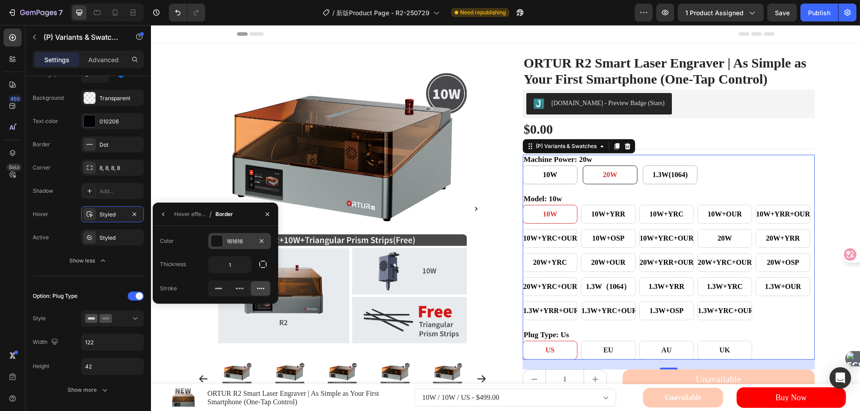
click at [229, 238] on div "161616" at bounding box center [240, 242] width 26 height 8
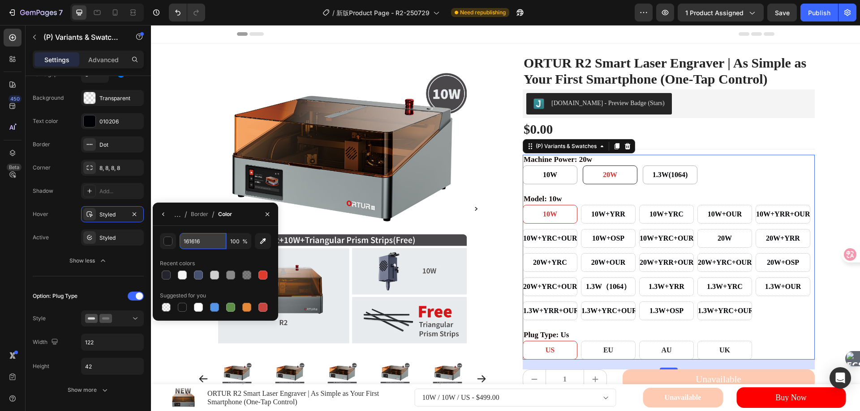
click at [0, 0] on input "161616" at bounding box center [0, 0] width 0 height 0
click at [196, 215] on div "Border" at bounding box center [199, 214] width 17 height 8
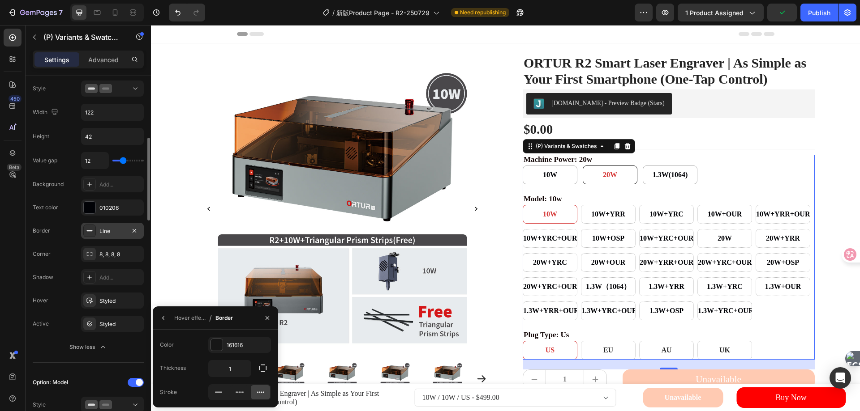
scroll to position [313, 0]
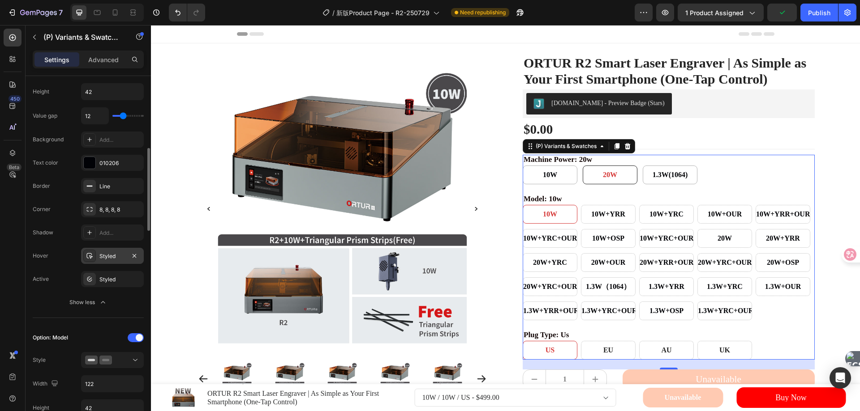
click at [114, 254] on div "Styled" at bounding box center [112, 256] width 26 height 8
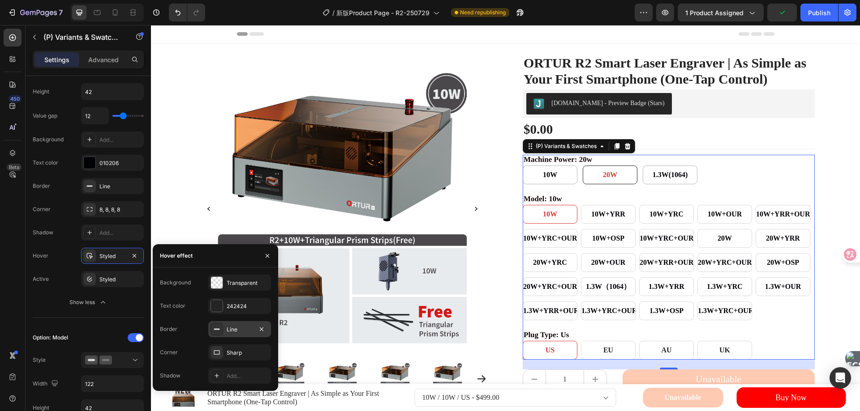
click at [238, 327] on div "Line" at bounding box center [240, 330] width 26 height 8
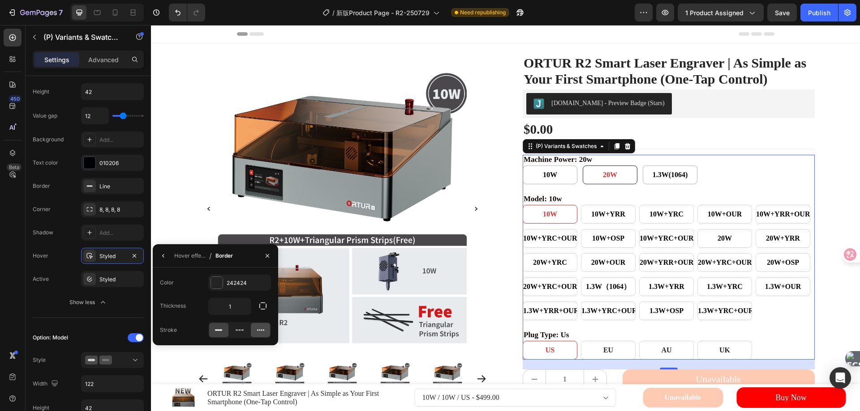
click at [261, 329] on icon at bounding box center [260, 330] width 9 height 9
click at [246, 283] on div "242424" at bounding box center [240, 283] width 26 height 8
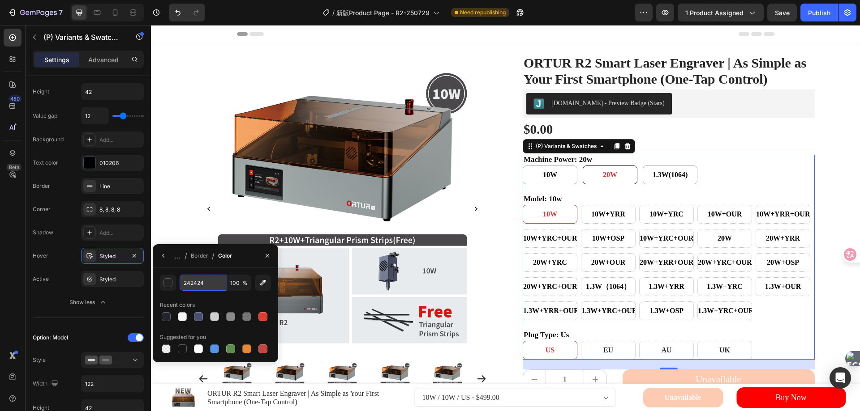
click at [0, 0] on input "242424" at bounding box center [0, 0] width 0 height 0
paste input "161616"
type input "161616"
click at [197, 258] on div "Border" at bounding box center [199, 256] width 17 height 8
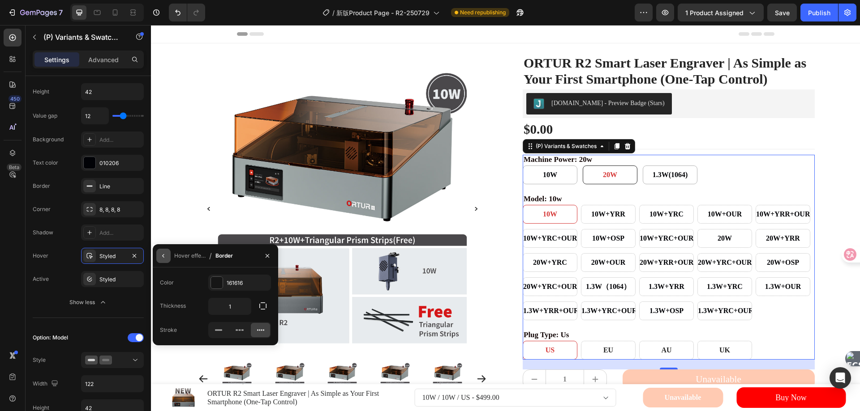
click at [163, 257] on icon "button" at bounding box center [163, 256] width 2 height 4
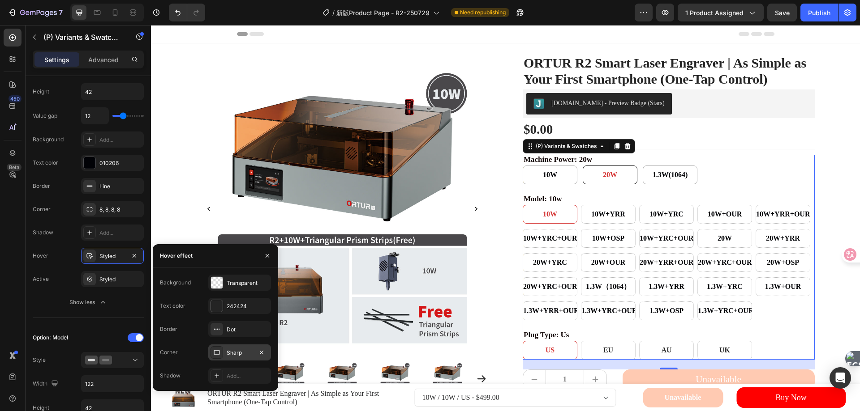
click at [232, 354] on div "Sharp" at bounding box center [240, 353] width 26 height 8
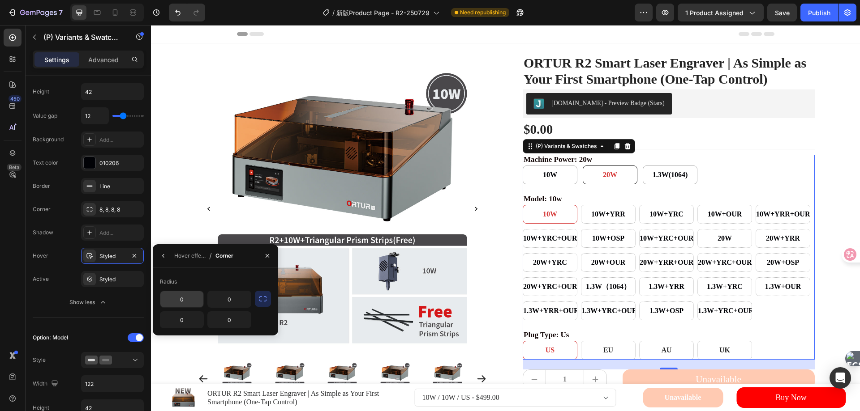
click at [0, 0] on input "0" at bounding box center [0, 0] width 0 height 0
drag, startPoint x: 264, startPoint y: 300, endPoint x: 228, endPoint y: 302, distance: 36.3
click at [264, 300] on icon "button" at bounding box center [262, 299] width 9 height 9
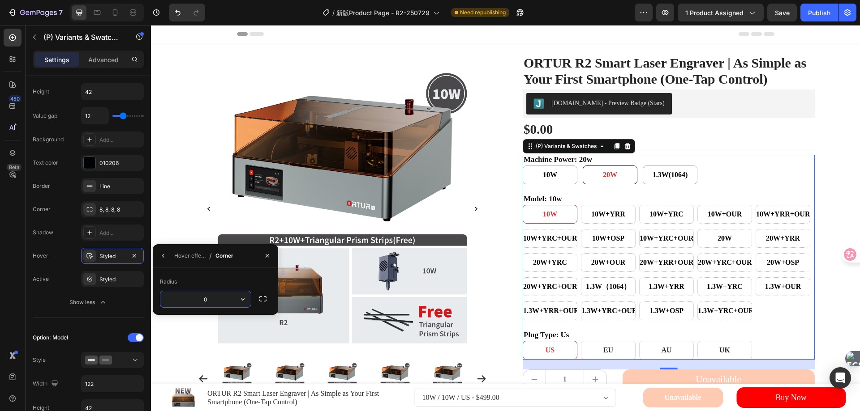
drag, startPoint x: 209, startPoint y: 302, endPoint x: 214, endPoint y: 300, distance: 4.7
click at [209, 302] on input "0" at bounding box center [205, 299] width 90 height 16
type input "8"
click at [227, 278] on div "Radius" at bounding box center [215, 282] width 111 height 14
click at [61, 282] on div "Active Styled" at bounding box center [88, 279] width 111 height 16
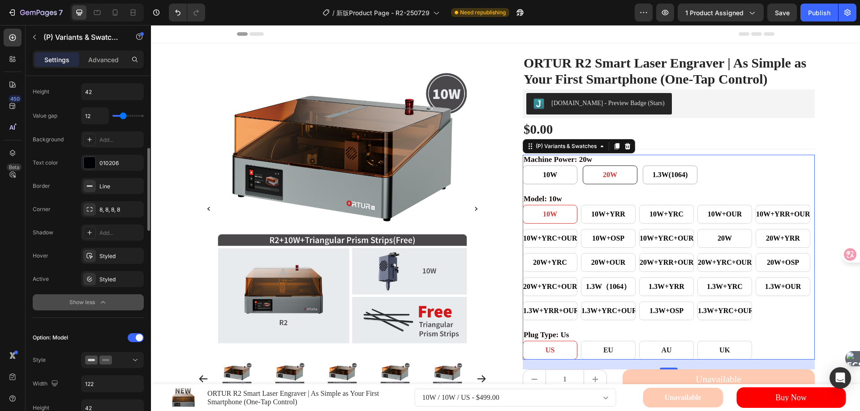
click at [94, 302] on div "Show less" at bounding box center [88, 302] width 38 height 9
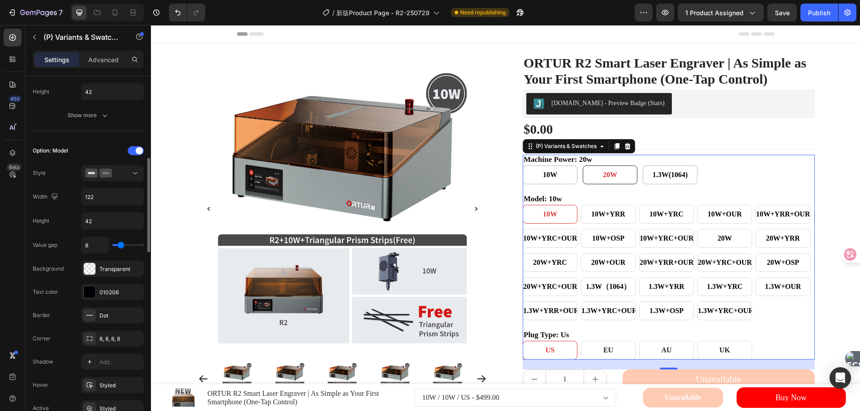
scroll to position [224, 0]
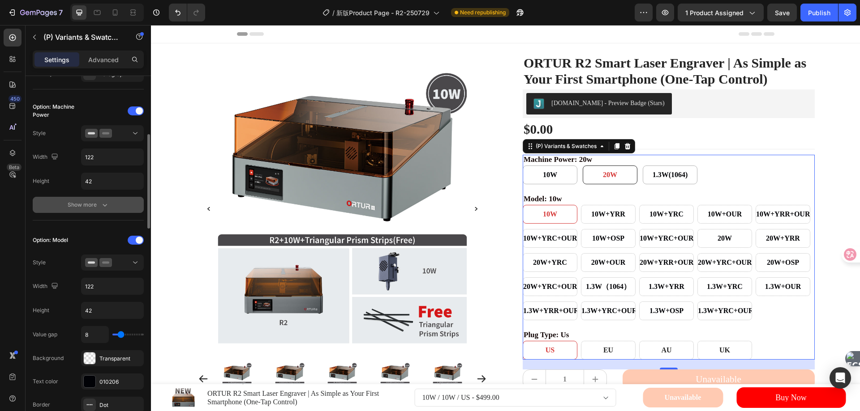
click at [94, 204] on div "Show more" at bounding box center [89, 205] width 42 height 9
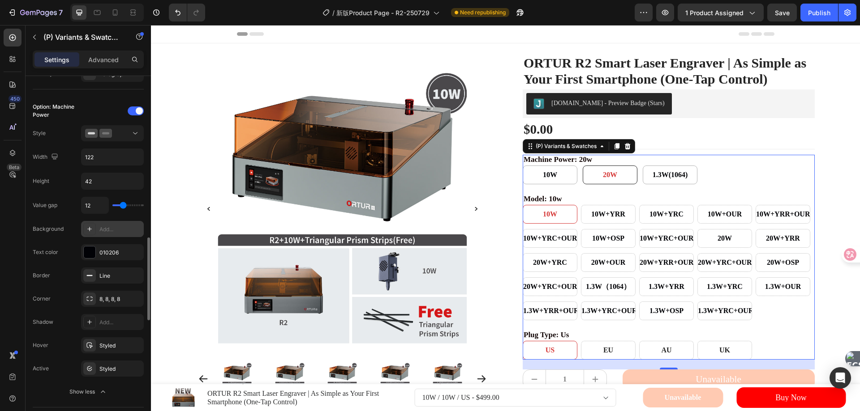
scroll to position [358, 0]
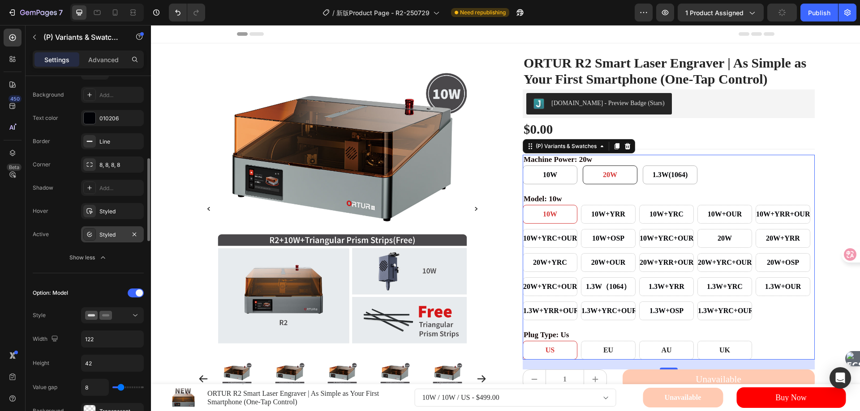
click at [107, 235] on div "Styled" at bounding box center [112, 235] width 26 height 8
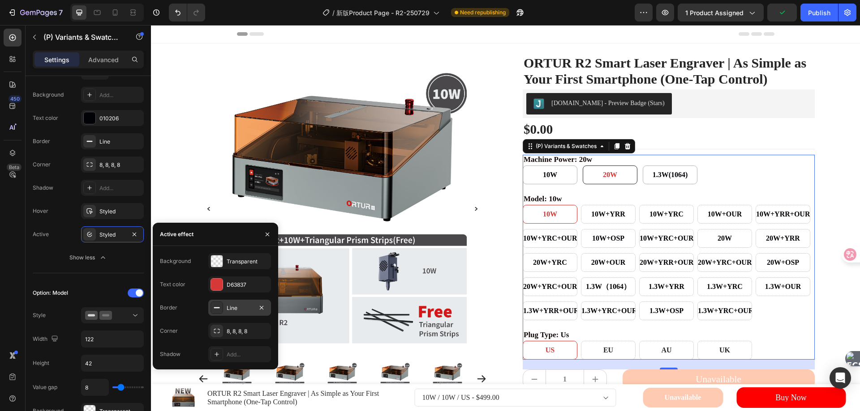
click at [230, 311] on div "Line" at bounding box center [240, 308] width 26 height 8
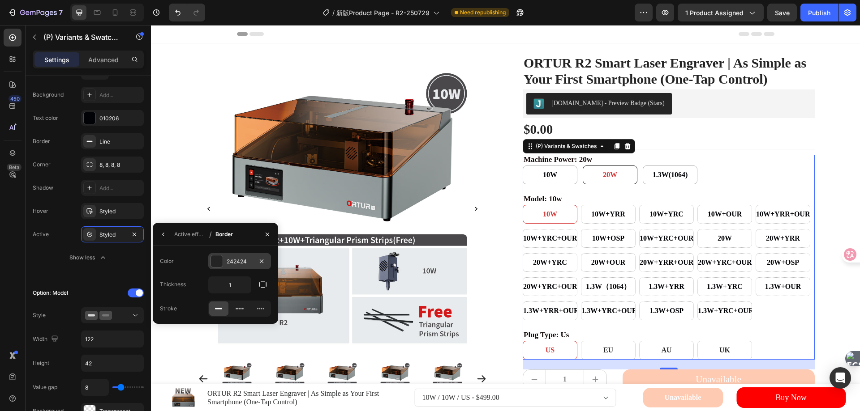
click at [217, 261] on div at bounding box center [217, 262] width 12 height 12
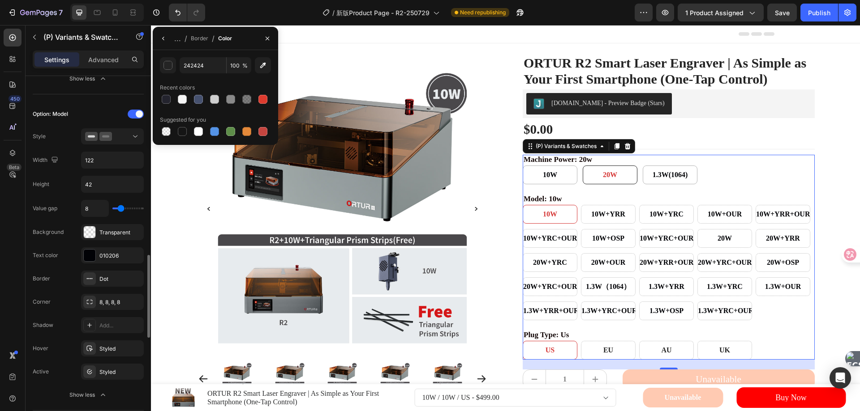
scroll to position [582, 0]
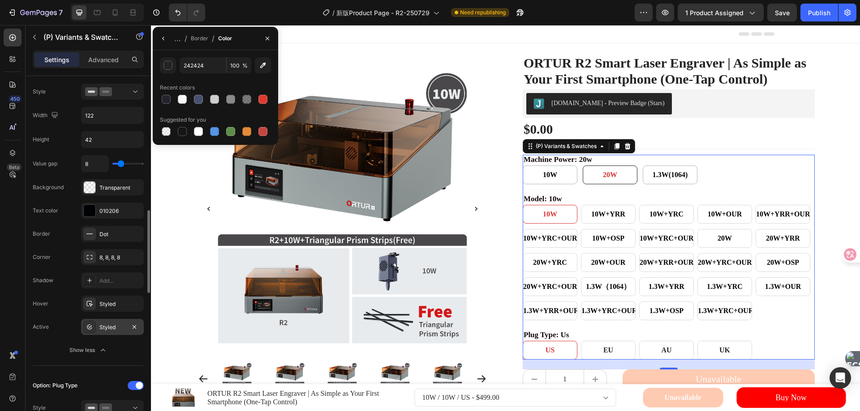
click at [109, 323] on div "Styled" at bounding box center [112, 327] width 63 height 16
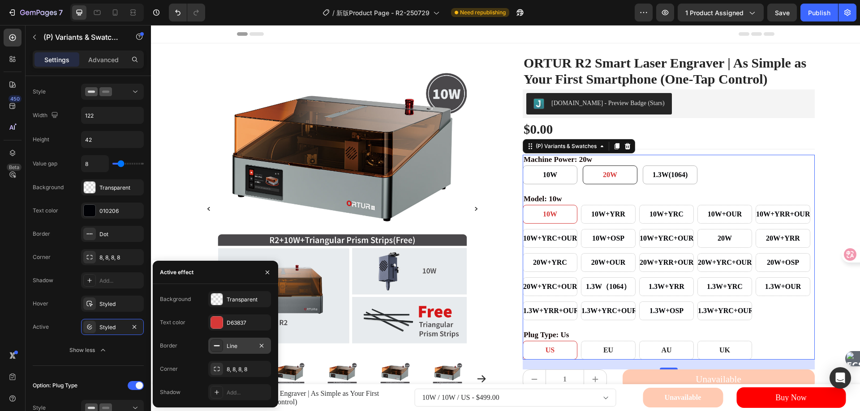
click at [241, 346] on div "Line" at bounding box center [240, 346] width 26 height 8
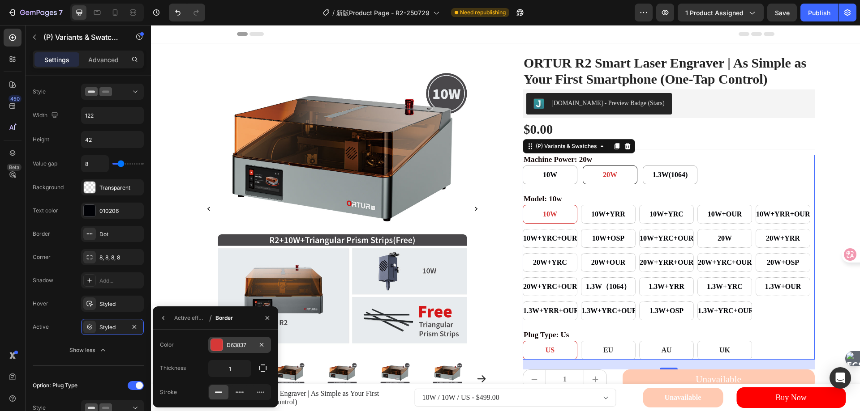
click at [231, 345] on div "D63837" at bounding box center [240, 346] width 26 height 8
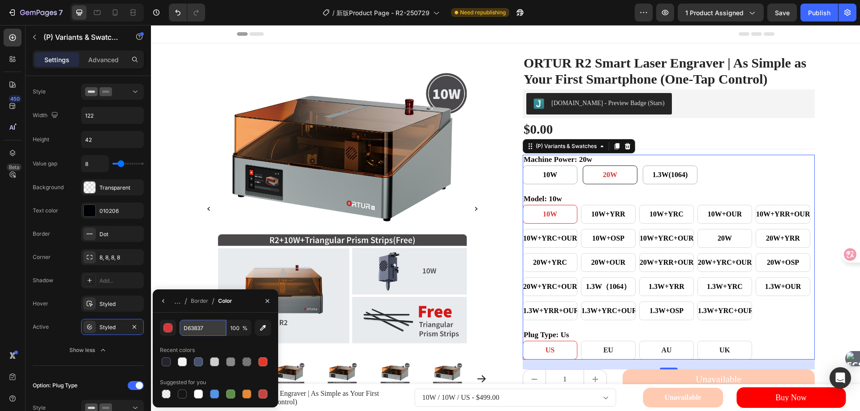
click at [0, 0] on input "D63837" at bounding box center [0, 0] width 0 height 0
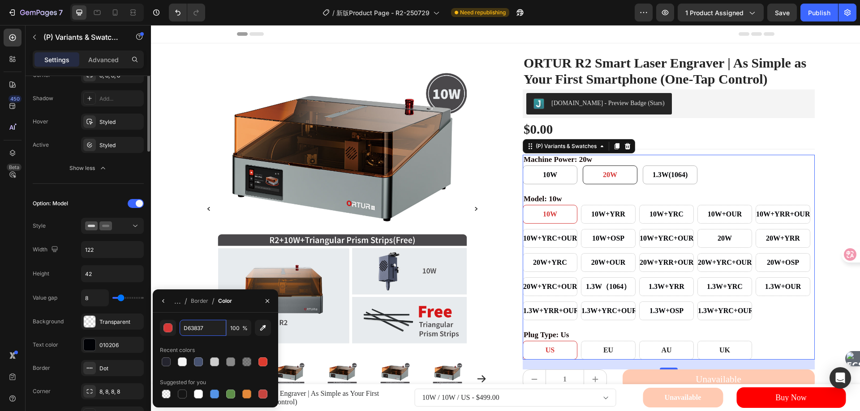
scroll to position [358, 0]
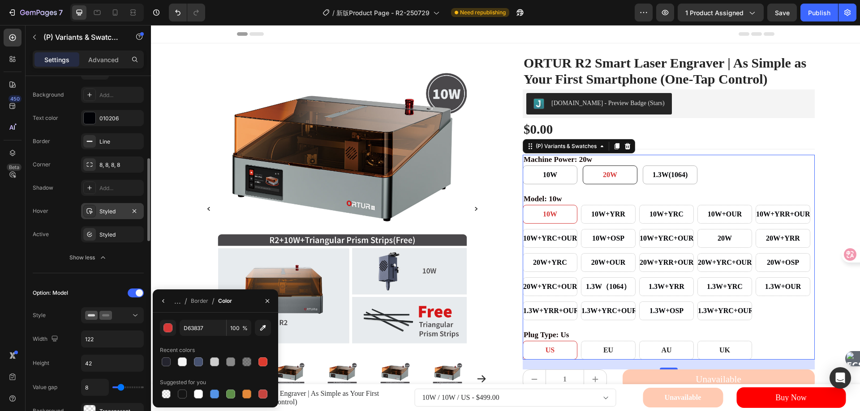
click at [105, 213] on div "Styled" at bounding box center [112, 212] width 26 height 8
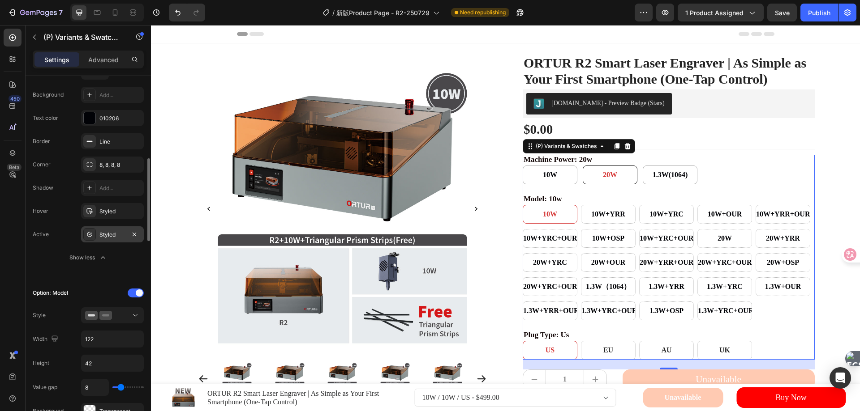
click at [106, 231] on div "Value gap 12 Background Add... Text color 010206 Border Line Corner 8, 8, 8, 8 …" at bounding box center [88, 164] width 111 height 203
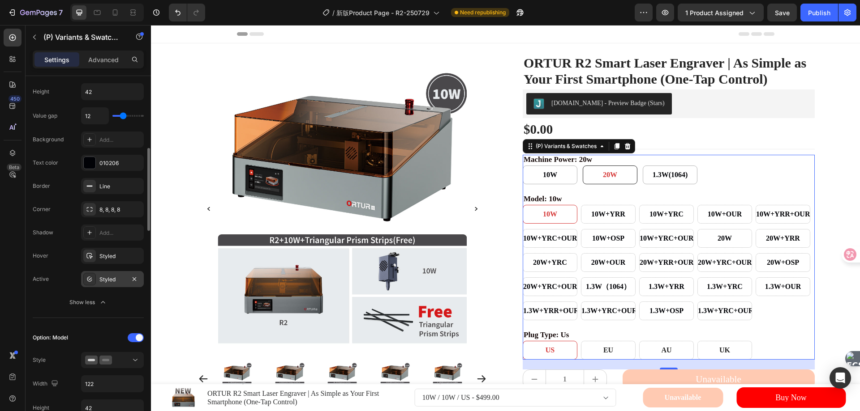
click at [103, 275] on div "Styled" at bounding box center [112, 279] width 63 height 16
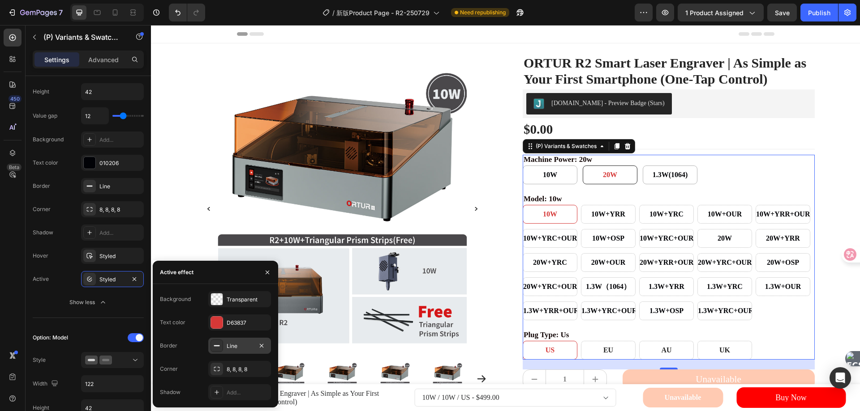
click at [232, 347] on div "Line" at bounding box center [240, 346] width 26 height 8
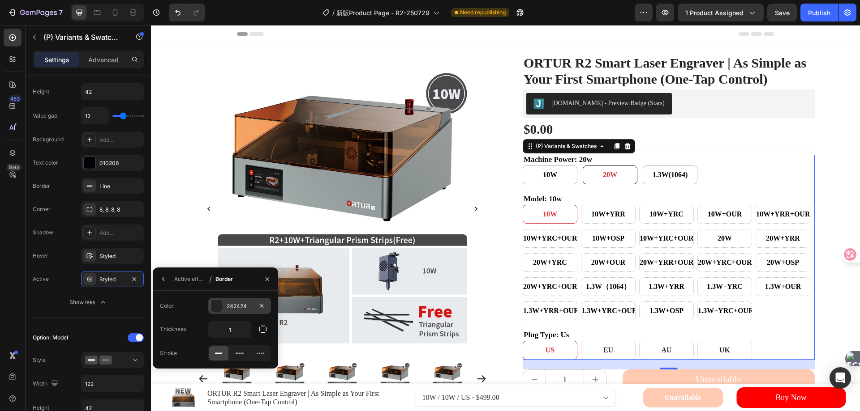
click at [216, 305] on div at bounding box center [217, 306] width 12 height 12
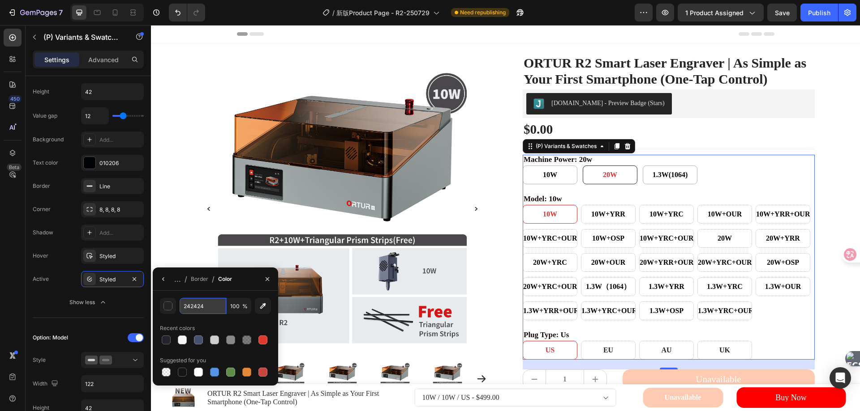
click at [0, 0] on input "242424" at bounding box center [0, 0] width 0 height 0
paste input "D63837"
type input "D63837"
drag, startPoint x: 20, startPoint y: 311, endPoint x: 25, endPoint y: 313, distance: 5.7
click at [20, 312] on div "450 Beta" at bounding box center [13, 188] width 18 height 318
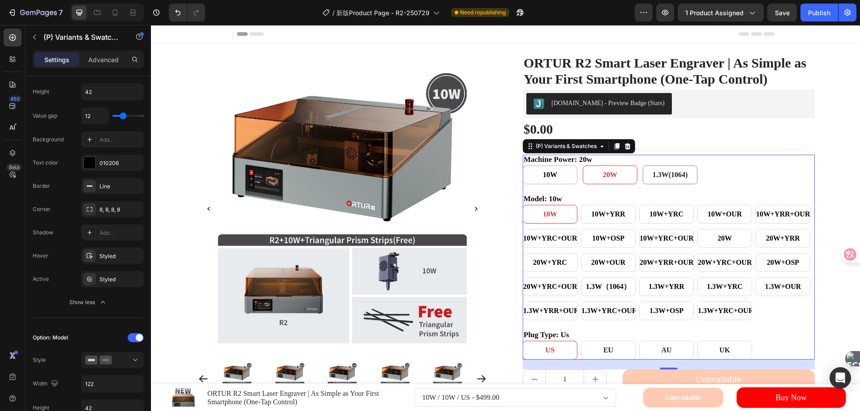
click at [664, 179] on span "1.3W(1064)" at bounding box center [669, 175] width 35 height 8
click at [642, 166] on input "1.3W(1064) 1.3W(1064) 1.3W(1064)" at bounding box center [642, 165] width 0 height 0
radio input "true"
click at [612, 179] on span "20W" at bounding box center [610, 175] width 14 height 8
click at [582, 166] on input "20W 20W 20W" at bounding box center [582, 165] width 0 height 0
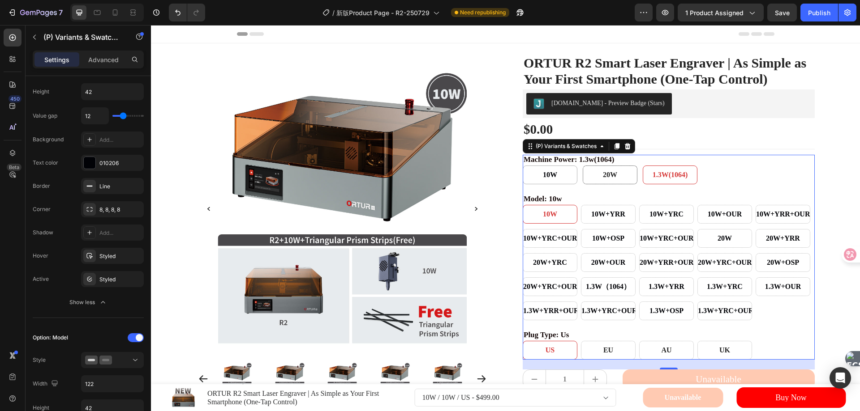
radio input "true"
click at [550, 179] on span "10W" at bounding box center [550, 175] width 14 height 8
click at [522, 166] on input "10W 10W 10W" at bounding box center [522, 165] width 0 height 0
radio input "true"
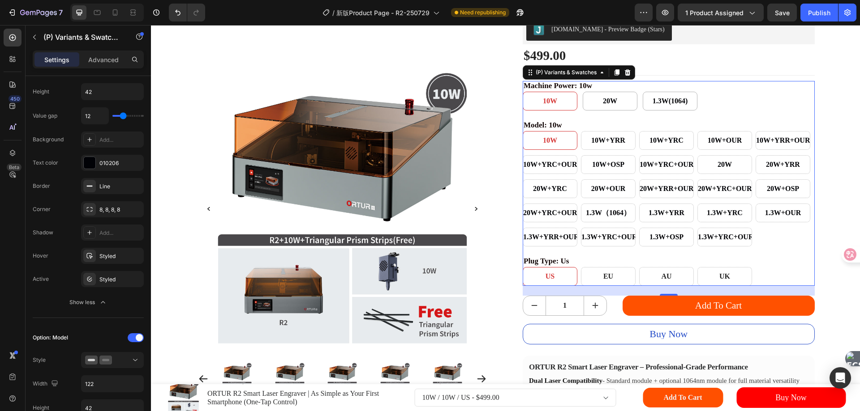
scroll to position [90, 0]
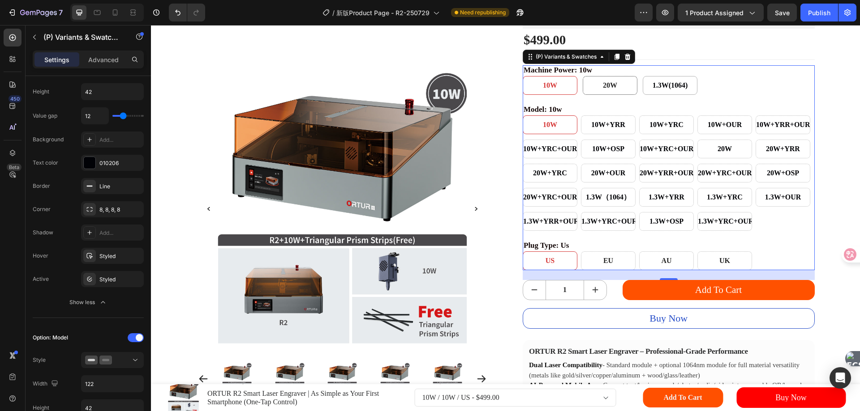
click at [612, 89] on span "20W" at bounding box center [610, 85] width 14 height 8
click at [582, 76] on input "20W 20W 20W" at bounding box center [582, 76] width 0 height 0
radio input "true"
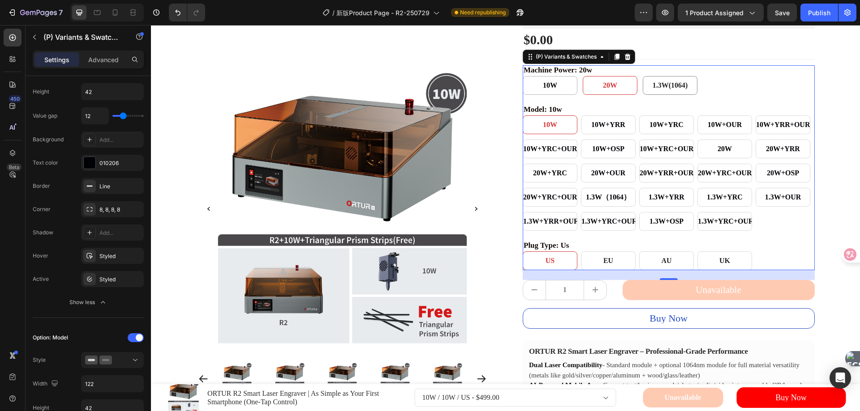
click at [657, 89] on span "1.3W(1064)" at bounding box center [669, 85] width 35 height 8
click at [642, 76] on input "1.3W(1064) 1.3W(1064) 1.3W(1064)" at bounding box center [642, 76] width 0 height 0
radio input "true"
click at [549, 89] on span "10W" at bounding box center [550, 85] width 14 height 8
click at [522, 76] on input "10W 10W 10W" at bounding box center [522, 76] width 0 height 0
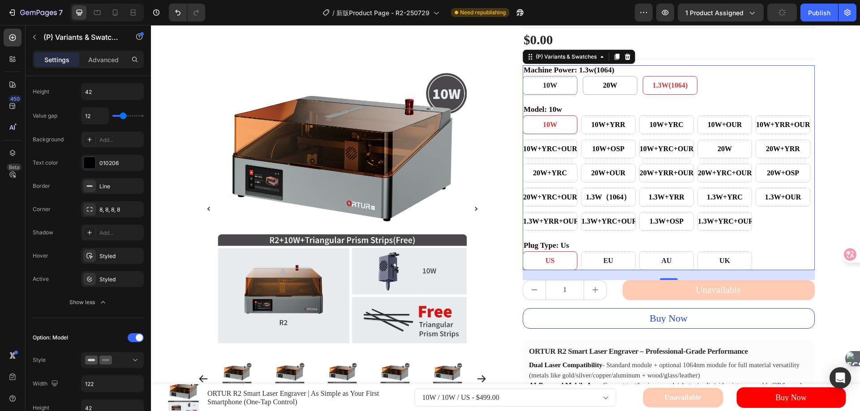
radio input "true"
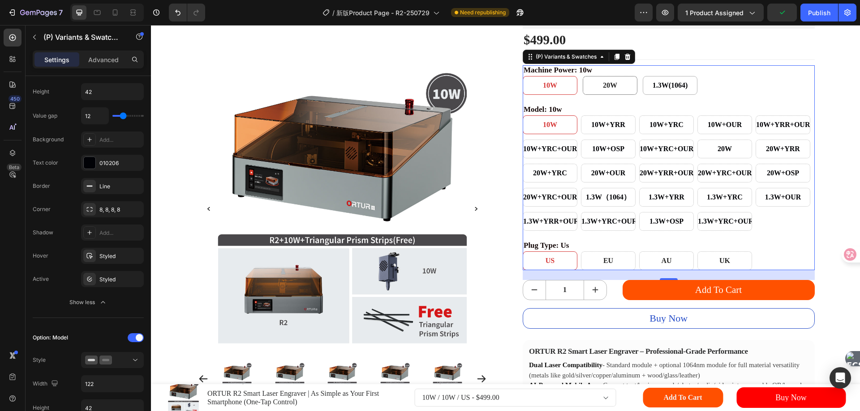
click at [622, 95] on Power-20W "20W" at bounding box center [609, 85] width 55 height 19
click at [582, 76] on input "20W 20W 20W" at bounding box center [582, 76] width 0 height 0
radio input "true"
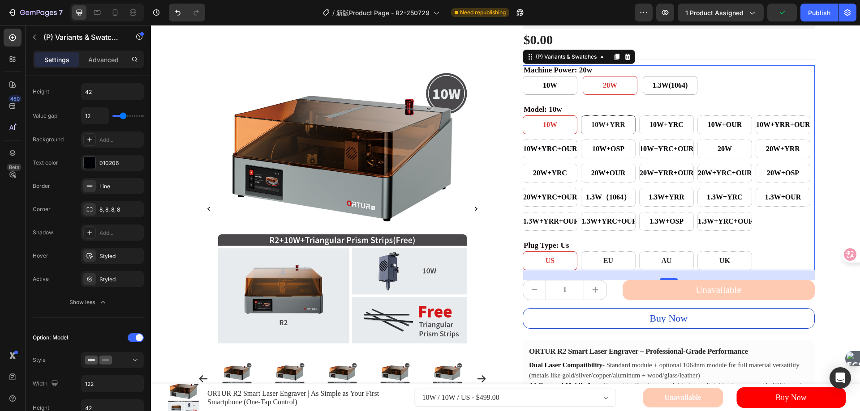
click at [608, 128] on span "10W+YRR" at bounding box center [608, 125] width 34 height 8
click at [581, 116] on input "10W+YRR 10W+YRR 10W+YRR" at bounding box center [580, 115] width 0 height 0
radio input "true"
click at [613, 156] on div "10W+OSP" at bounding box center [608, 149] width 32 height 14
click at [581, 140] on input "10W+OSP 10W+OSP 10W+OSP" at bounding box center [580, 139] width 0 height 0
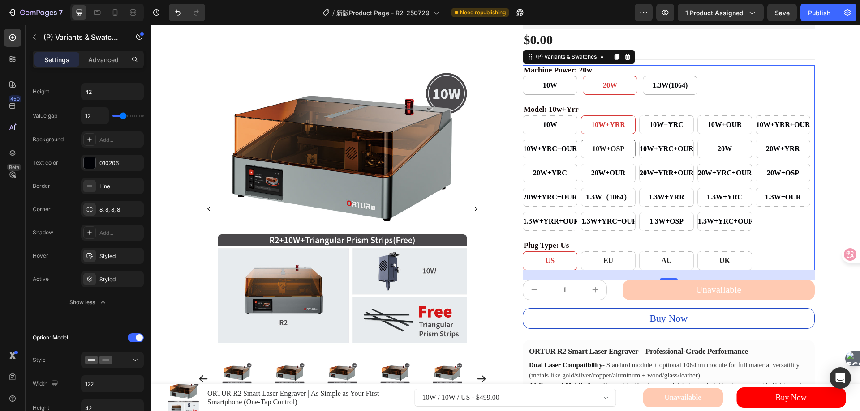
radio input "true"
click at [613, 177] on span "20W+OUR" at bounding box center [608, 173] width 34 height 8
click at [581, 164] on input "20W+OUR 20W+OUR 20W+OUR" at bounding box center [580, 163] width 0 height 0
radio input "true"
select select "581726264839767020"
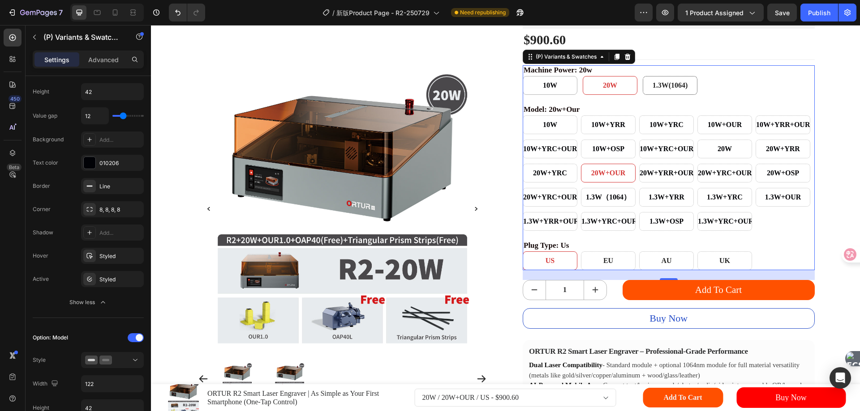
click at [659, 89] on span "1.3W(1064)" at bounding box center [669, 85] width 35 height 8
click at [642, 76] on input "1.3W(1064) 1.3W(1064) 1.3W(1064)" at bounding box center [642, 76] width 0 height 0
radio input "true"
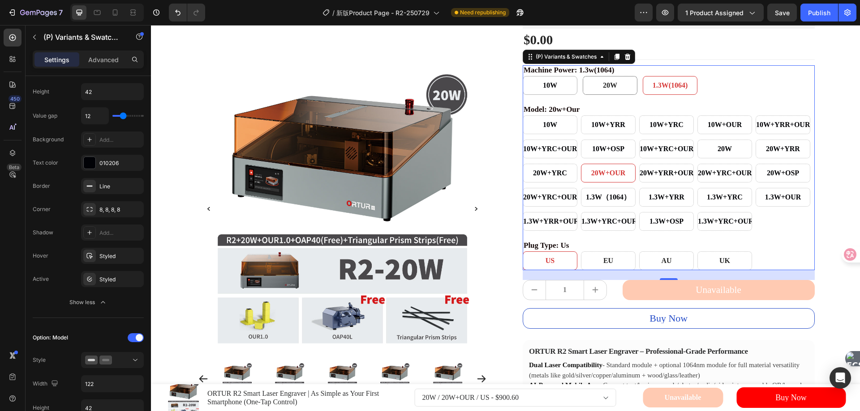
click at [619, 95] on Power-20W "20W" at bounding box center [609, 85] width 55 height 19
click at [582, 76] on input "20W 20W 20W" at bounding box center [582, 76] width 0 height 0
radio input "true"
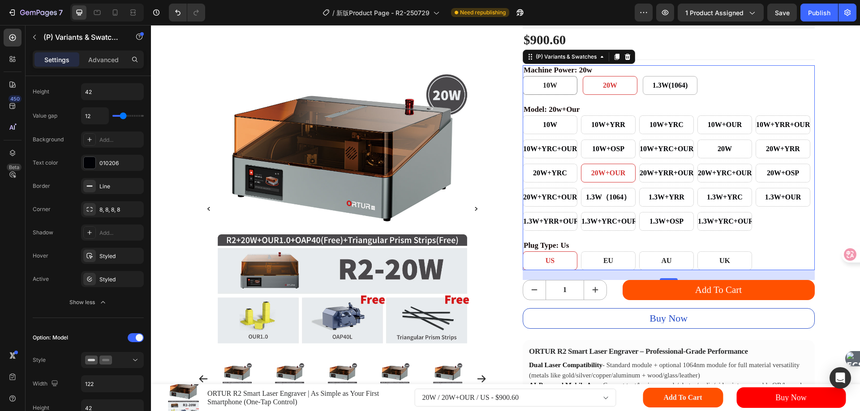
click at [564, 95] on Power-10W "10W" at bounding box center [549, 85] width 55 height 19
click at [522, 76] on input "10W 10W 10W" at bounding box center [522, 76] width 0 height 0
radio input "true"
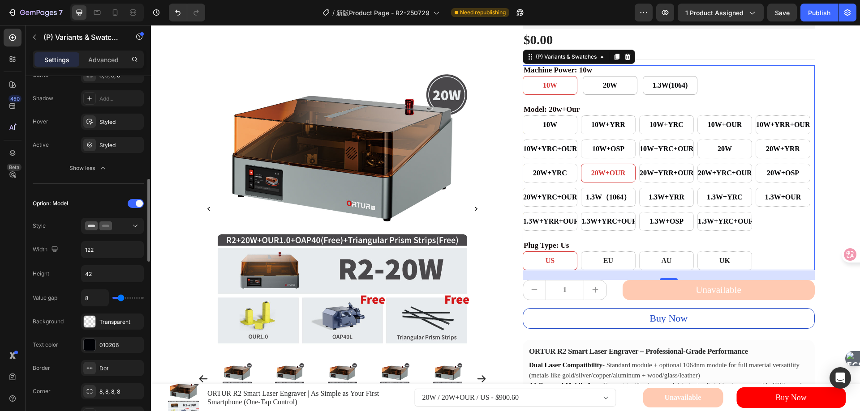
scroll to position [537, 0]
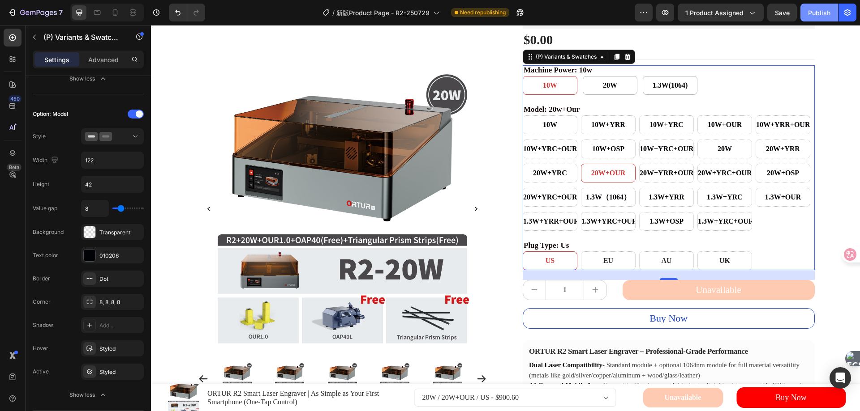
click at [816, 12] on div "Publish" at bounding box center [819, 12] width 22 height 9
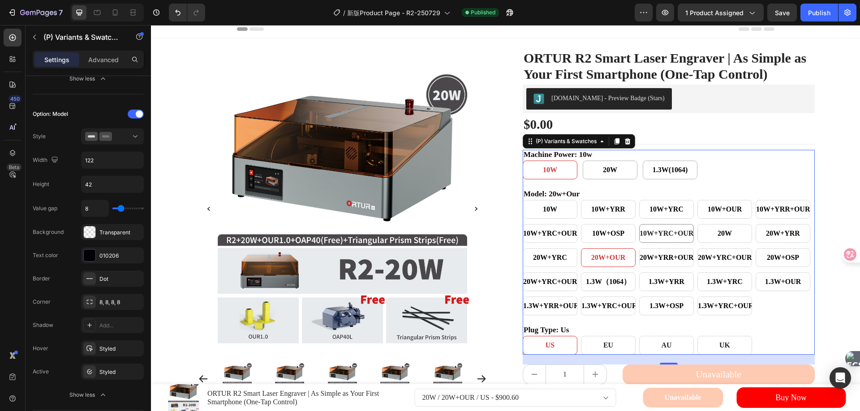
scroll to position [0, 0]
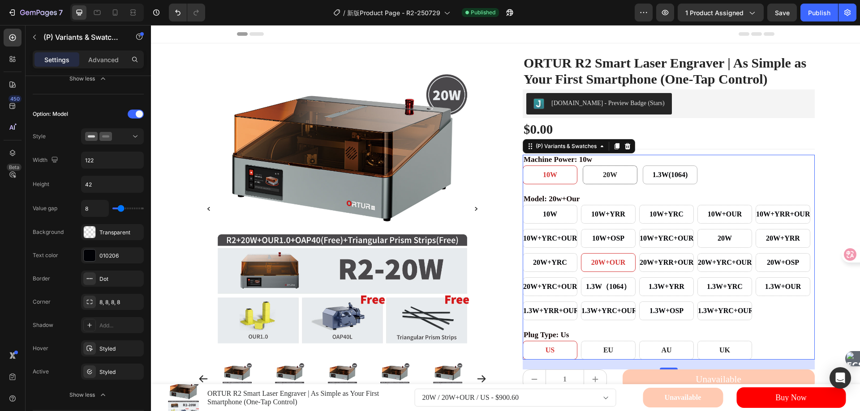
click at [610, 179] on span "20W" at bounding box center [610, 175] width 14 height 8
click at [582, 166] on input "20W 20W 20W" at bounding box center [582, 165] width 0 height 0
radio input "true"
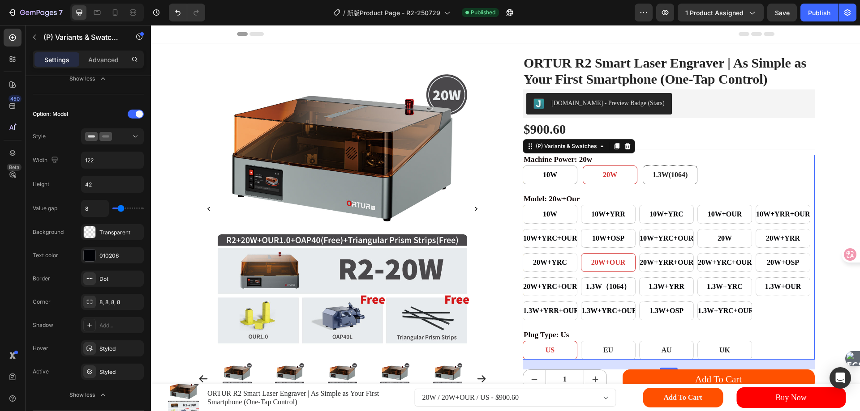
click at [670, 179] on span "1.3W(1064)" at bounding box center [669, 175] width 35 height 8
click at [642, 166] on input "1.3W(1064) 1.3W(1064) 1.3W(1064)" at bounding box center [642, 165] width 0 height 0
radio input "true"
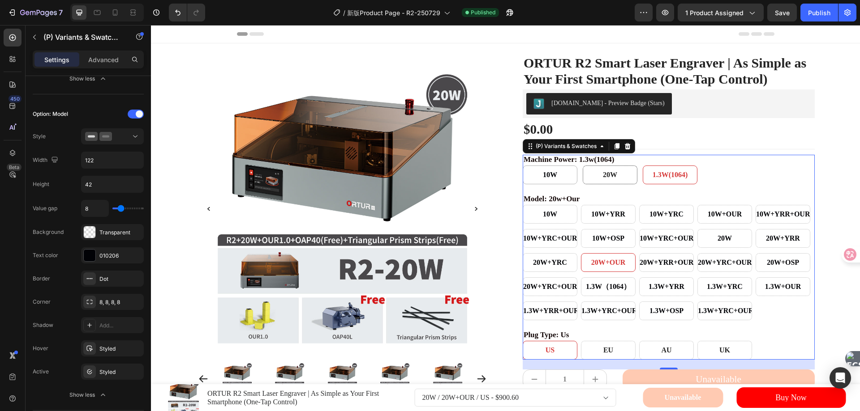
click at [621, 184] on Power-20W "20W" at bounding box center [609, 175] width 55 height 19
click at [582, 166] on input "20W 20W 20W" at bounding box center [582, 165] width 0 height 0
radio input "true"
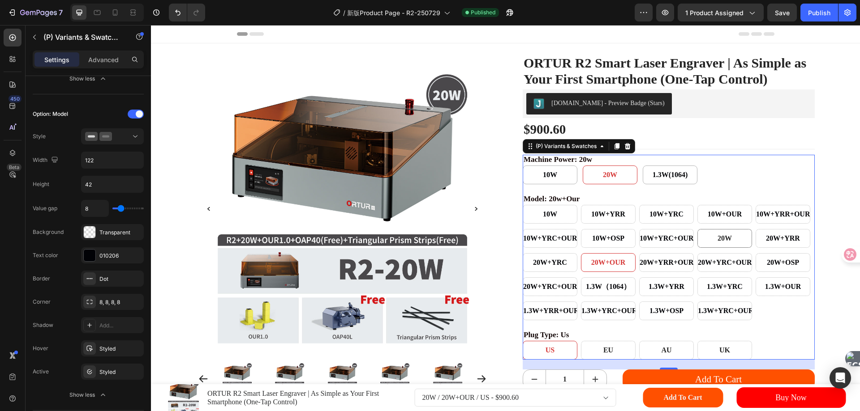
click at [718, 242] on span "20W" at bounding box center [724, 239] width 14 height 8
click at [697, 229] on input "20W 20W 20W" at bounding box center [697, 229] width 0 height 0
radio input "true"
select select "581726264838783980"
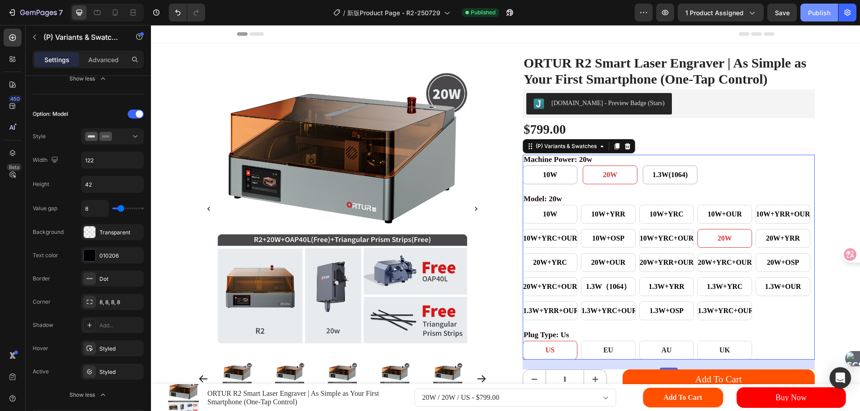
click at [813, 12] on div "Publish" at bounding box center [819, 12] width 22 height 9
click at [559, 184] on Power-10W "10W" at bounding box center [549, 175] width 55 height 19
click at [522, 166] on input "10W 10W 10W" at bounding box center [522, 165] width 0 height 0
radio input "true"
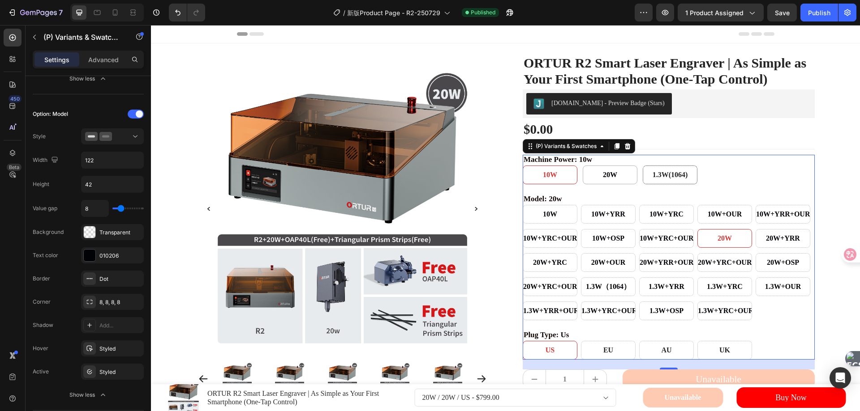
click at [685, 179] on span "1.3W(1064)" at bounding box center [669, 175] width 35 height 8
click at [642, 166] on input "1.3W(1064) 1.3W(1064) 1.3W(1064)" at bounding box center [642, 165] width 0 height 0
radio input "true"
click at [601, 291] on span "1.3W（1064）" at bounding box center [608, 287] width 45 height 8
click at [581, 278] on input "1.3W（1064） 1.3W（1064） 1.3W（1064）" at bounding box center [580, 277] width 0 height 0
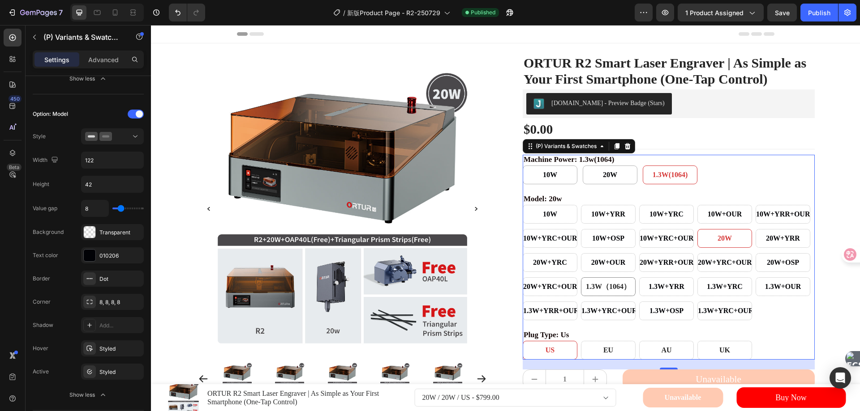
radio input "true"
select select "581726264841077740"
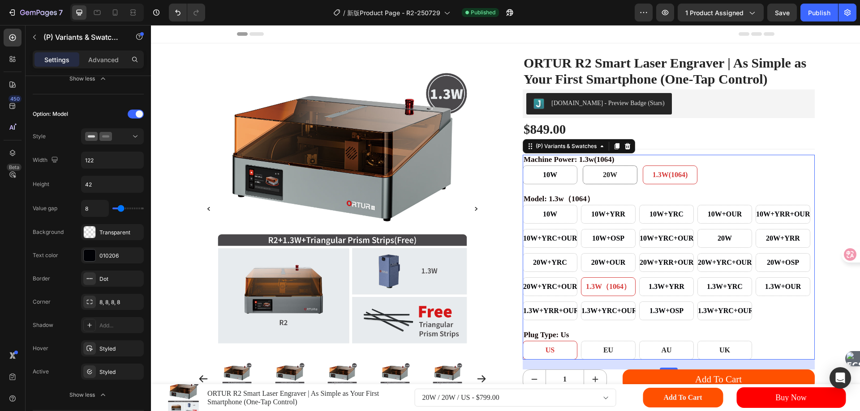
click at [615, 184] on Power-20W "20W" at bounding box center [609, 175] width 55 height 19
click at [582, 166] on input "20W 20W 20W" at bounding box center [582, 165] width 0 height 0
radio input "true"
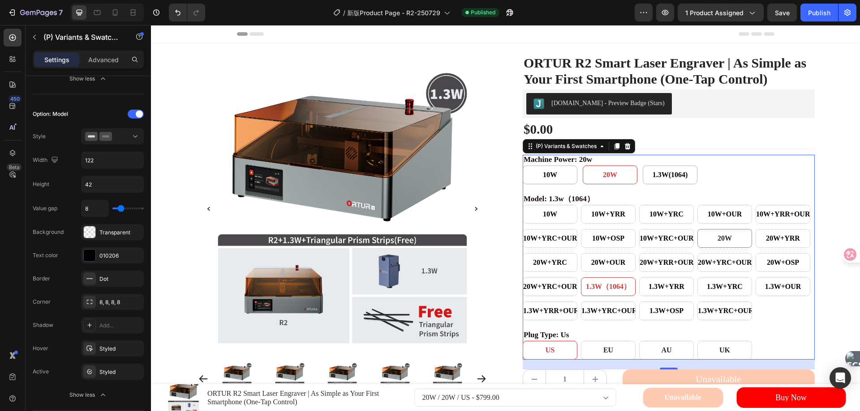
click at [710, 248] on div "20W" at bounding box center [724, 238] width 55 height 19
click at [697, 229] on input "20W 20W 20W" at bounding box center [697, 229] width 0 height 0
radio input "true"
select select "581726264838783980"
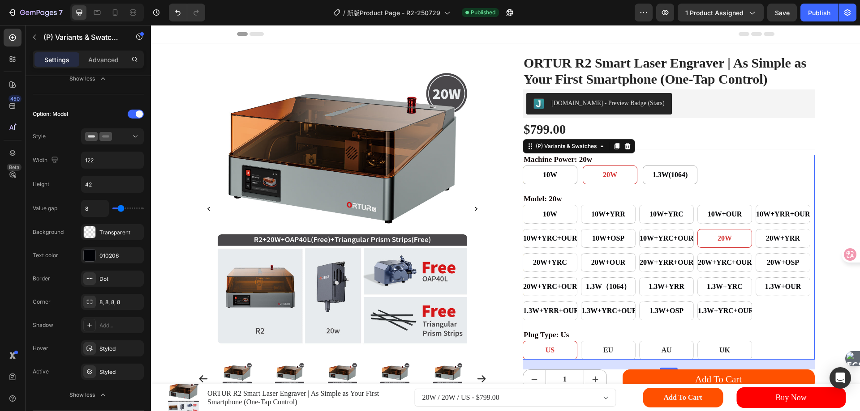
click at [576, 242] on div "10W 10W 10W 10W+YRR 10W+YRR 10W+YRR 10W+YRC 10W+YRC 10W+YRC 10W+OUR 10W+OUR 10W…" at bounding box center [668, 263] width 292 height 116
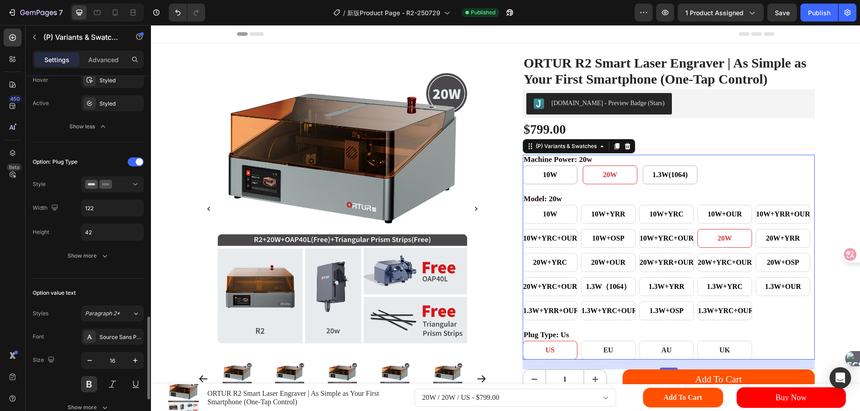
scroll to position [851, 0]
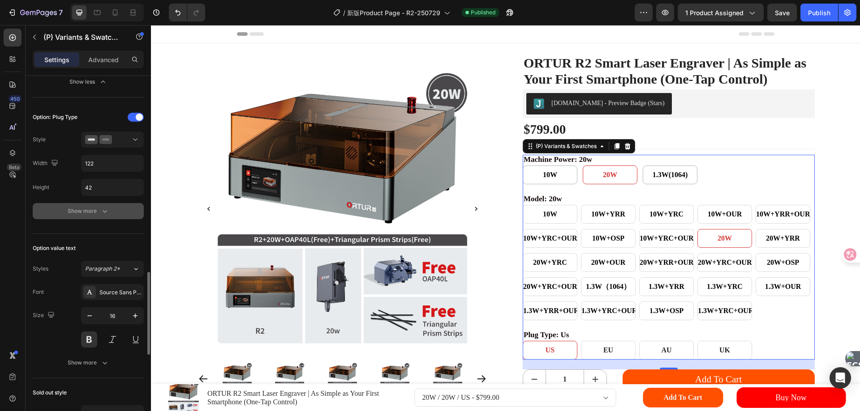
click at [97, 214] on div "Show more" at bounding box center [89, 211] width 42 height 9
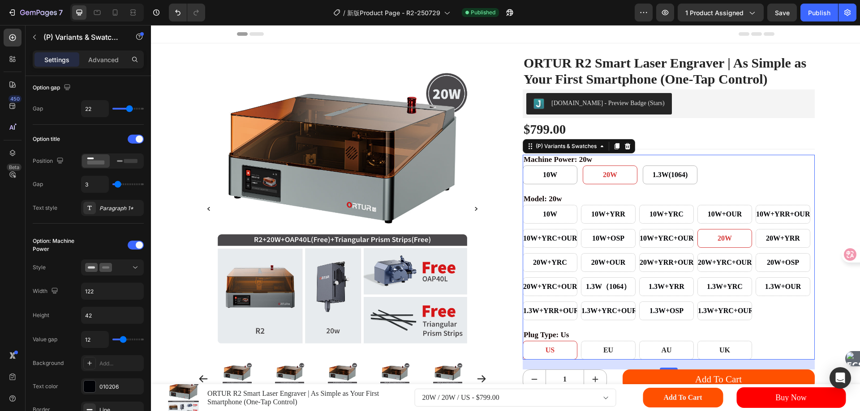
scroll to position [0, 0]
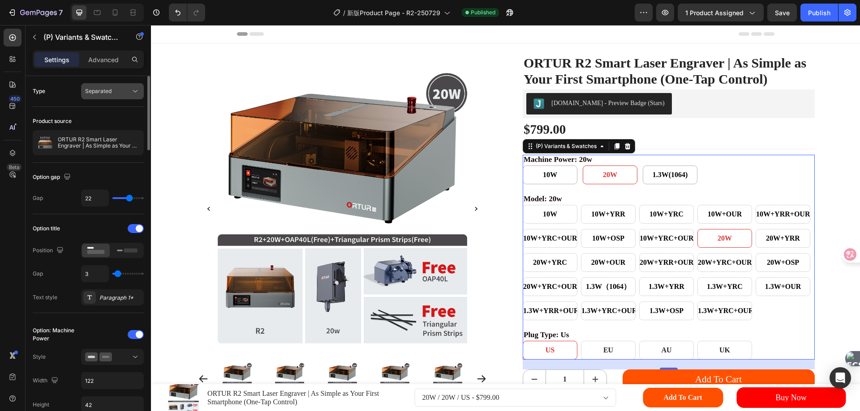
click at [105, 90] on span "Separated" at bounding box center [98, 91] width 26 height 7
click at [135, 143] on icon "button" at bounding box center [135, 143] width 2 height 4
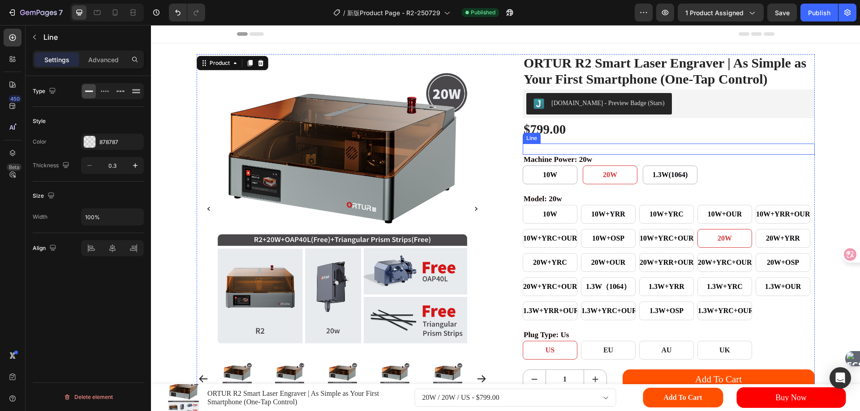
click at [655, 155] on div "Title Line" at bounding box center [668, 149] width 292 height 11
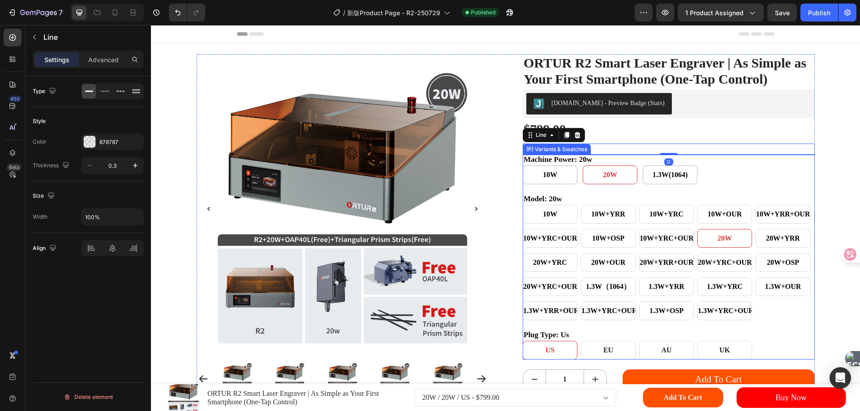
click at [784, 184] on div "10W 10W 10W 20W 20W 20W 1.3W(1064) 1.3W(1064) 1.3W(1064)" at bounding box center [668, 175] width 292 height 19
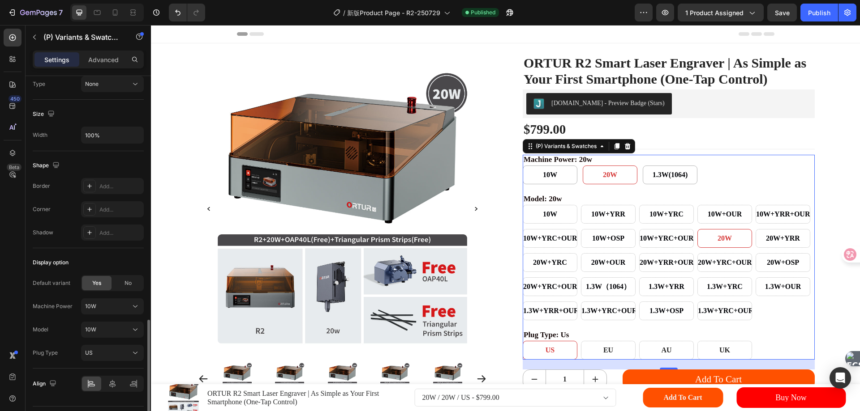
scroll to position [830, 0]
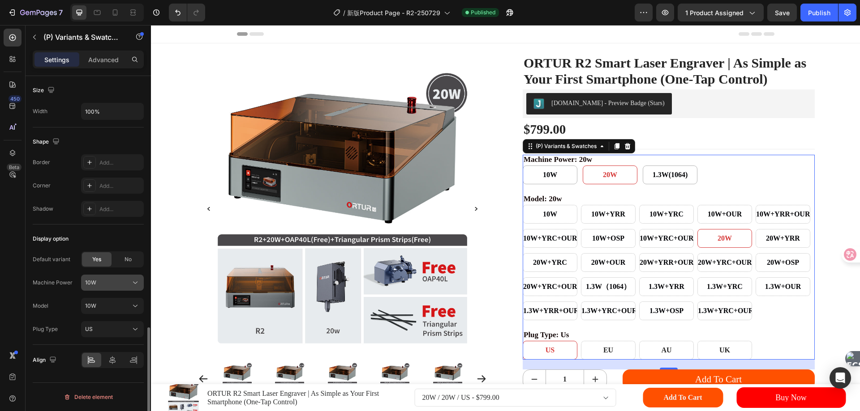
click at [116, 282] on div "10W" at bounding box center [107, 283] width 44 height 8
click at [118, 305] on div "10W" at bounding box center [107, 306] width 44 height 8
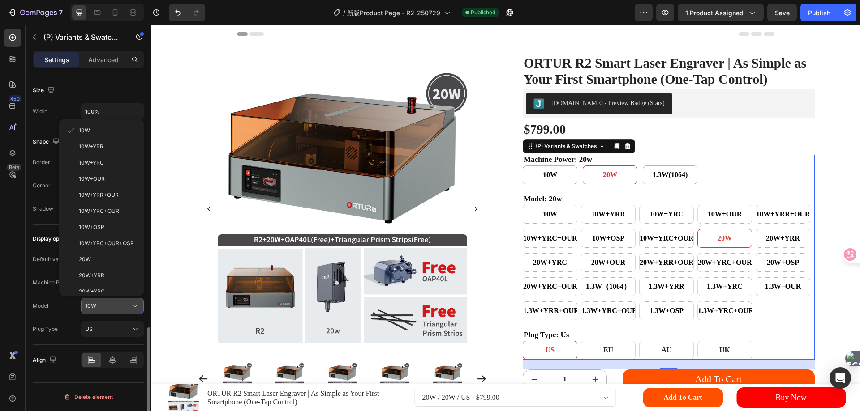
click at [118, 305] on div "10W" at bounding box center [107, 306] width 44 height 8
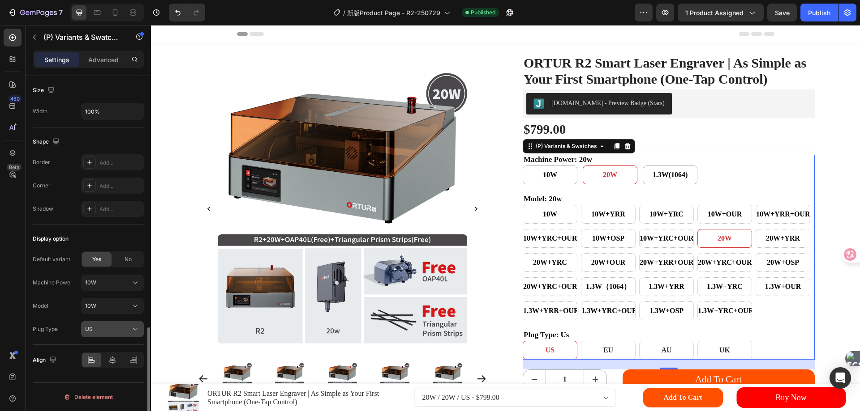
click at [106, 334] on div "US" at bounding box center [107, 329] width 44 height 8
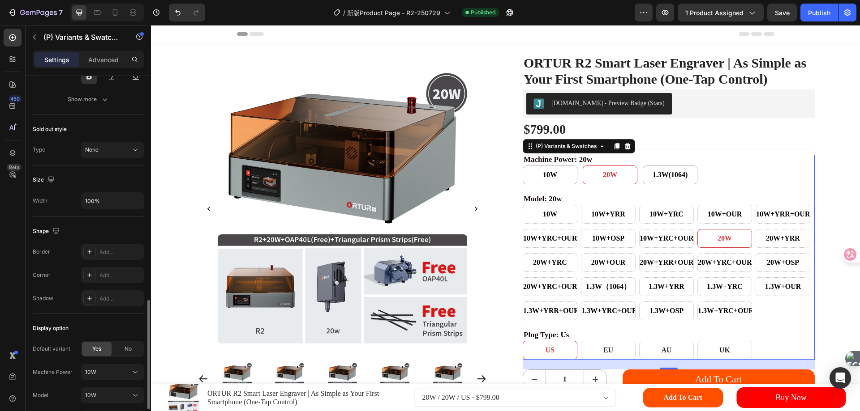
scroll to position [695, 0]
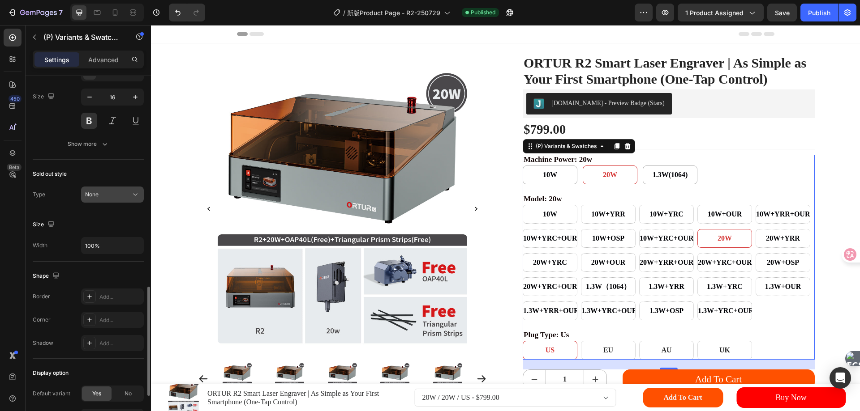
click at [105, 194] on div "None" at bounding box center [108, 195] width 46 height 8
click at [60, 188] on div "Type None" at bounding box center [88, 195] width 111 height 16
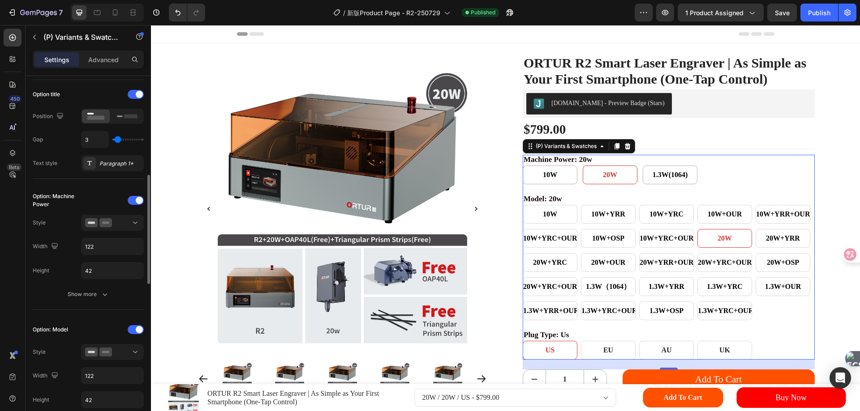
scroll to position [179, 0]
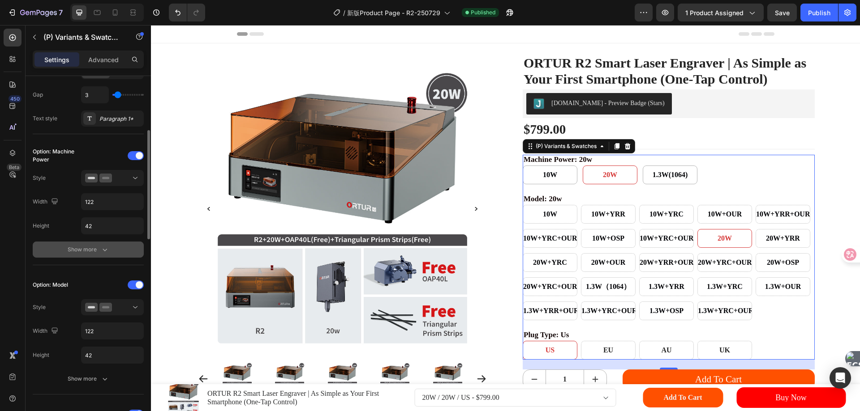
click at [85, 253] on div "Show more" at bounding box center [89, 249] width 42 height 9
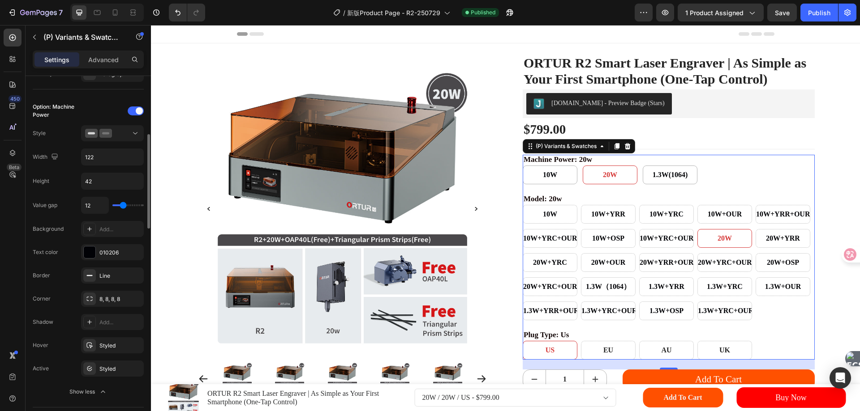
scroll to position [313, 0]
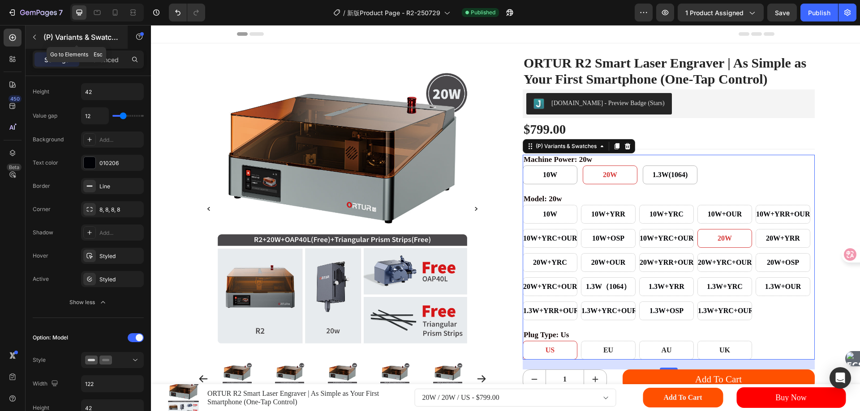
click at [75, 38] on p "(P) Variants & Swatches" at bounding box center [81, 37] width 76 height 11
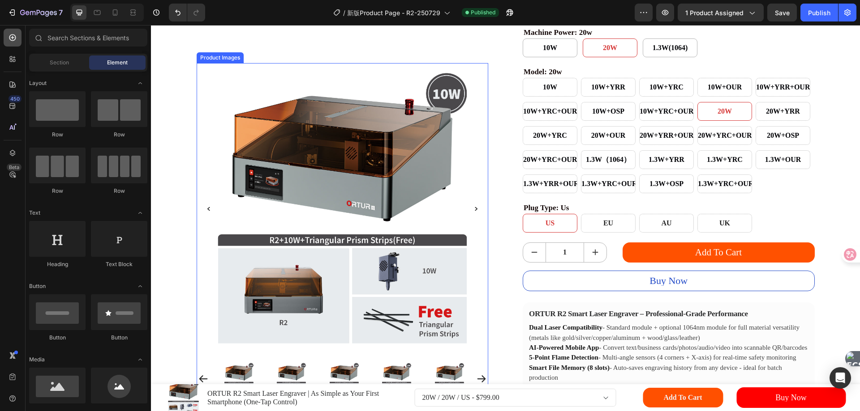
scroll to position [0, 0]
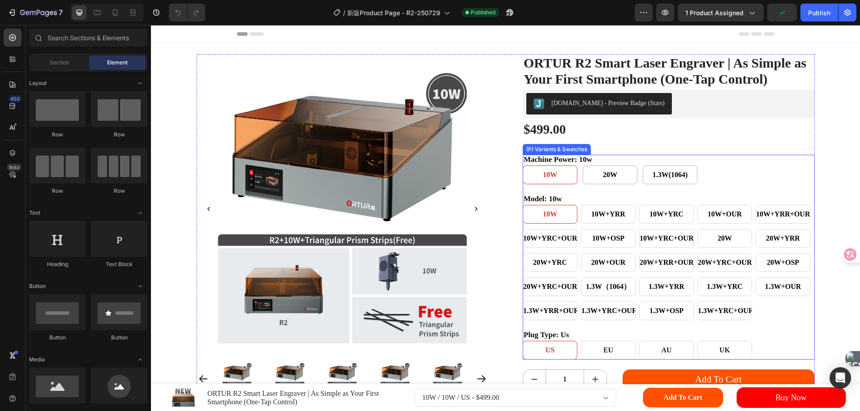
click at [576, 184] on div "10W 10W 10W 20W 20W 20W 1.3W(1064) 1.3W(1064) 1.3W(1064)" at bounding box center [668, 175] width 292 height 19
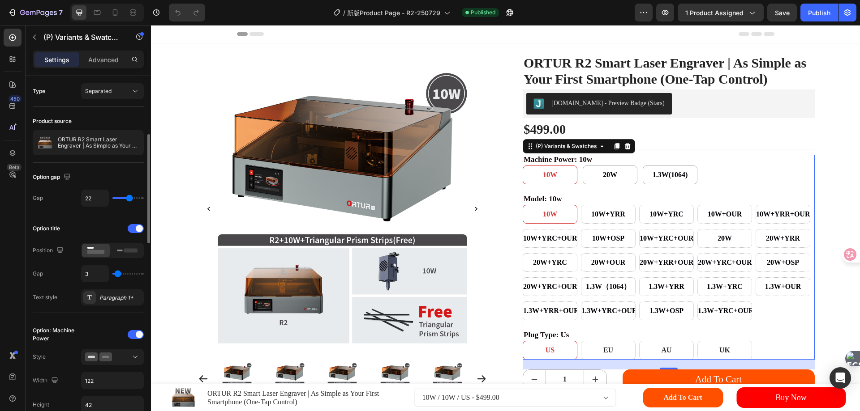
scroll to position [134, 0]
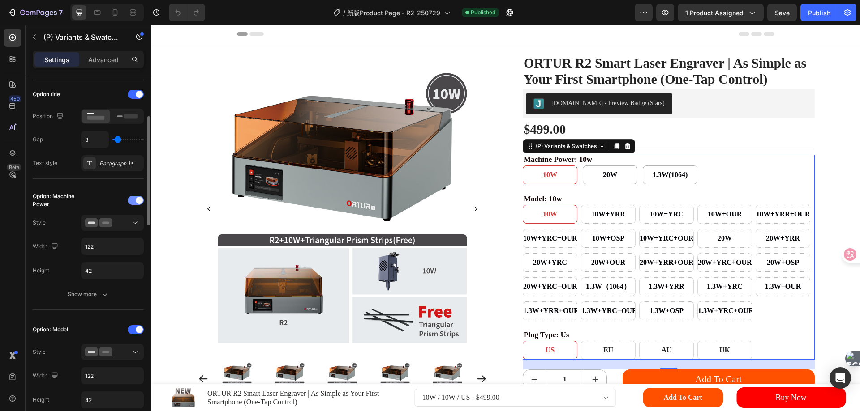
click at [135, 201] on div at bounding box center [136, 200] width 16 height 9
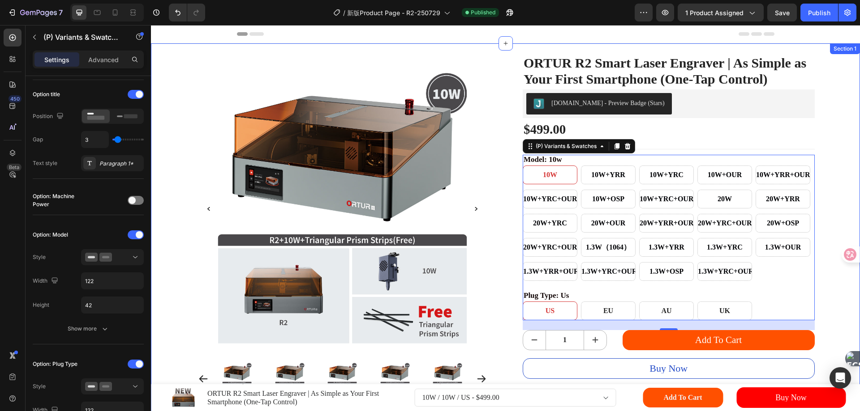
click at [823, 67] on div ".id563609211490010085 .cls-1 { fill: #fff; } .id563609211490010085 .cls-2 { fil…" at bounding box center [505, 382] width 709 height 678
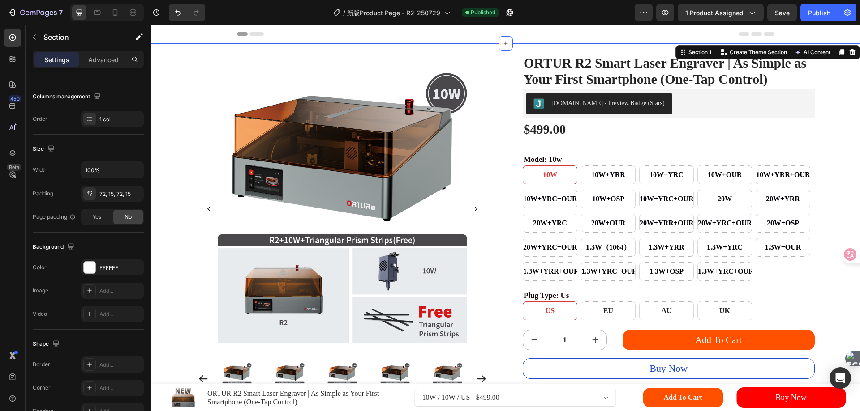
scroll to position [0, 0]
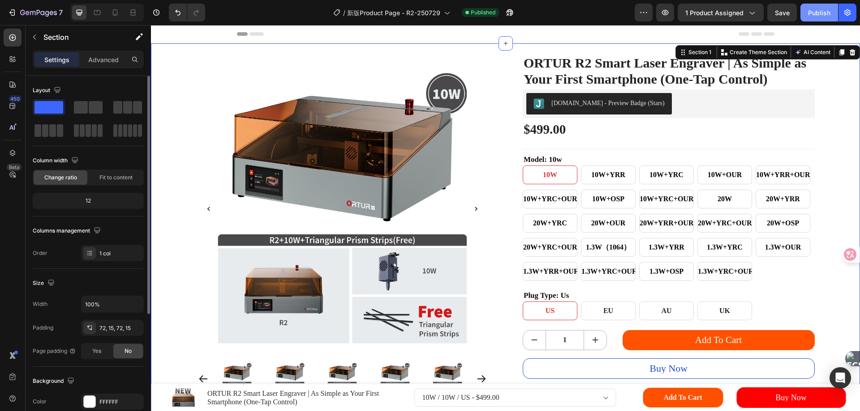
click at [823, 11] on div "Publish" at bounding box center [819, 12] width 22 height 9
